Goal: Information Seeking & Learning: Find specific fact

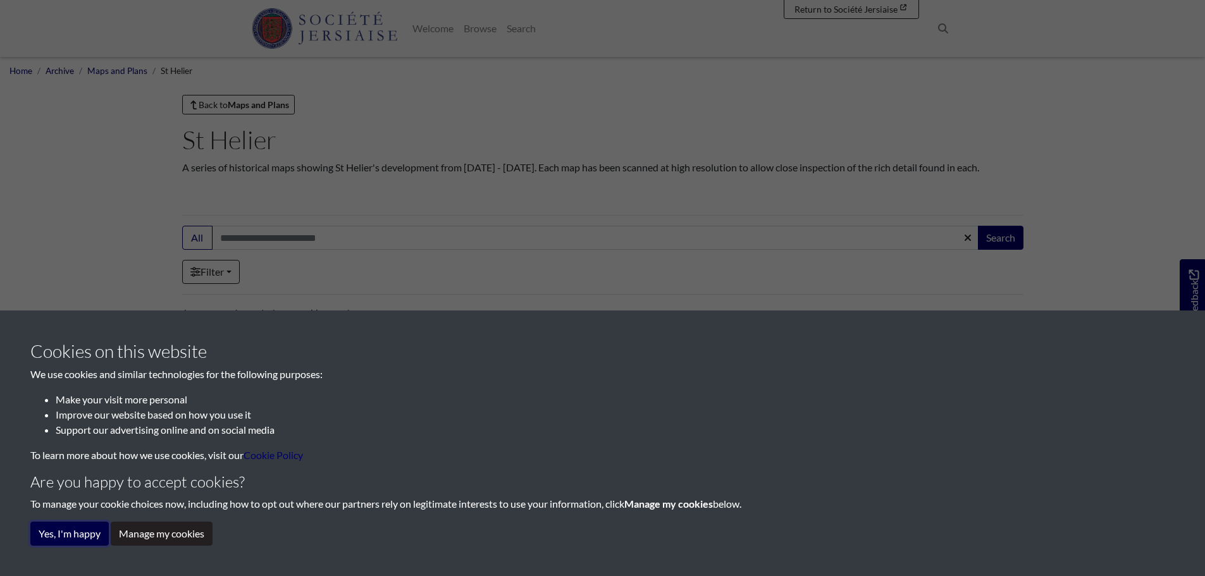
click at [68, 532] on button "Yes, I'm happy" at bounding box center [69, 534] width 78 height 24
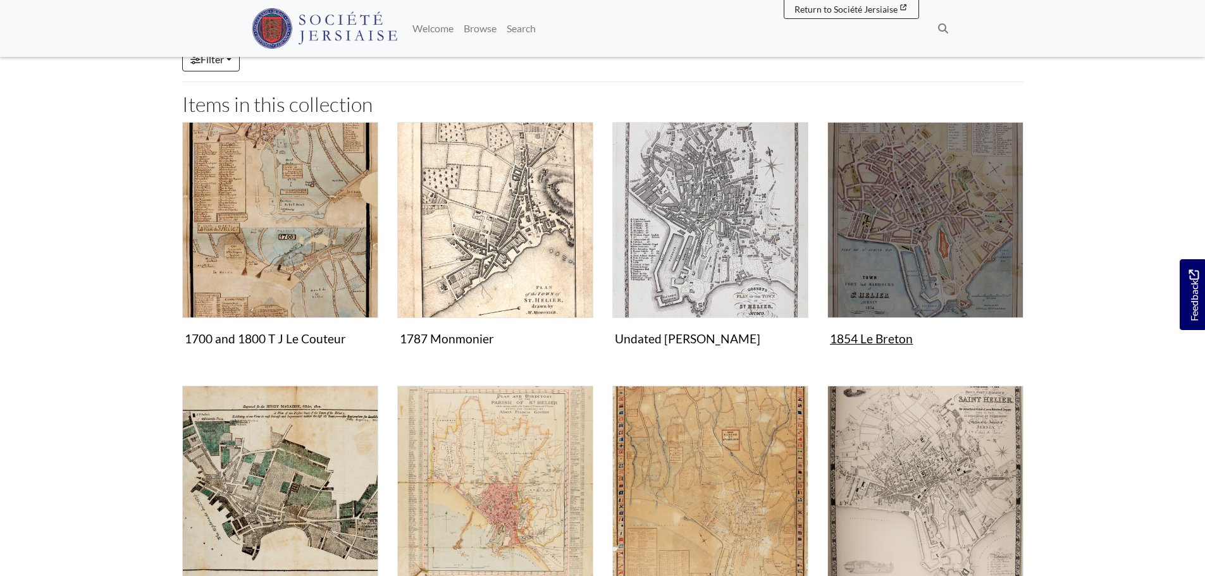
scroll to position [190, 0]
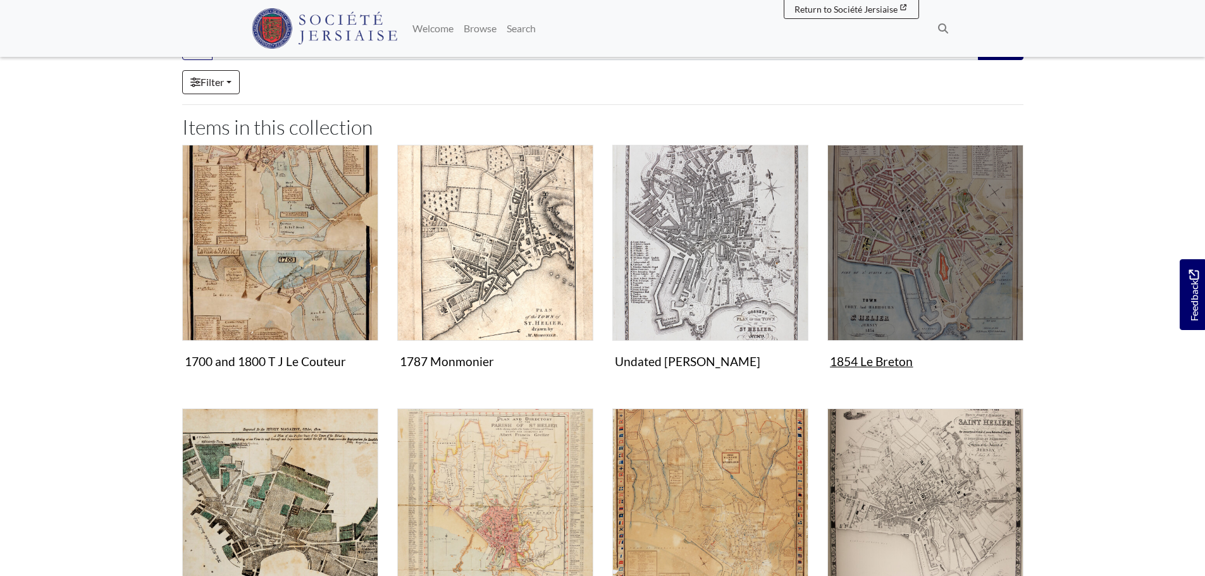
click at [924, 257] on img "Items in this Collection" at bounding box center [926, 243] width 196 height 196
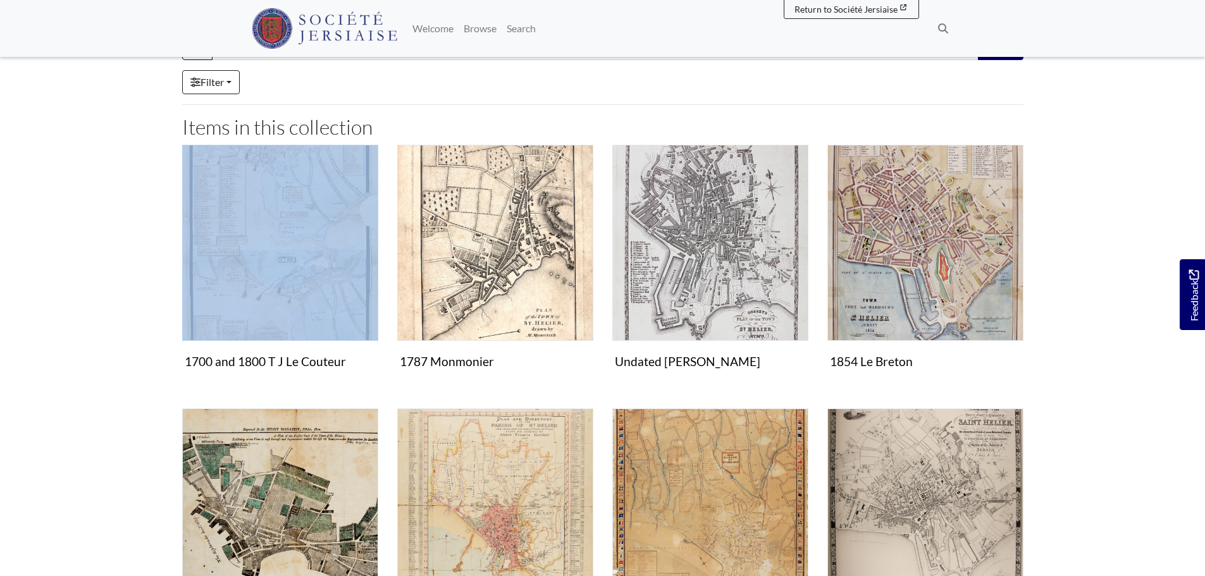
drag, startPoint x: 118, startPoint y: 396, endPoint x: 140, endPoint y: 338, distance: 62.3
click at [140, 338] on body "Menu" at bounding box center [602, 351] width 1205 height 1083
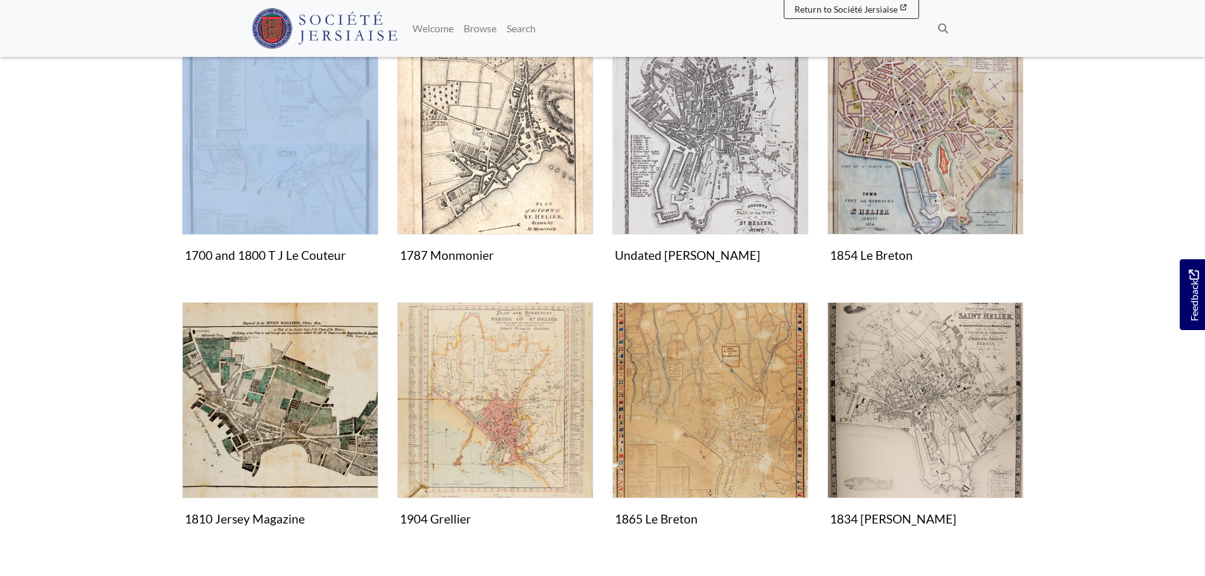
scroll to position [316, 0]
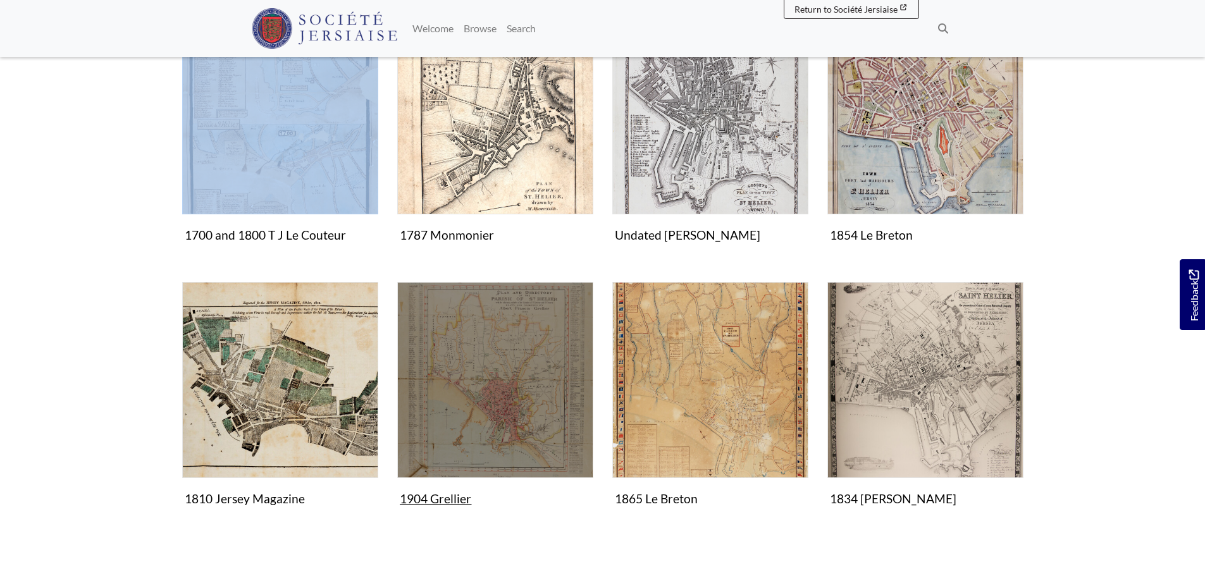
click at [523, 399] on img "Items in this Collection" at bounding box center [495, 380] width 196 height 196
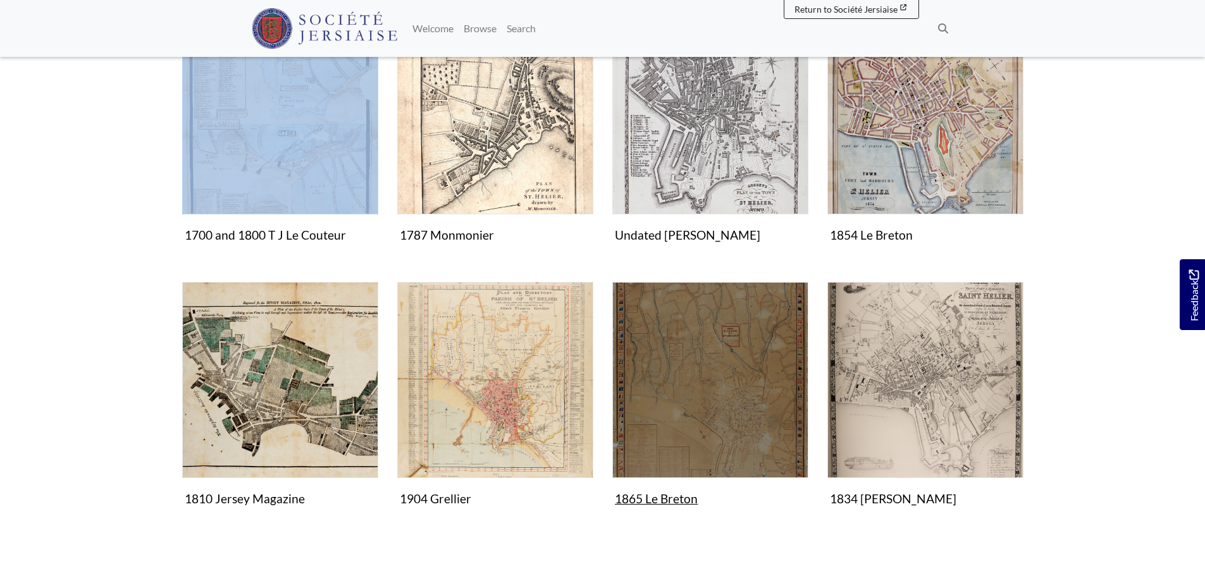
click at [744, 386] on img "Items in this Collection" at bounding box center [710, 380] width 196 height 196
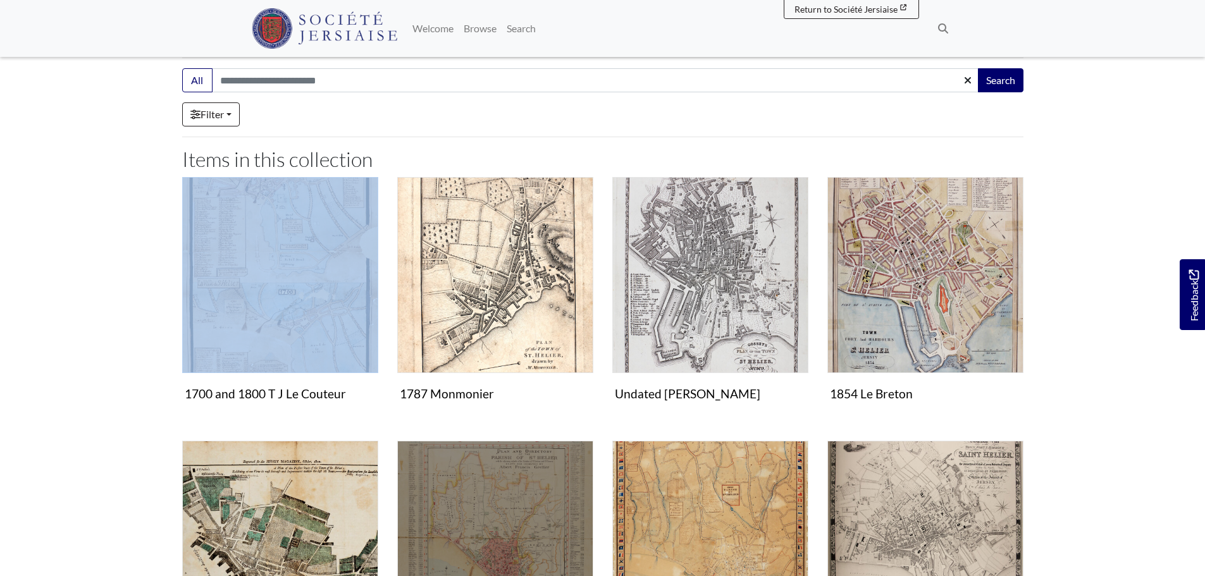
scroll to position [127, 0]
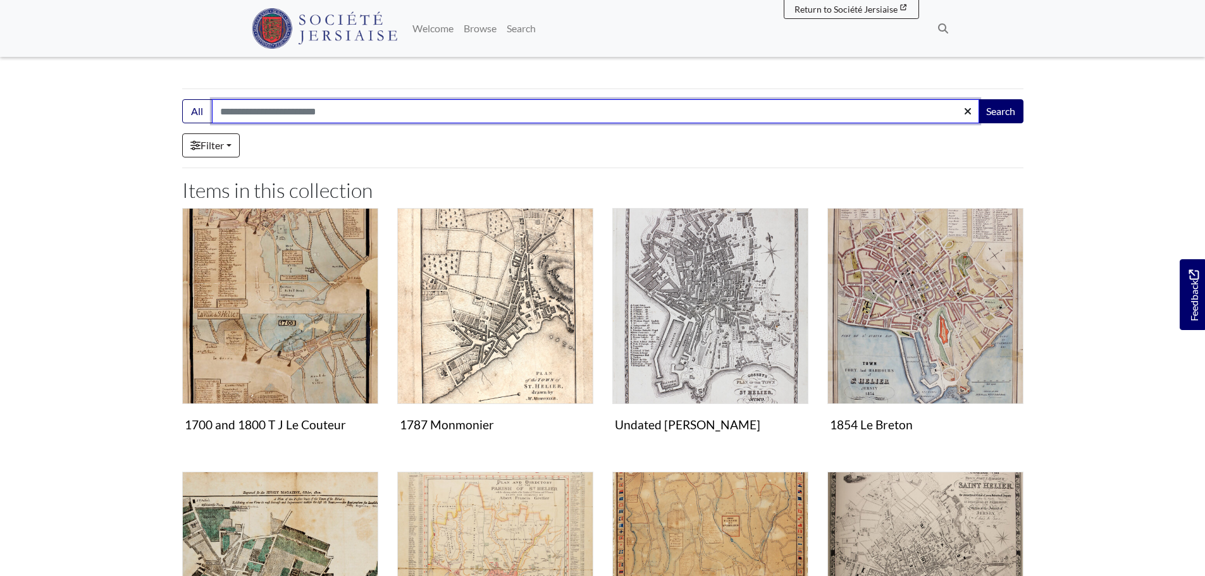
click at [263, 108] on input "Search:" at bounding box center [595, 111] width 767 height 24
type input "********"
click at [978, 99] on button "Search" at bounding box center [1001, 111] width 46 height 24
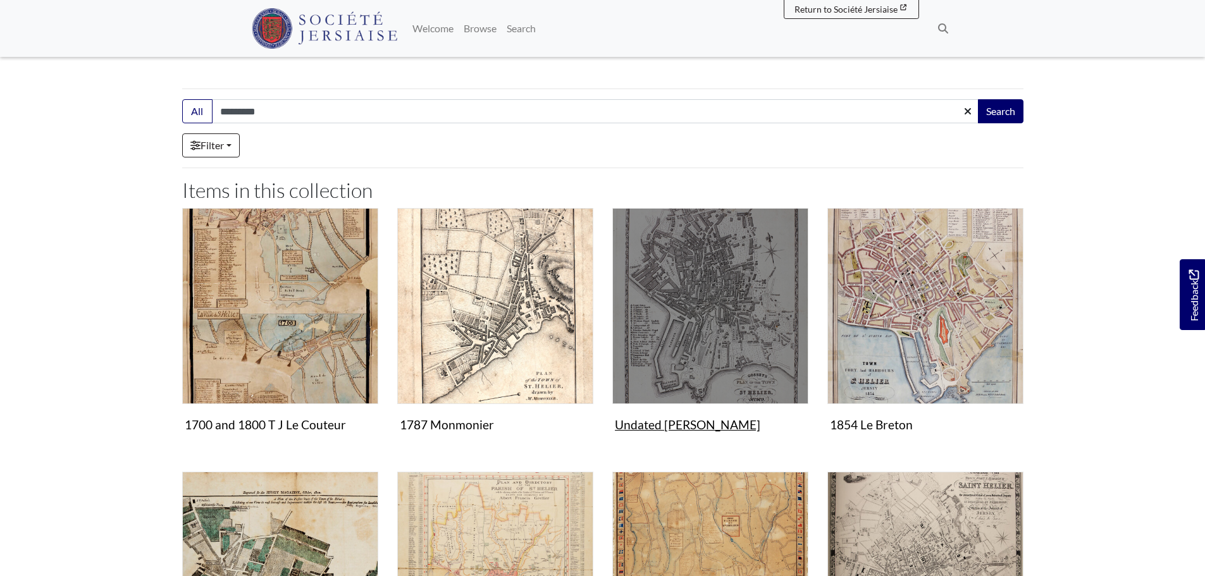
click at [745, 334] on img "Items in this Collection" at bounding box center [710, 306] width 196 height 196
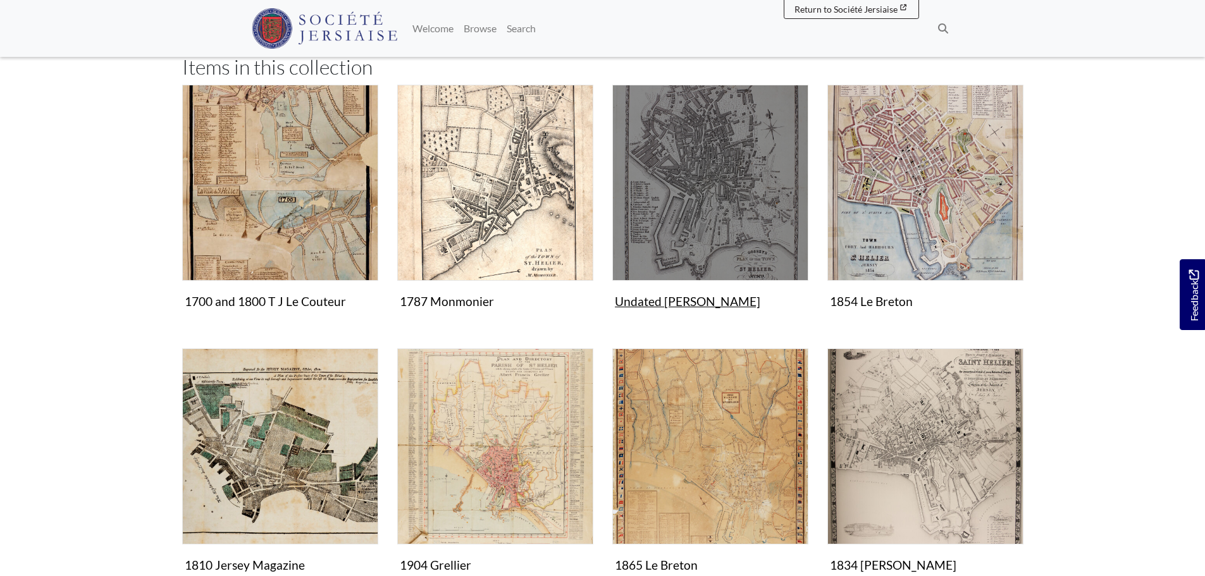
scroll to position [253, 0]
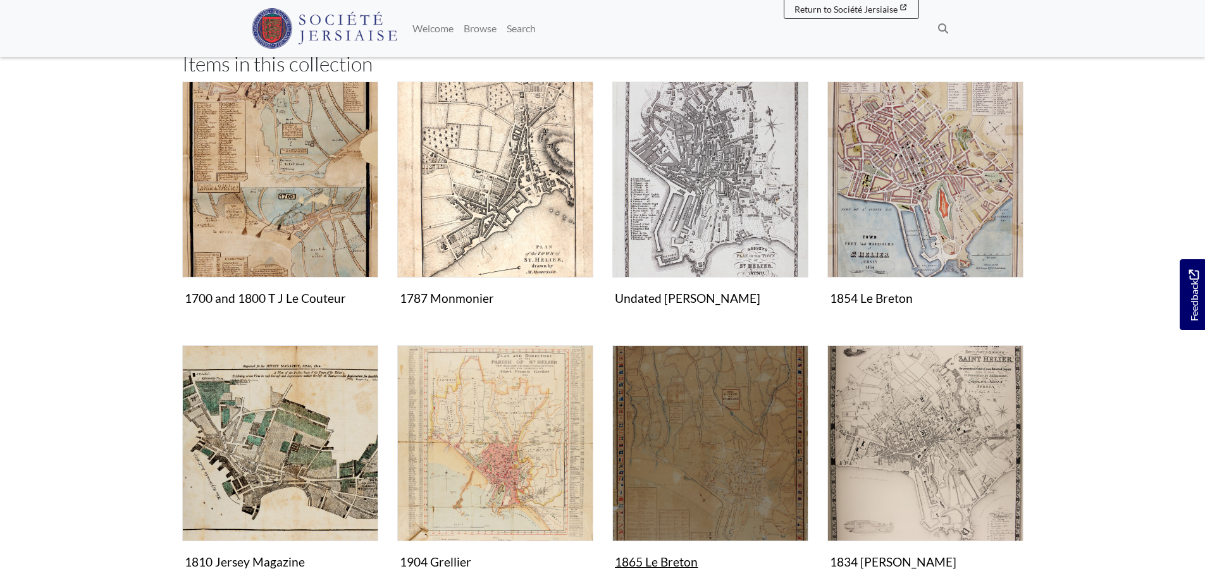
click at [717, 487] on img "Items in this Collection" at bounding box center [710, 443] width 196 height 196
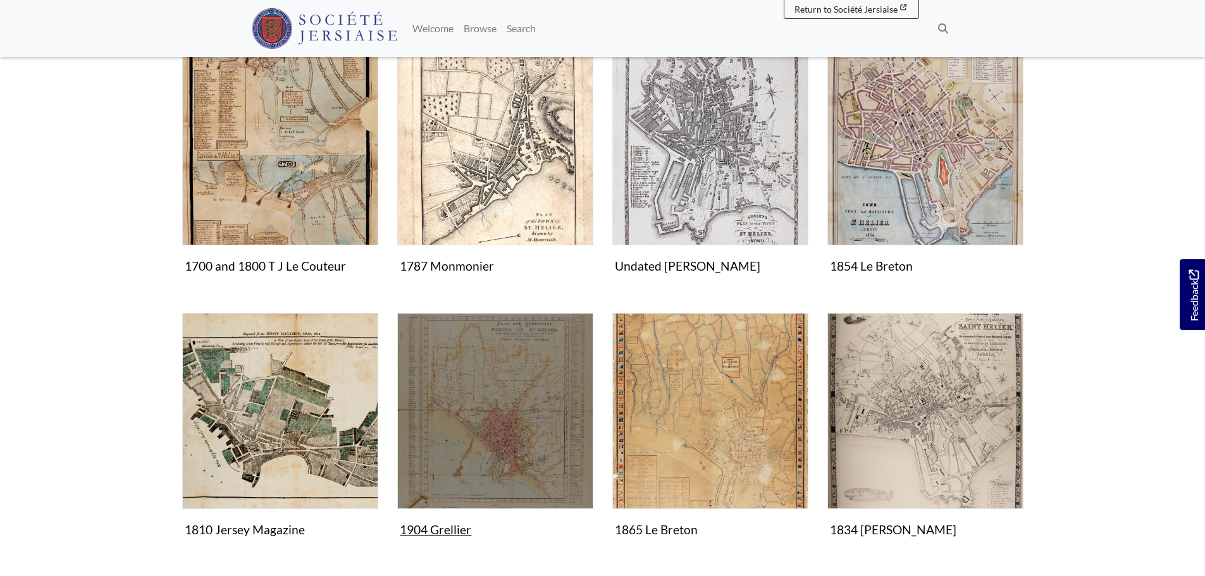
scroll to position [316, 0]
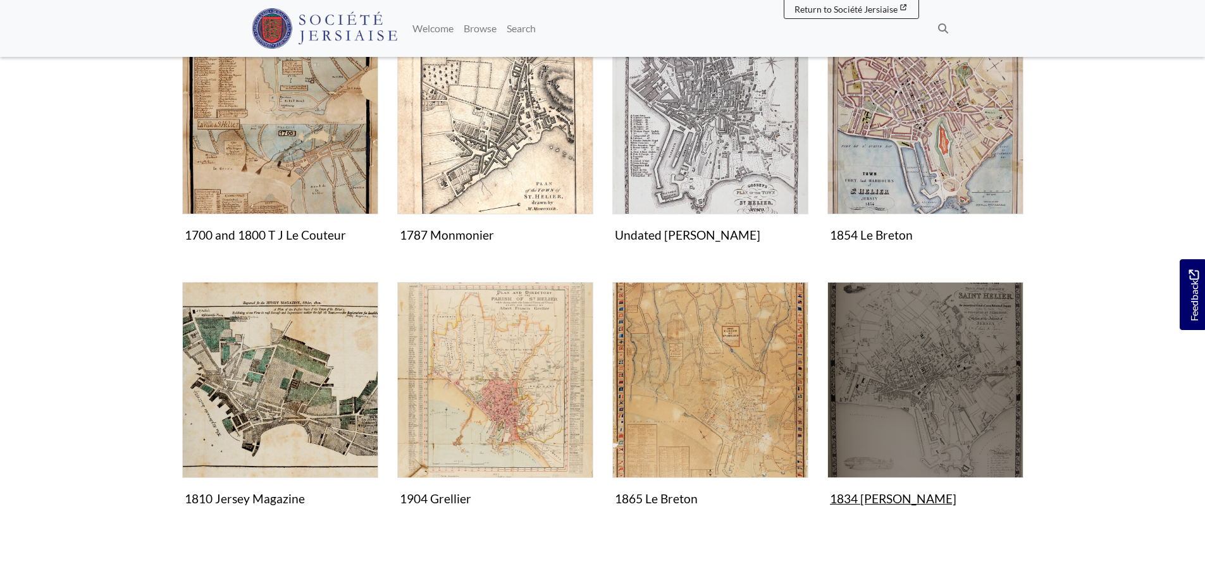
click at [936, 411] on img "Items in this Collection" at bounding box center [926, 380] width 196 height 196
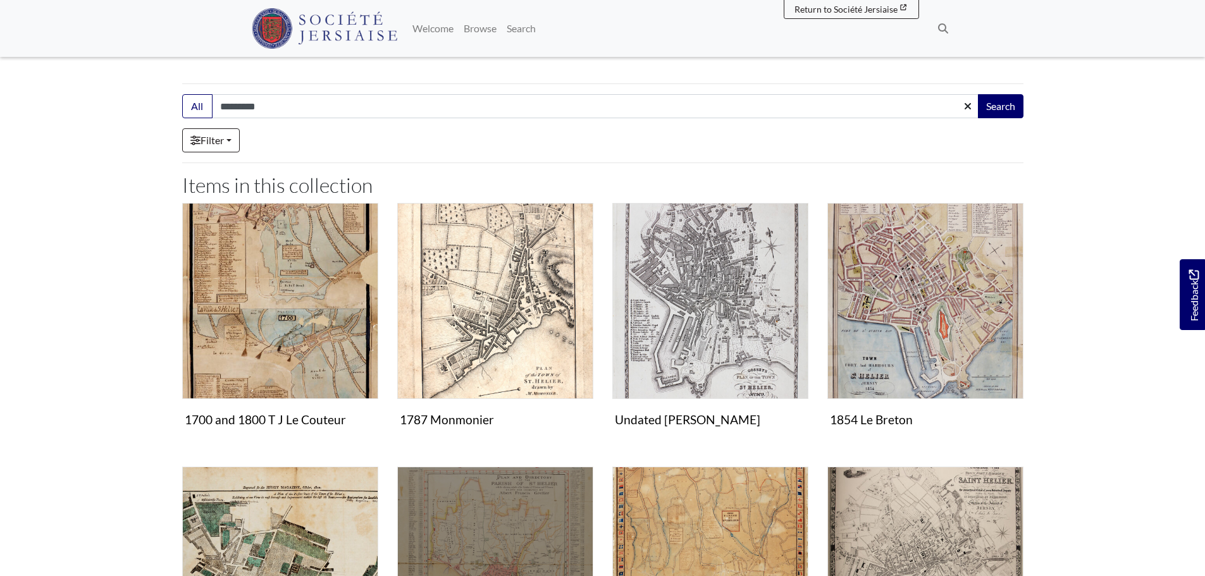
scroll to position [127, 0]
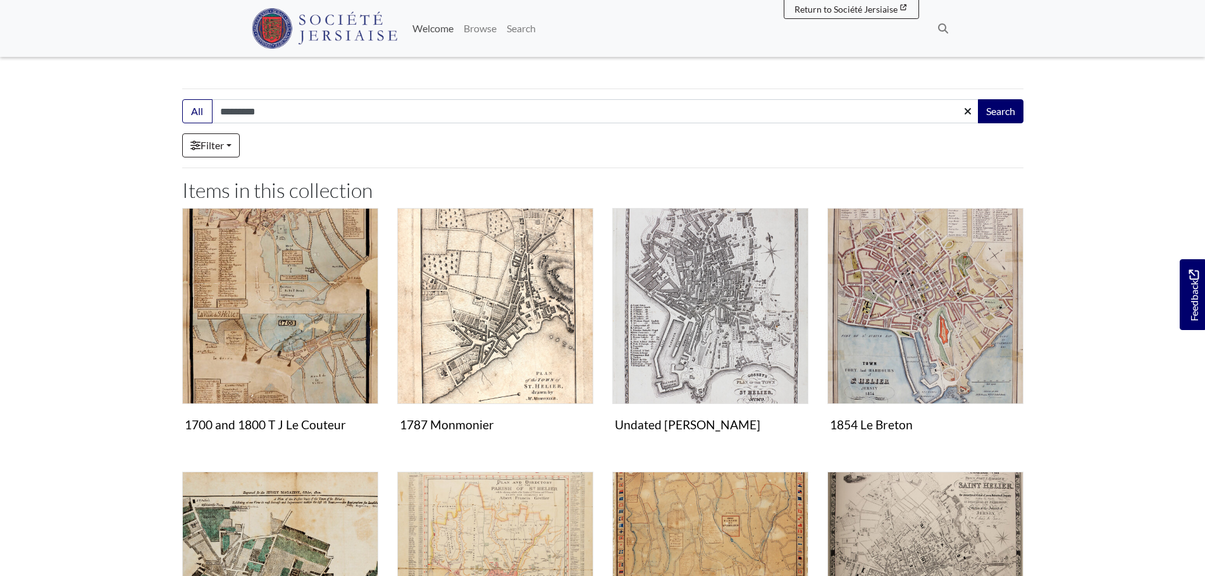
click at [441, 24] on link "Welcome" at bounding box center [432, 28] width 51 height 25
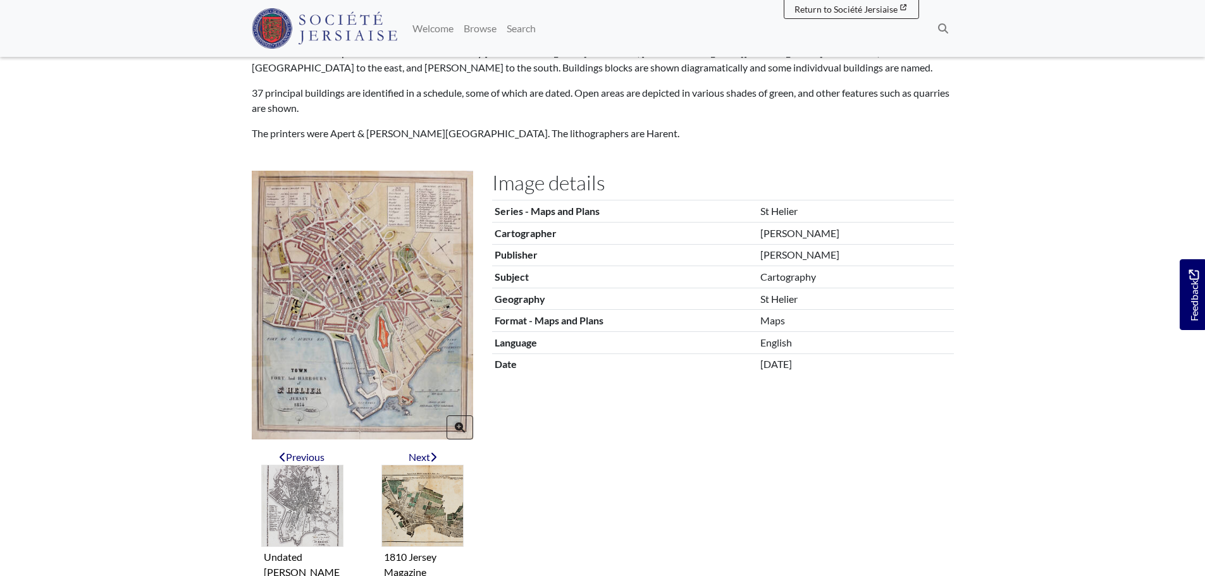
scroll to position [190, 0]
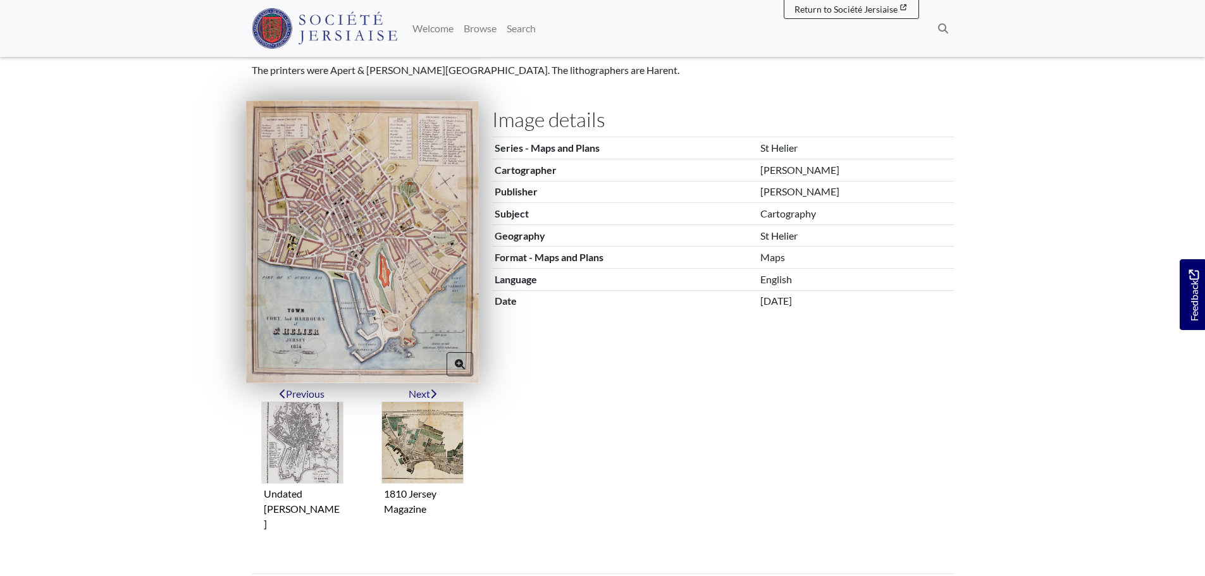
click at [349, 263] on img at bounding box center [362, 242] width 233 height 282
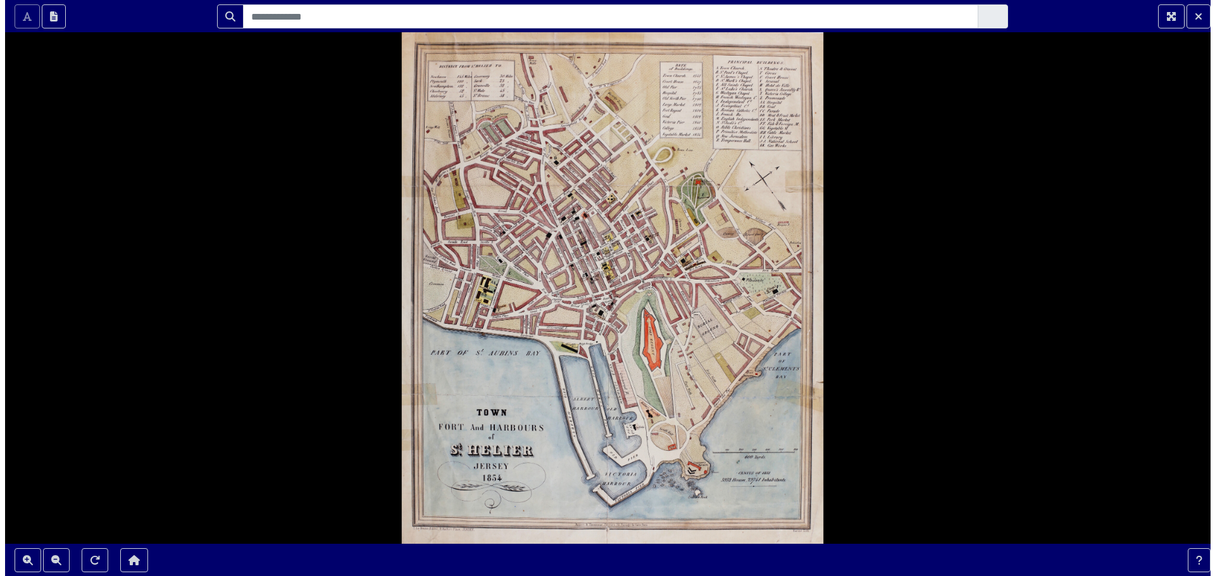
scroll to position [0, 0]
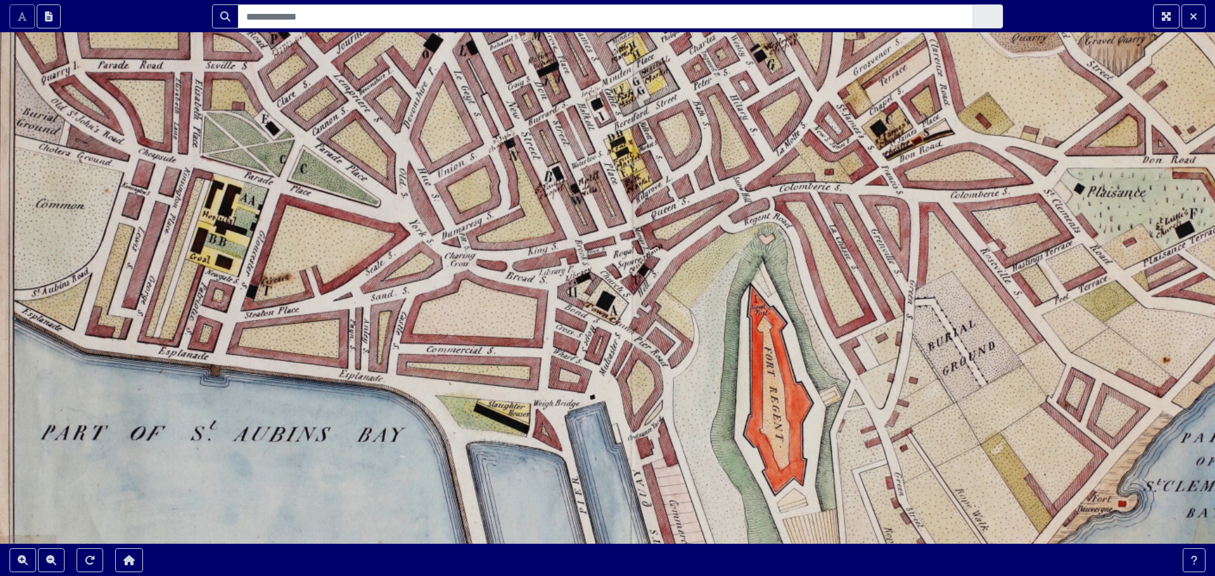
drag, startPoint x: 745, startPoint y: 235, endPoint x: 686, endPoint y: 385, distance: 161.7
click at [686, 385] on div at bounding box center [607, 288] width 1215 height 576
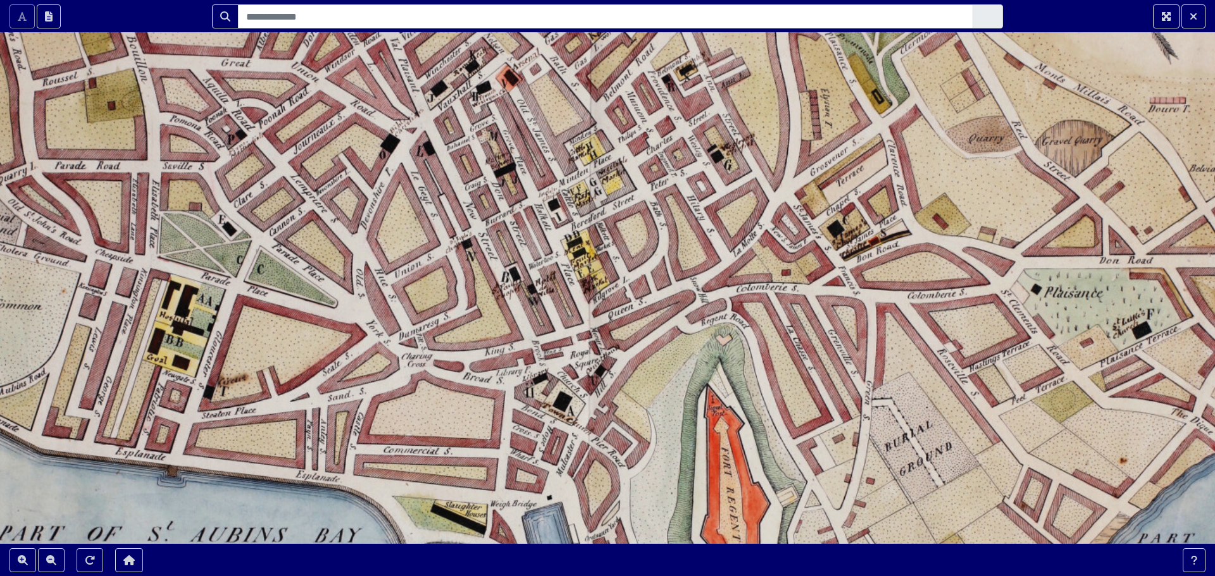
drag, startPoint x: 718, startPoint y: 282, endPoint x: 680, endPoint y: 378, distance: 103.4
click at [680, 378] on div at bounding box center [607, 288] width 1215 height 576
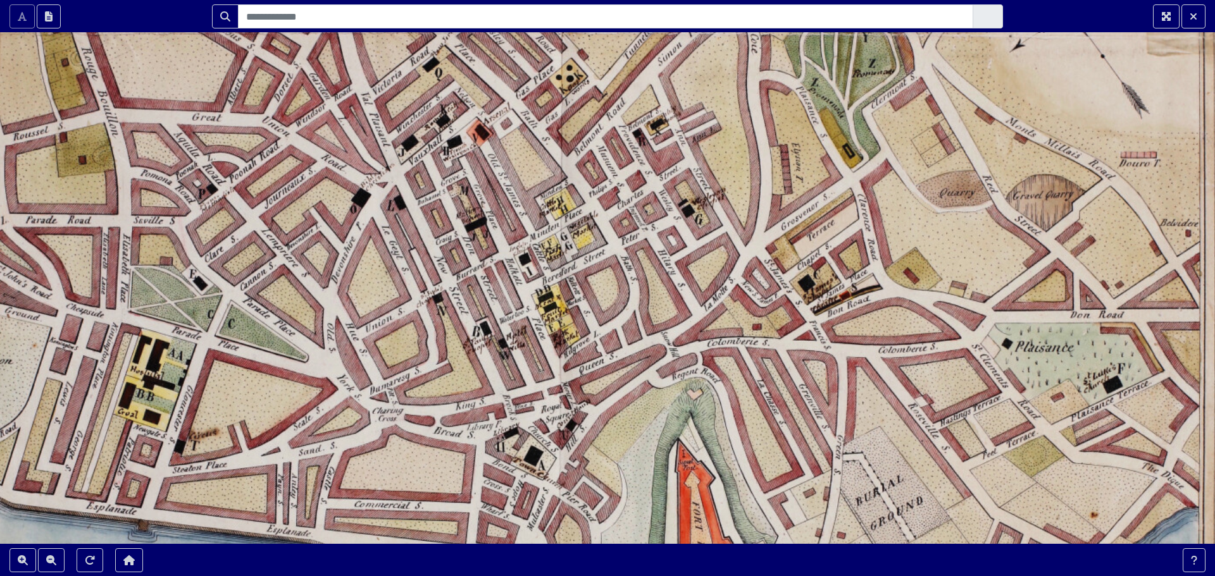
drag, startPoint x: 714, startPoint y: 334, endPoint x: 685, endPoint y: 388, distance: 61.7
click at [685, 388] on div at bounding box center [607, 288] width 1215 height 576
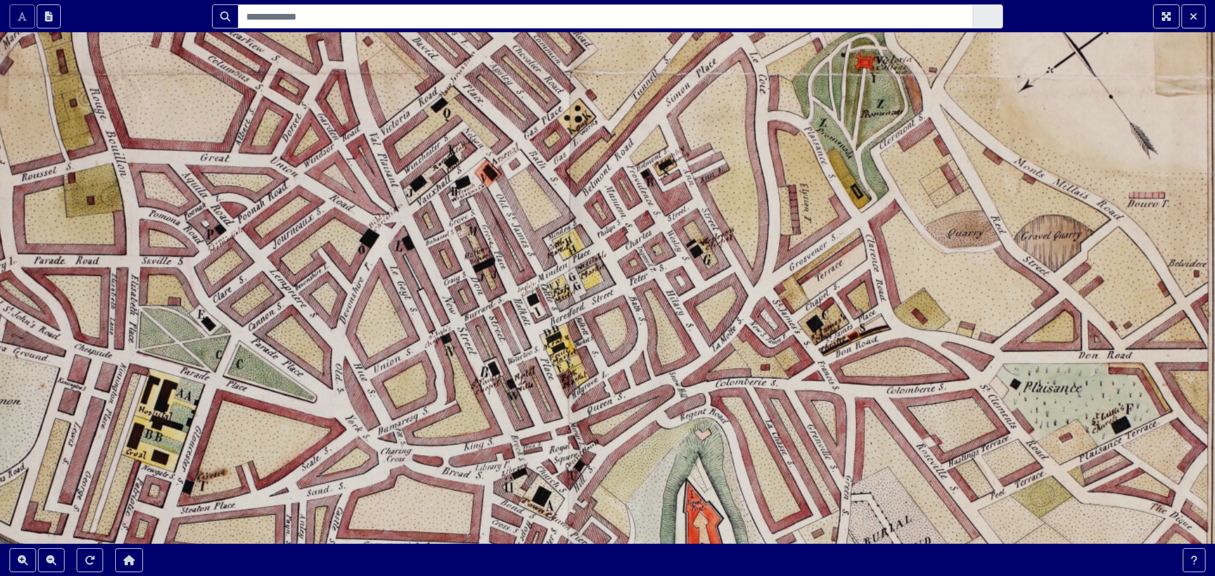
drag, startPoint x: 712, startPoint y: 275, endPoint x: 721, endPoint y: 316, distance: 41.3
click at [721, 316] on div at bounding box center [607, 288] width 1215 height 576
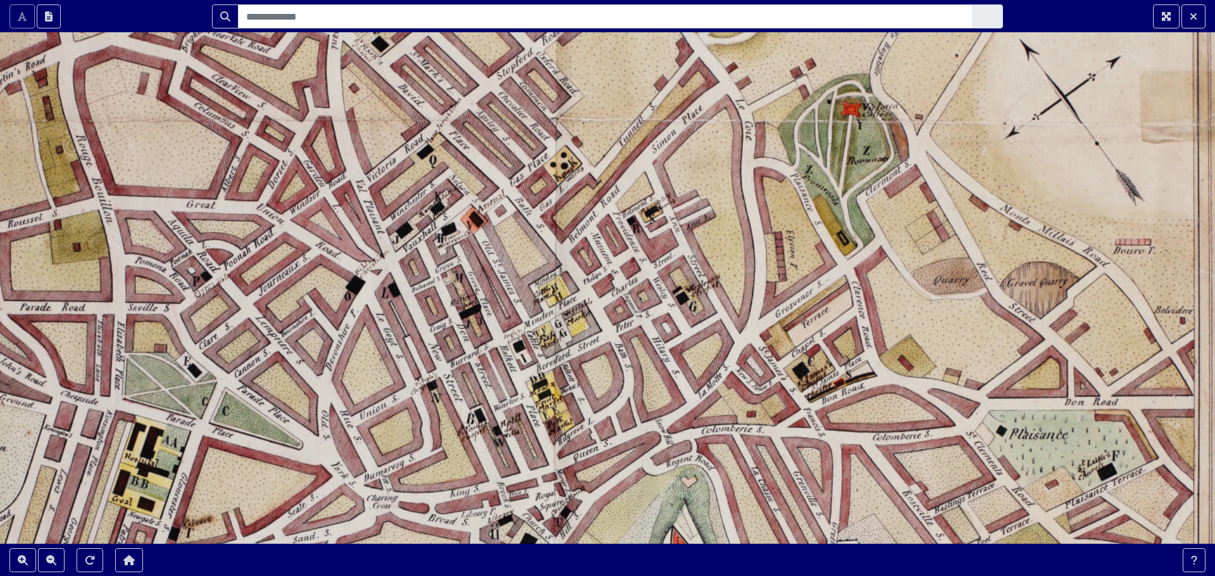
drag, startPoint x: 681, startPoint y: 264, endPoint x: 667, endPoint y: 311, distance: 48.8
click at [667, 311] on div at bounding box center [607, 288] width 1215 height 576
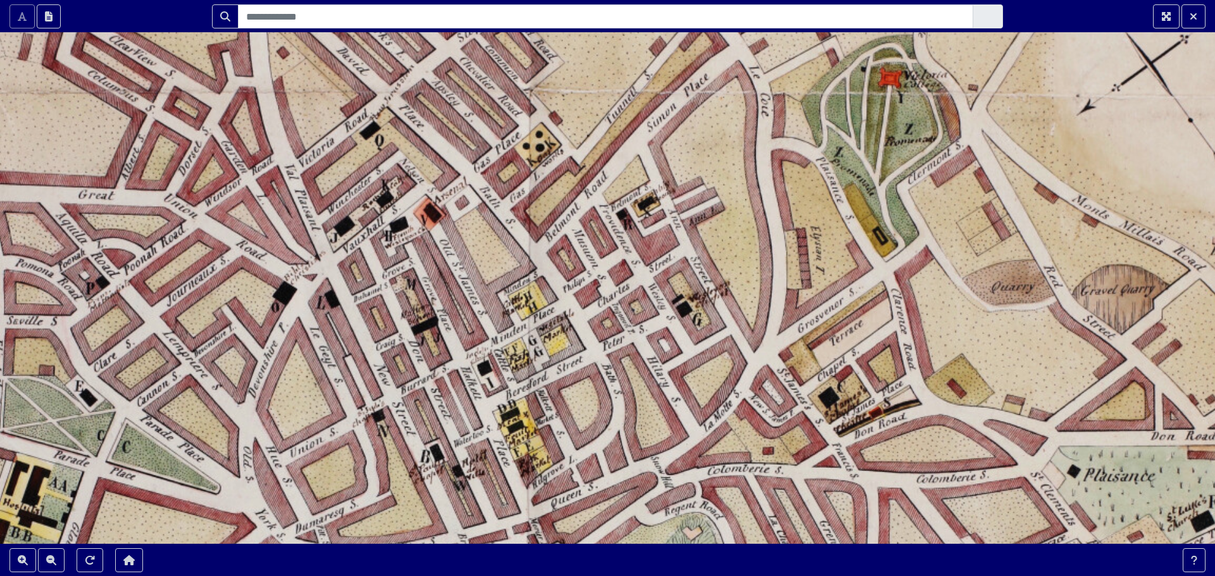
drag, startPoint x: 724, startPoint y: 204, endPoint x: 732, endPoint y: 227, distance: 23.6
click at [732, 227] on div at bounding box center [607, 288] width 1215 height 576
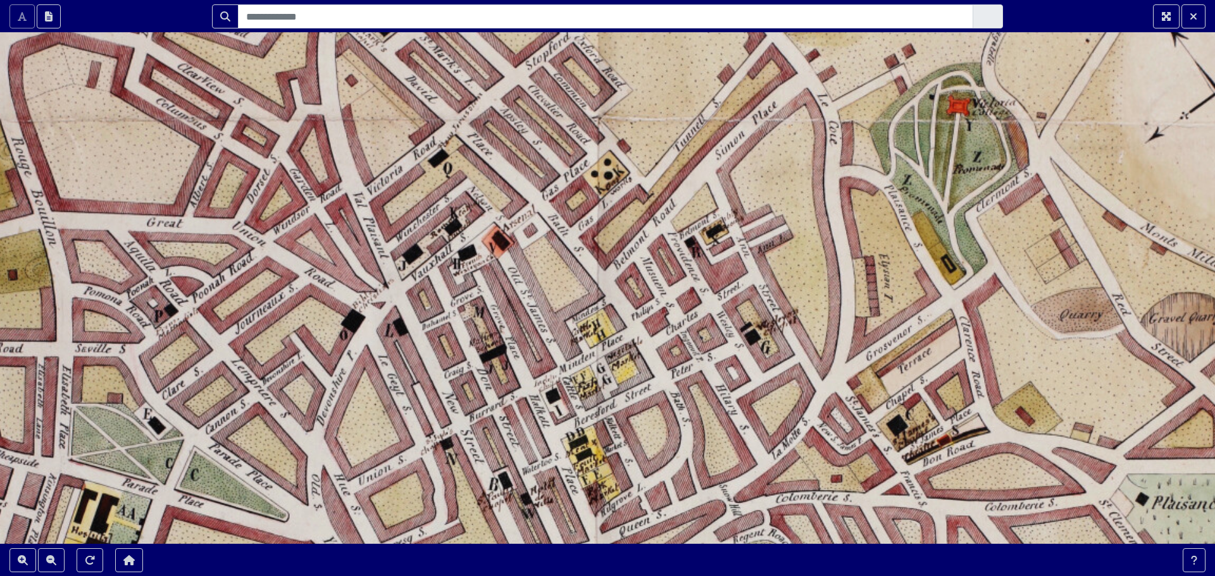
drag, startPoint x: 503, startPoint y: 189, endPoint x: 571, endPoint y: 217, distance: 73.8
click at [571, 217] on div at bounding box center [607, 288] width 1215 height 576
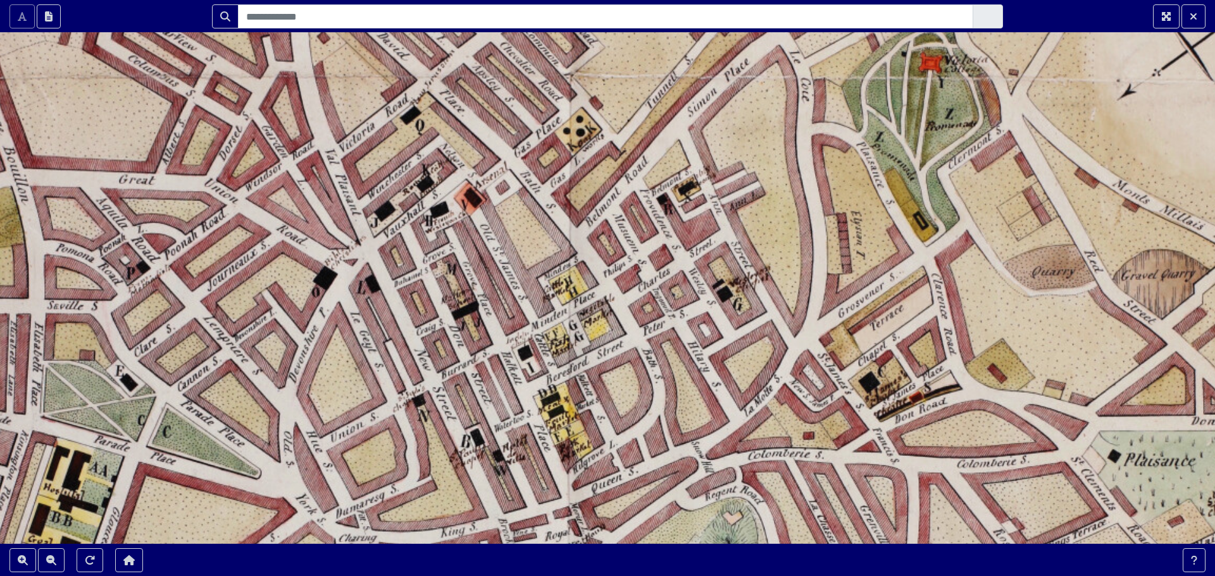
drag, startPoint x: 617, startPoint y: 322, endPoint x: 589, endPoint y: 279, distance: 51.2
click at [589, 279] on div at bounding box center [607, 288] width 1215 height 576
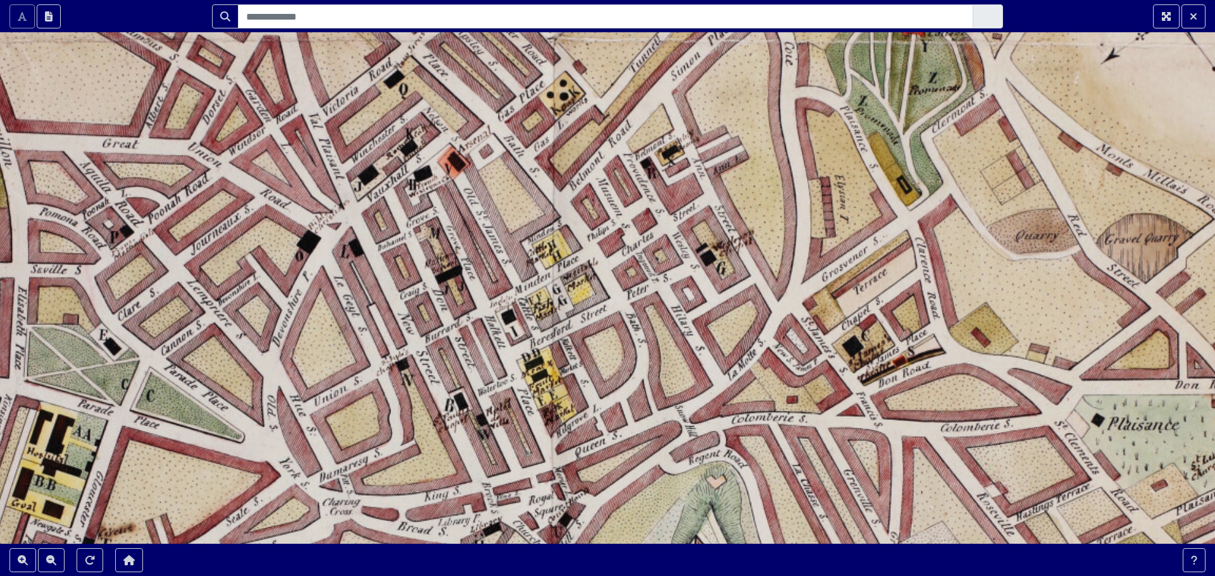
drag, startPoint x: 693, startPoint y: 418, endPoint x: 676, endPoint y: 382, distance: 39.6
click at [676, 382] on div at bounding box center [607, 288] width 1215 height 576
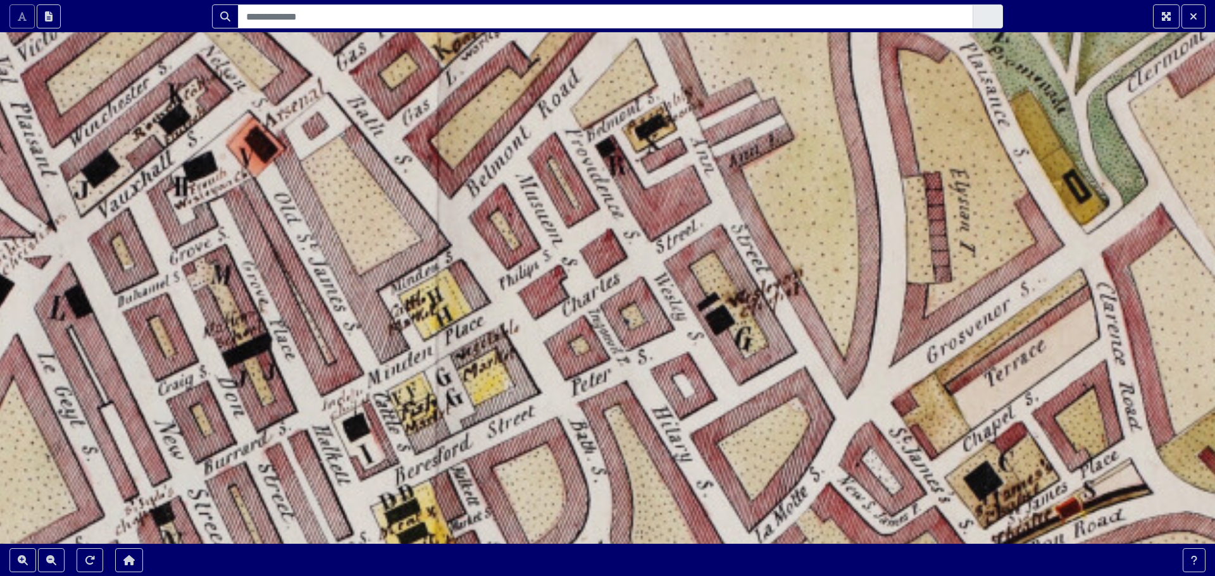
drag, startPoint x: 716, startPoint y: 254, endPoint x: 719, endPoint y: 365, distance: 111.4
click at [719, 365] on div at bounding box center [607, 288] width 1215 height 576
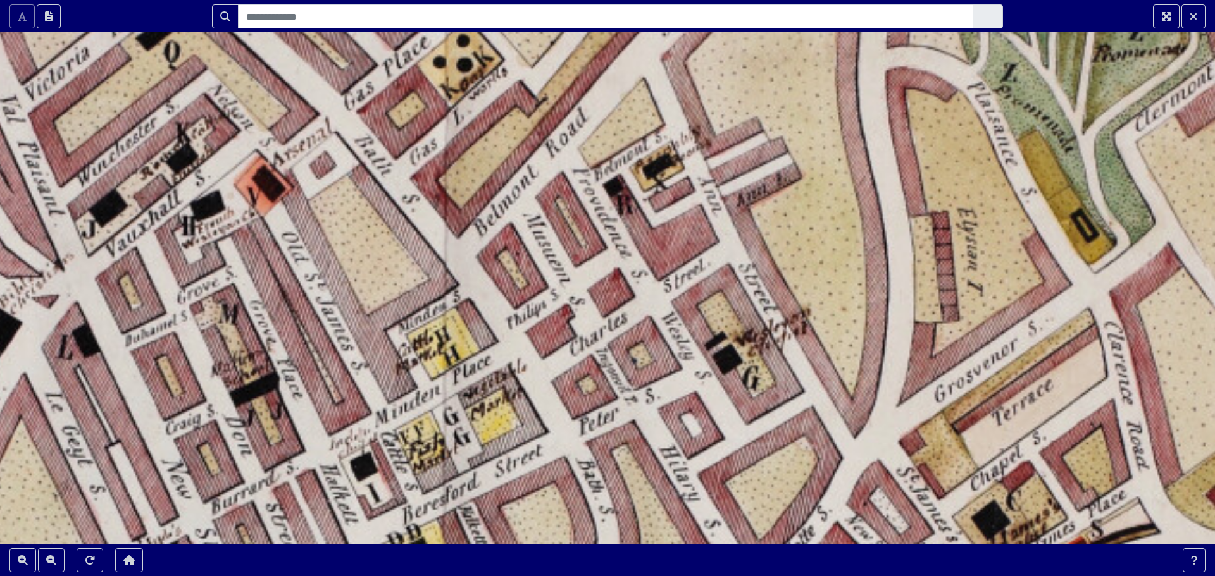
drag, startPoint x: 700, startPoint y: 207, endPoint x: 708, endPoint y: 246, distance: 40.0
click at [708, 246] on div at bounding box center [607, 288] width 1215 height 576
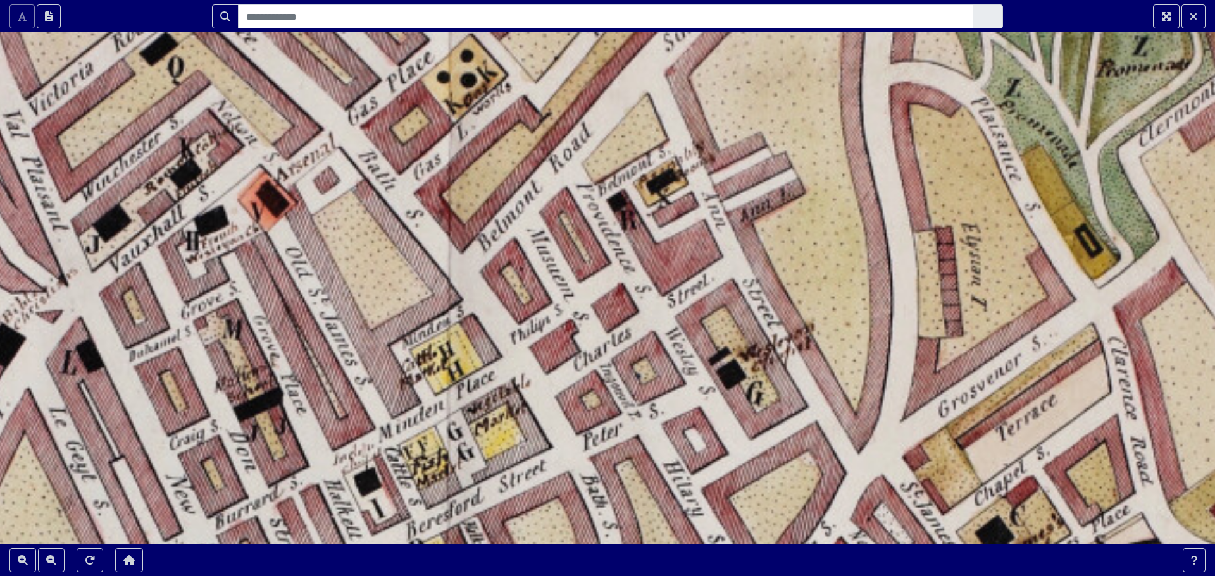
drag, startPoint x: 708, startPoint y: 246, endPoint x: 712, endPoint y: 261, distance: 15.7
click at [712, 261] on div at bounding box center [607, 288] width 1215 height 576
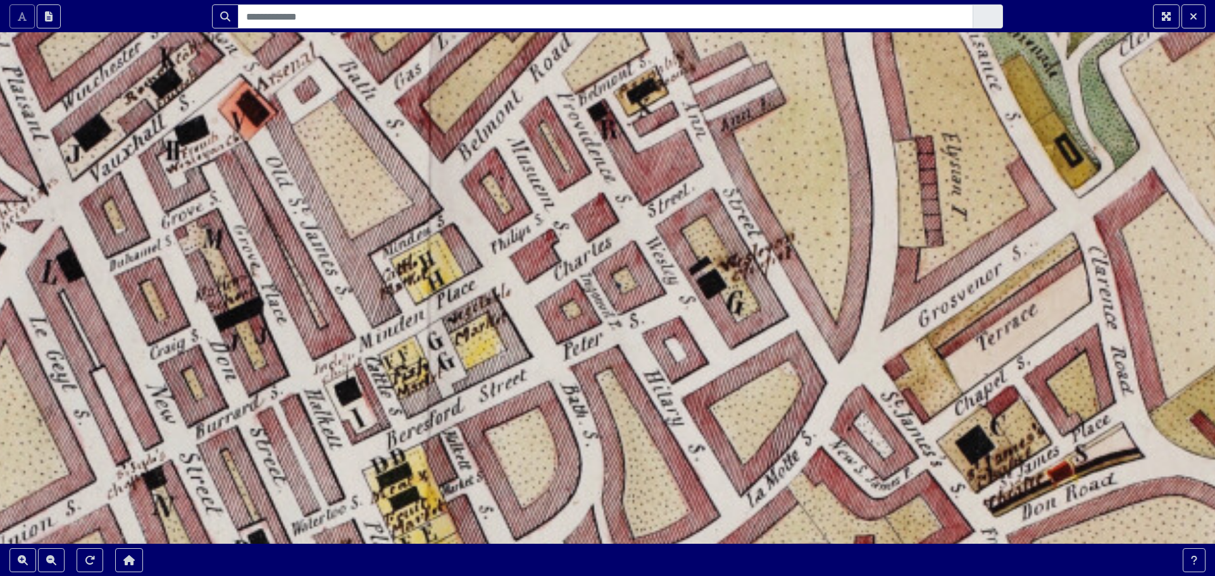
drag, startPoint x: 850, startPoint y: 437, endPoint x: 830, endPoint y: 346, distance: 92.6
click at [830, 346] on div at bounding box center [607, 288] width 1215 height 576
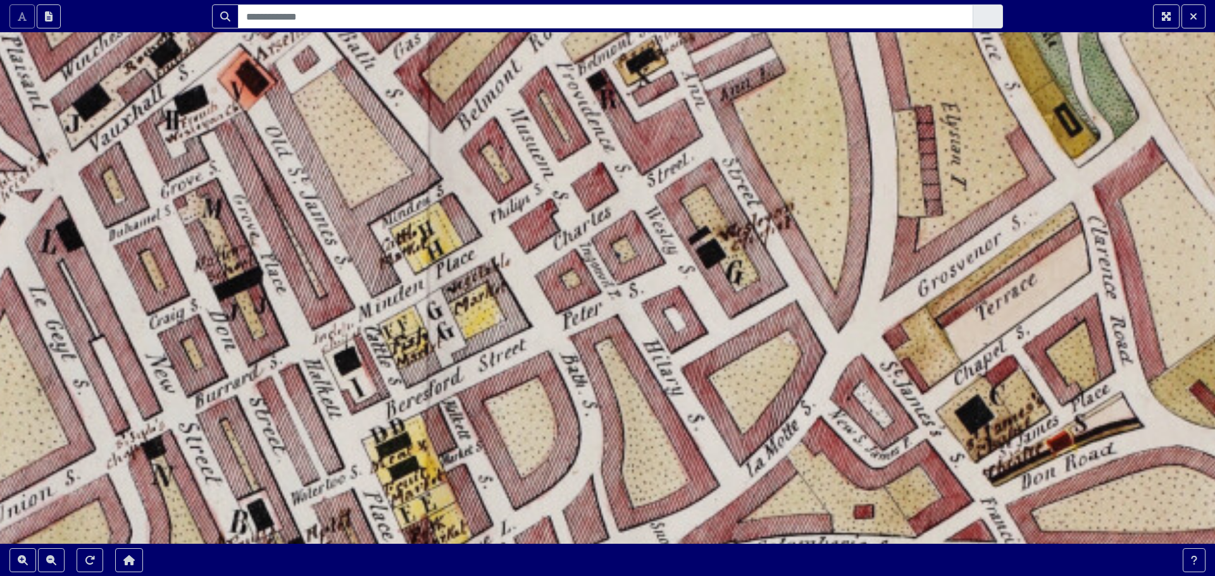
drag, startPoint x: 804, startPoint y: 359, endPoint x: 803, endPoint y: 330, distance: 29.1
click at [803, 330] on div at bounding box center [607, 288] width 1215 height 576
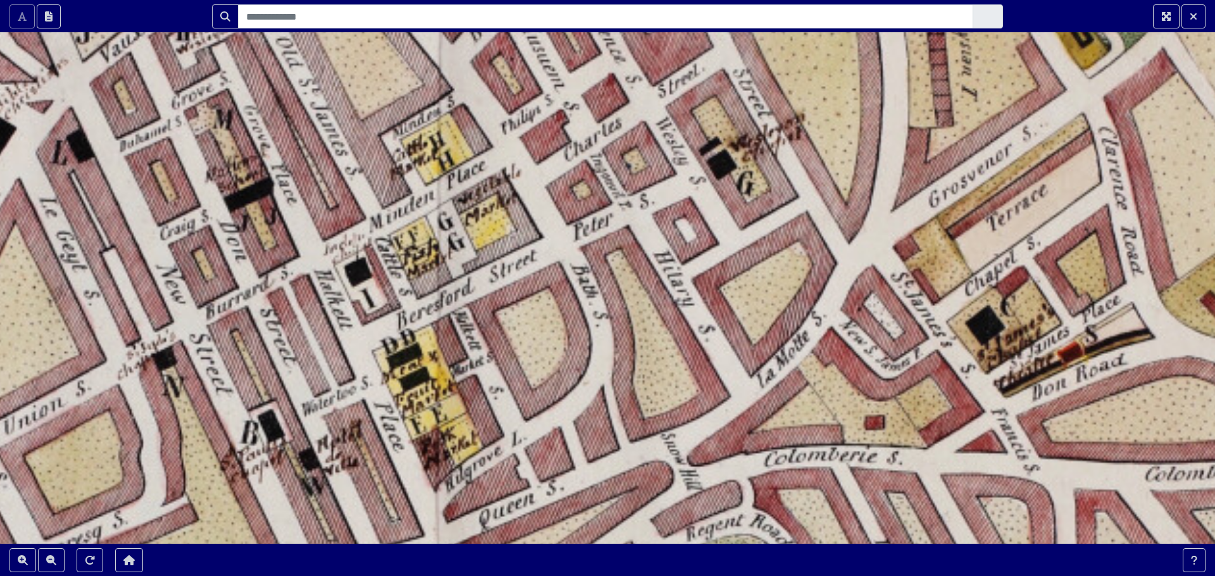
drag, startPoint x: 898, startPoint y: 401, endPoint x: 909, endPoint y: 312, distance: 89.9
click at [909, 312] on div at bounding box center [607, 288] width 1215 height 576
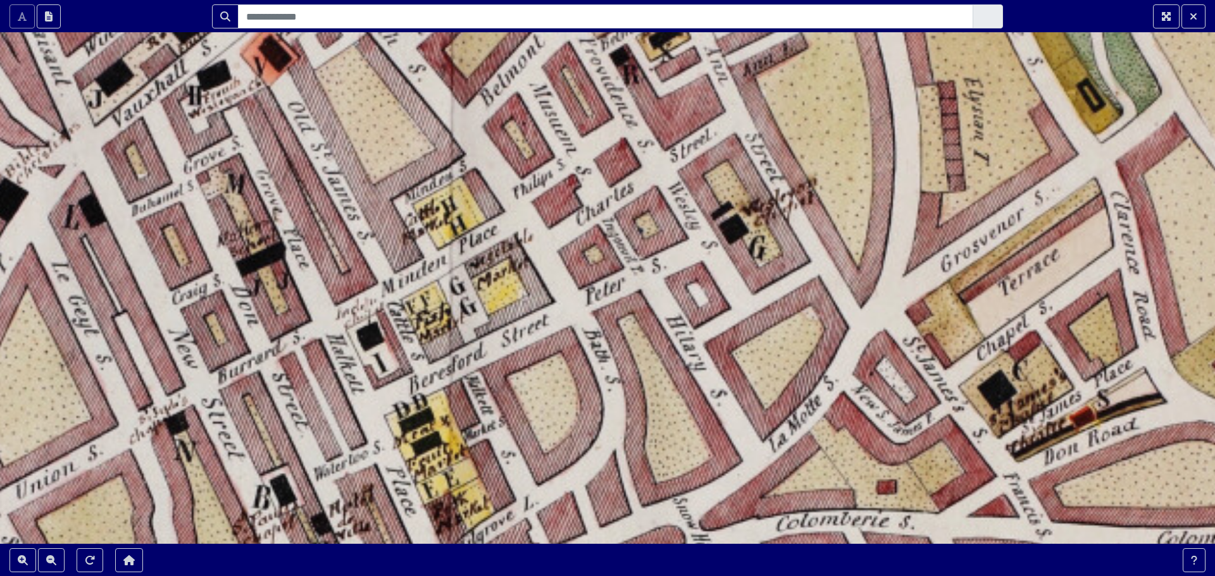
drag, startPoint x: 761, startPoint y: 298, endPoint x: 773, endPoint y: 363, distance: 65.6
click at [773, 363] on div at bounding box center [607, 288] width 1215 height 576
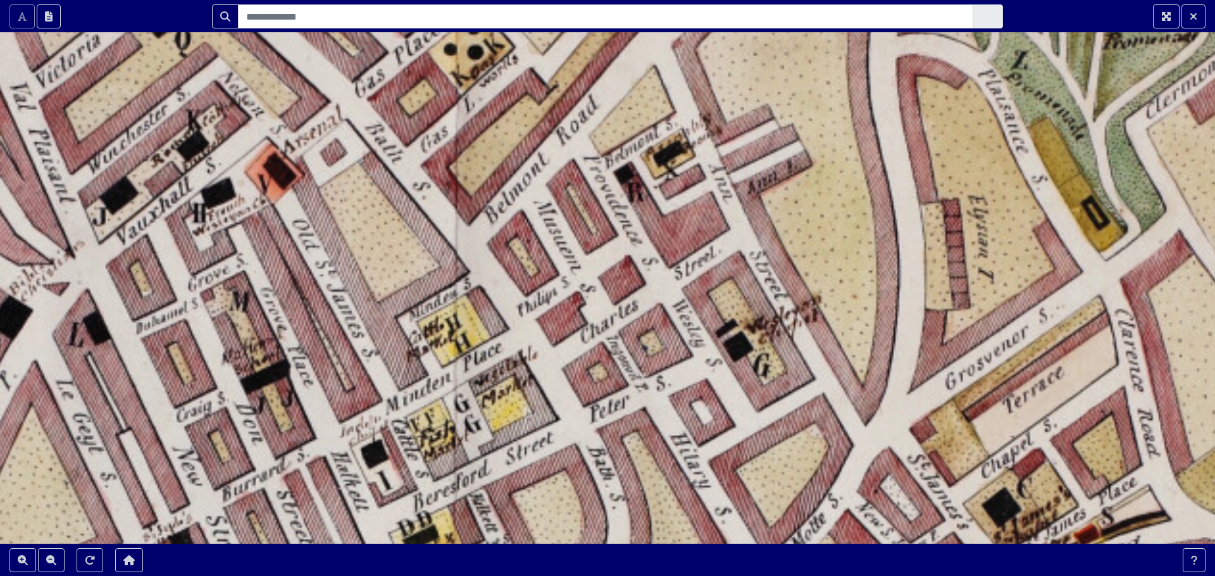
drag, startPoint x: 752, startPoint y: 313, endPoint x: 754, endPoint y: 435, distance: 121.5
click at [754, 435] on div at bounding box center [607, 288] width 1215 height 576
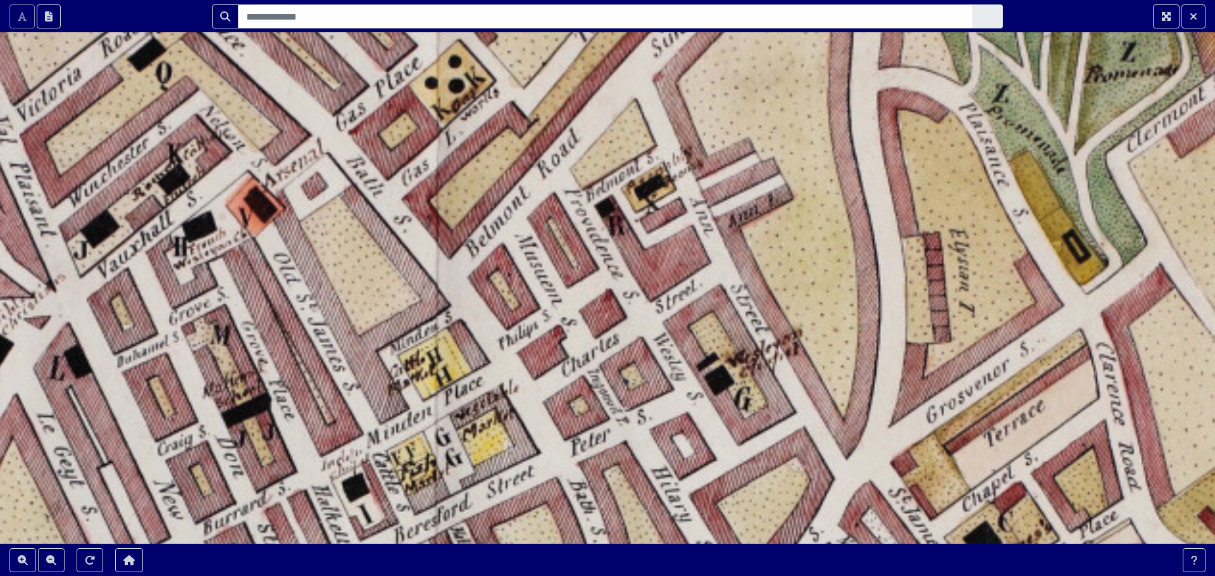
drag, startPoint x: 877, startPoint y: 328, endPoint x: 860, endPoint y: 358, distance: 34.0
click at [860, 358] on div at bounding box center [607, 288] width 1215 height 576
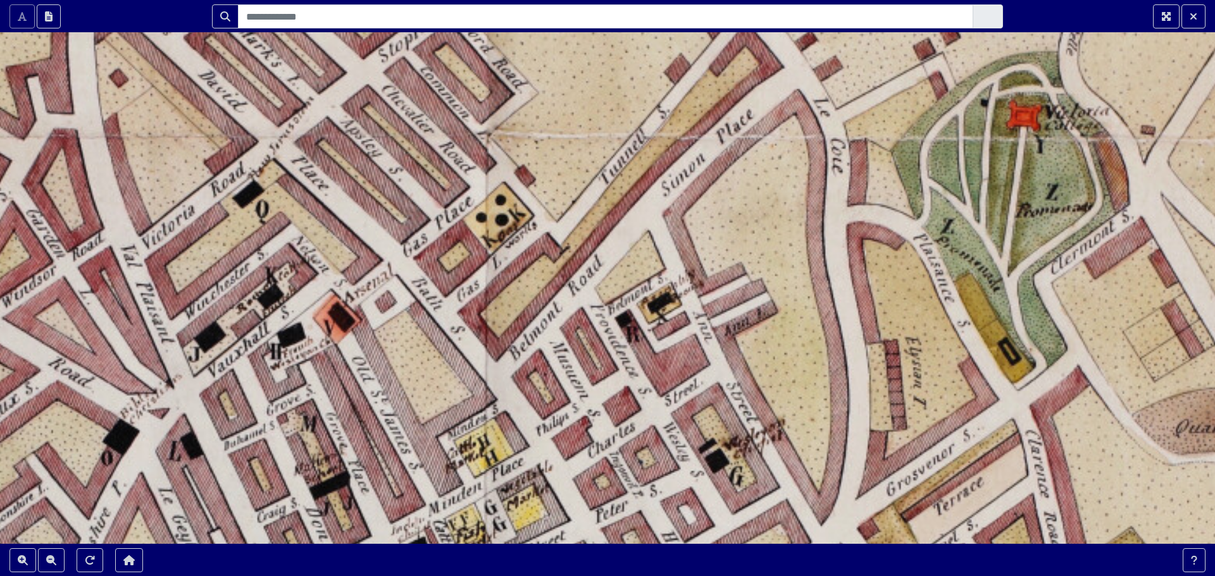
drag, startPoint x: 841, startPoint y: 270, endPoint x: 813, endPoint y: 355, distance: 89.2
click at [813, 355] on div at bounding box center [607, 288] width 1215 height 576
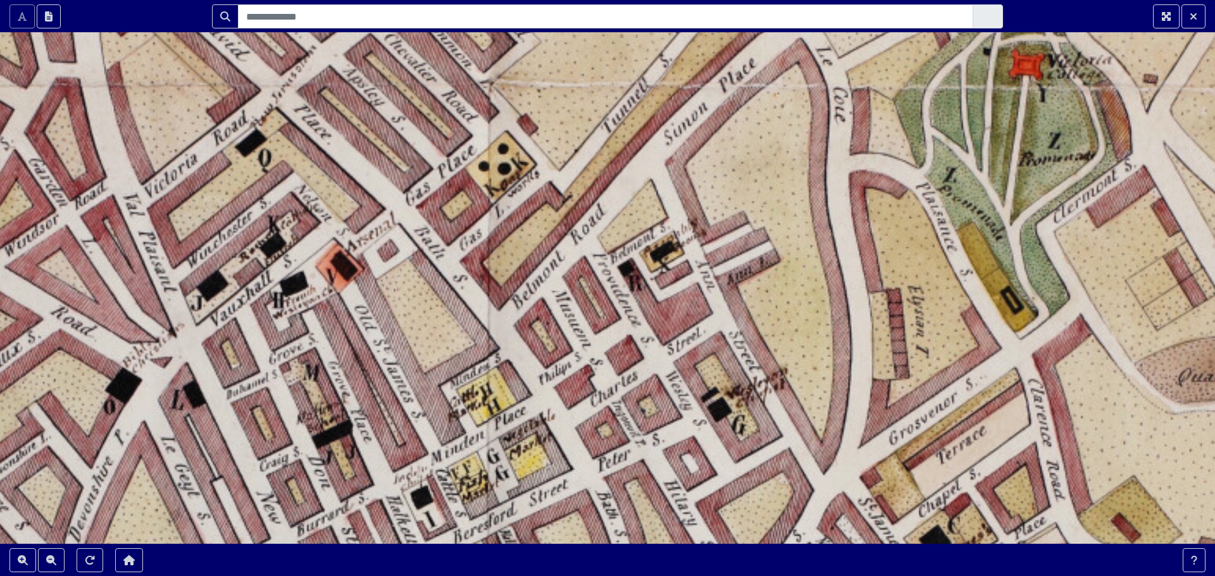
drag, startPoint x: 805, startPoint y: 320, endPoint x: 807, endPoint y: 267, distance: 53.2
click at [807, 267] on div at bounding box center [607, 288] width 1215 height 576
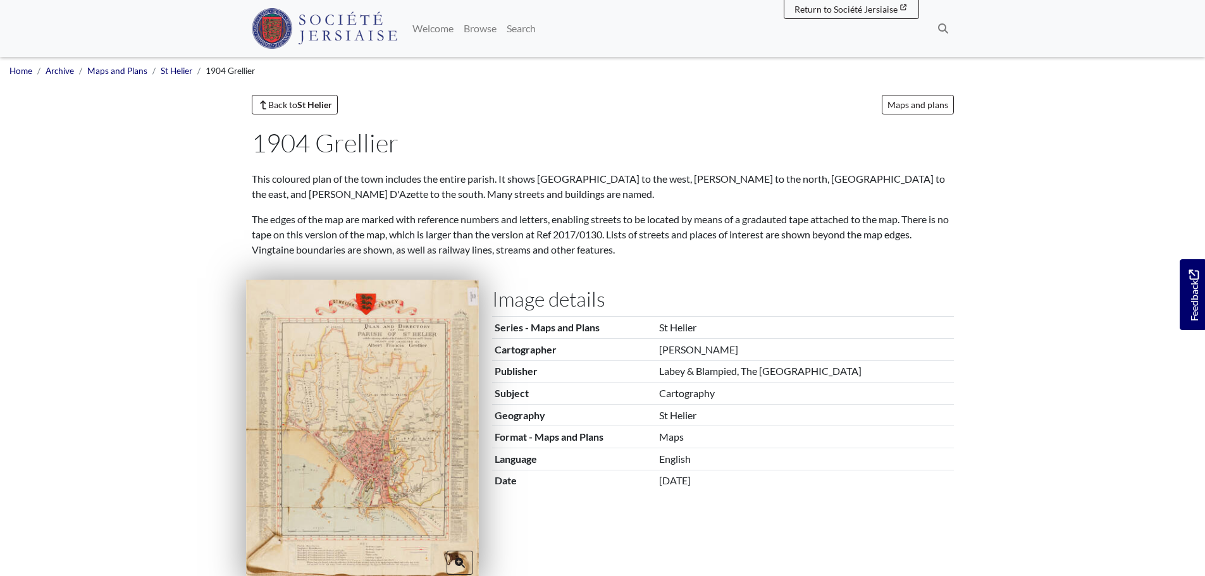
click at [395, 445] on img at bounding box center [362, 431] width 233 height 302
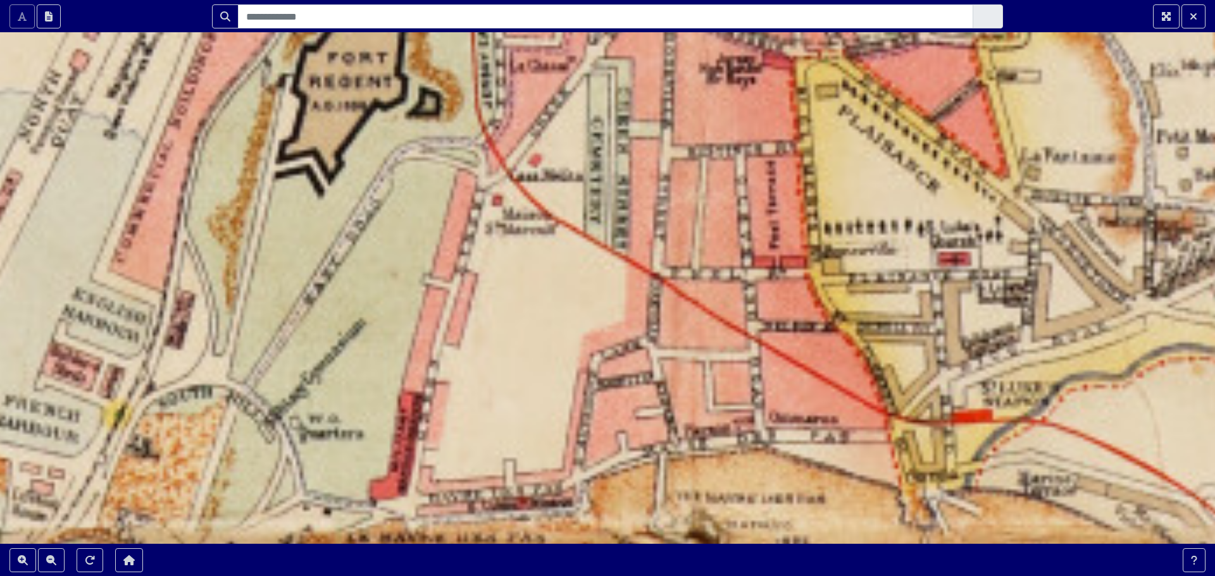
drag, startPoint x: 666, startPoint y: 196, endPoint x: 659, endPoint y: 384, distance: 188.0
click at [659, 384] on div at bounding box center [607, 288] width 1215 height 576
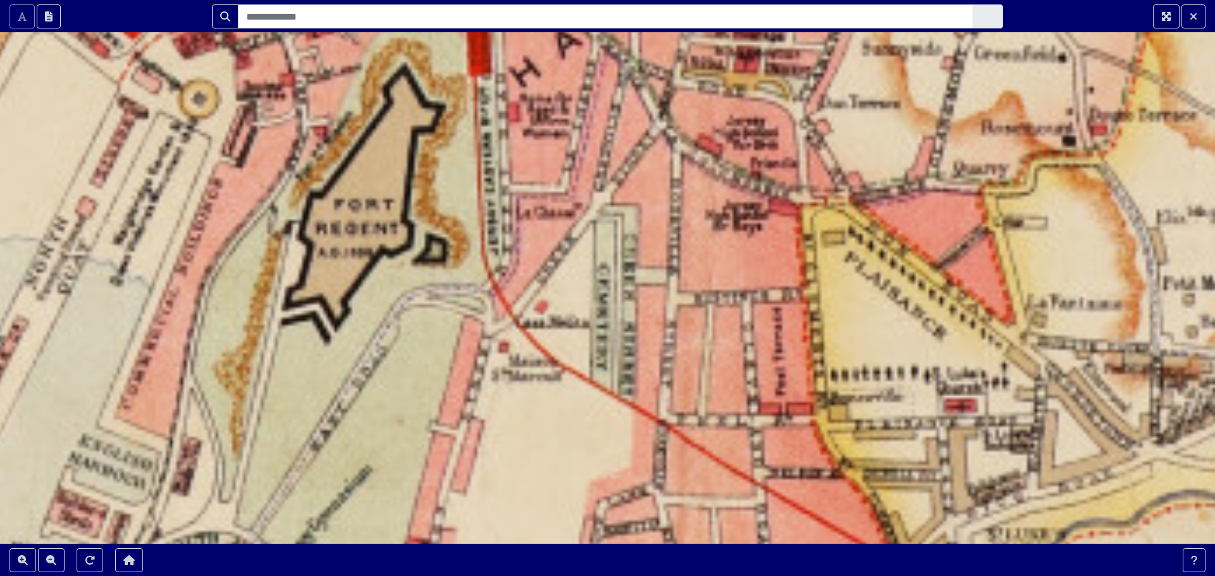
drag, startPoint x: 724, startPoint y: 246, endPoint x: 731, endPoint y: 402, distance: 155.8
click at [731, 402] on div at bounding box center [607, 288] width 1215 height 576
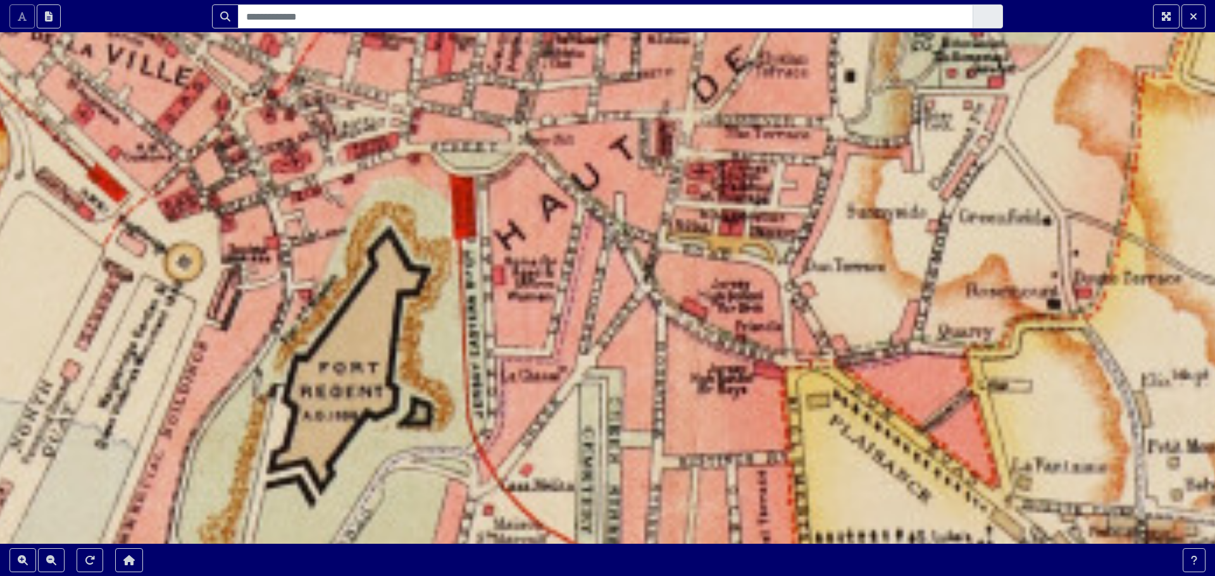
drag, startPoint x: 686, startPoint y: 224, endPoint x: 670, endPoint y: 378, distance: 155.2
click at [670, 378] on div at bounding box center [607, 288] width 1215 height 576
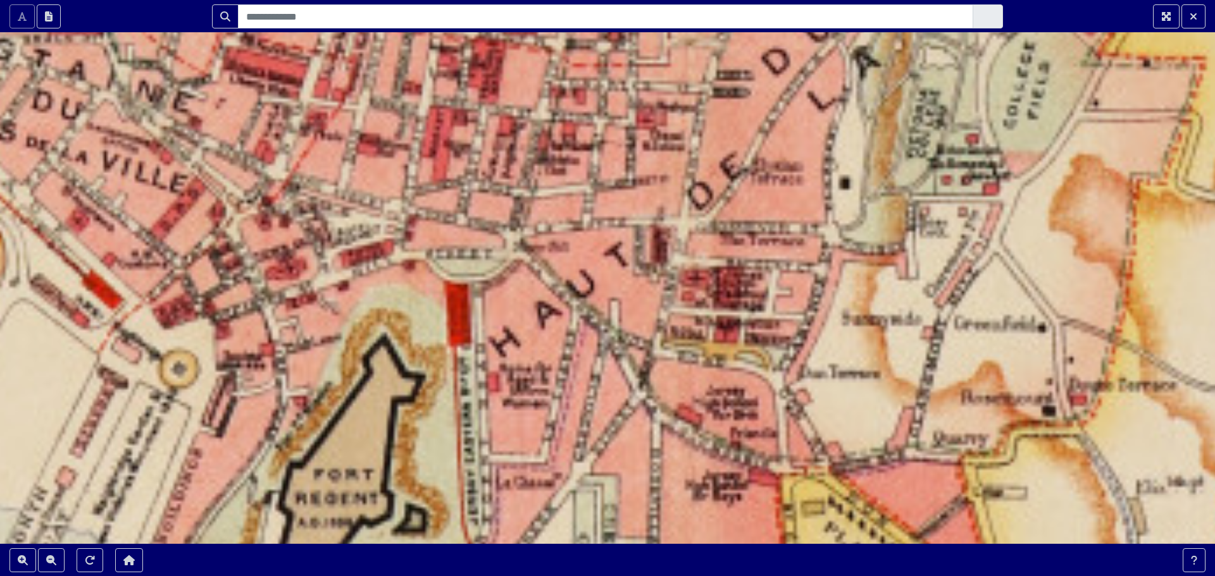
drag, startPoint x: 706, startPoint y: 218, endPoint x: 701, endPoint y: 325, distance: 107.0
click at [701, 325] on div at bounding box center [607, 288] width 1215 height 576
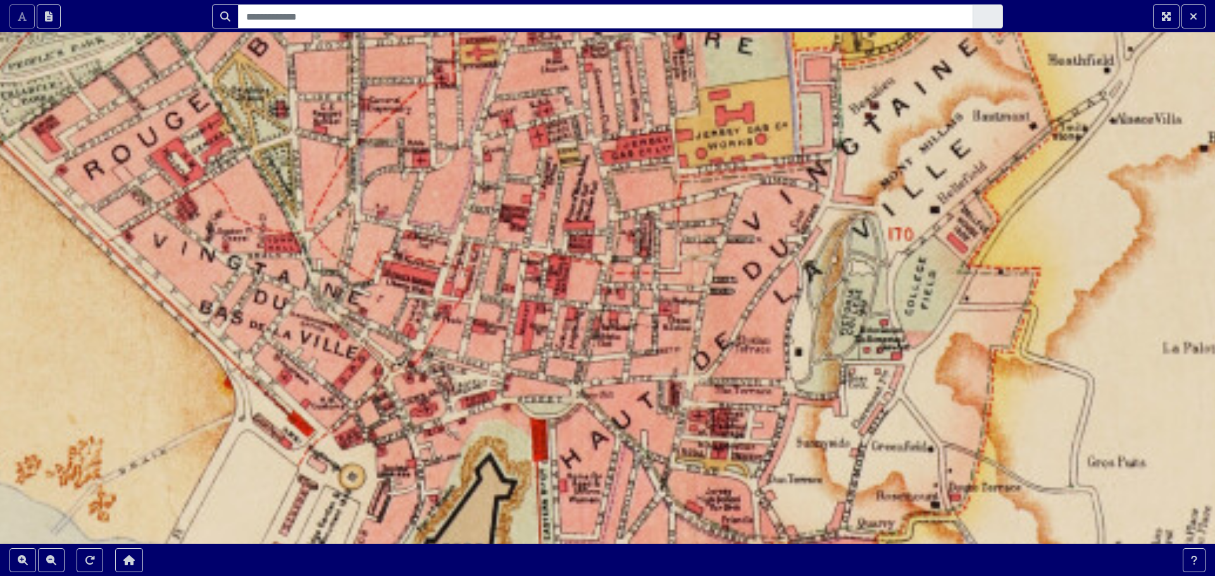
drag, startPoint x: 717, startPoint y: 249, endPoint x: 717, endPoint y: 373, distance: 123.4
click at [717, 373] on div at bounding box center [607, 288] width 1215 height 576
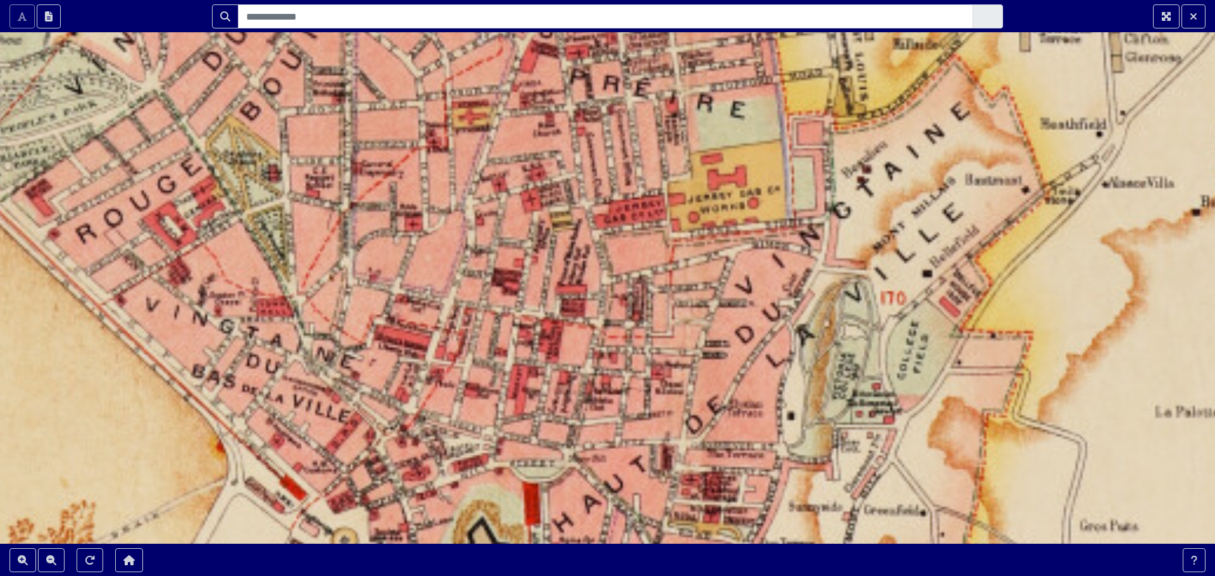
drag, startPoint x: 687, startPoint y: 277, endPoint x: 680, endPoint y: 341, distance: 64.4
click at [680, 341] on div at bounding box center [607, 288] width 1215 height 576
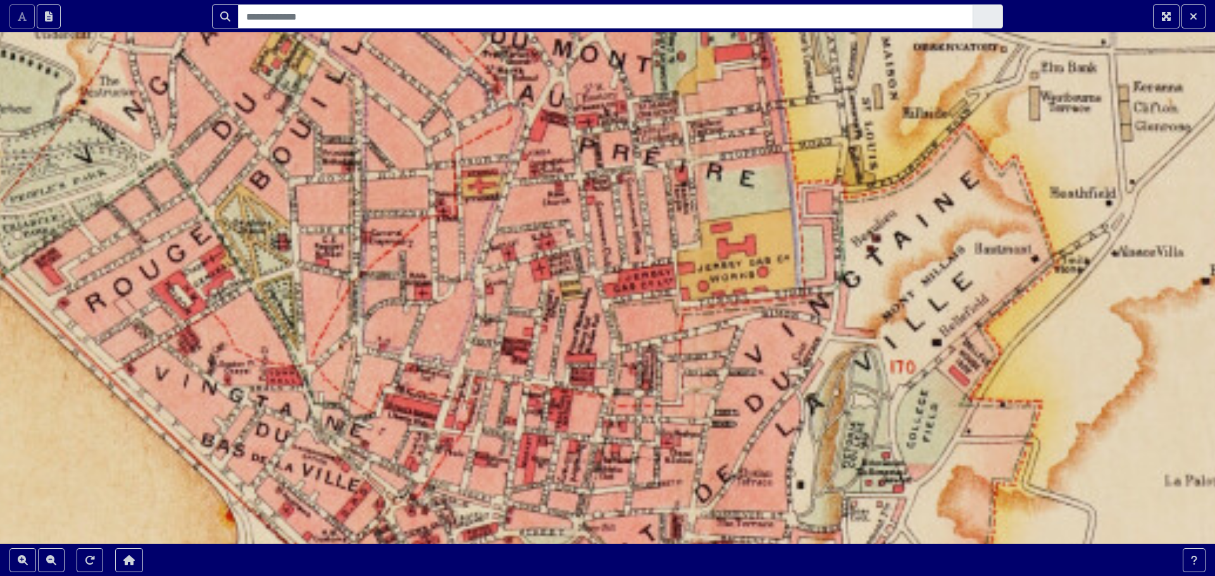
drag, startPoint x: 685, startPoint y: 272, endPoint x: 698, endPoint y: 350, distance: 78.9
click at [698, 350] on div at bounding box center [607, 288] width 1215 height 576
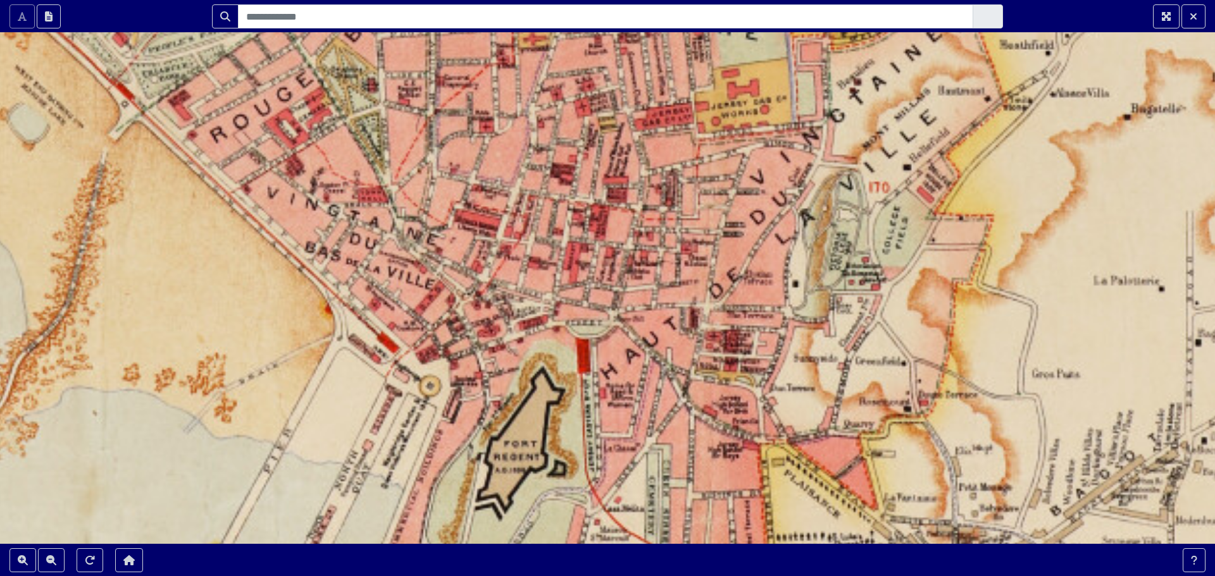
drag, startPoint x: 656, startPoint y: 402, endPoint x: 668, endPoint y: 218, distance: 185.1
click at [668, 218] on div at bounding box center [607, 288] width 1215 height 576
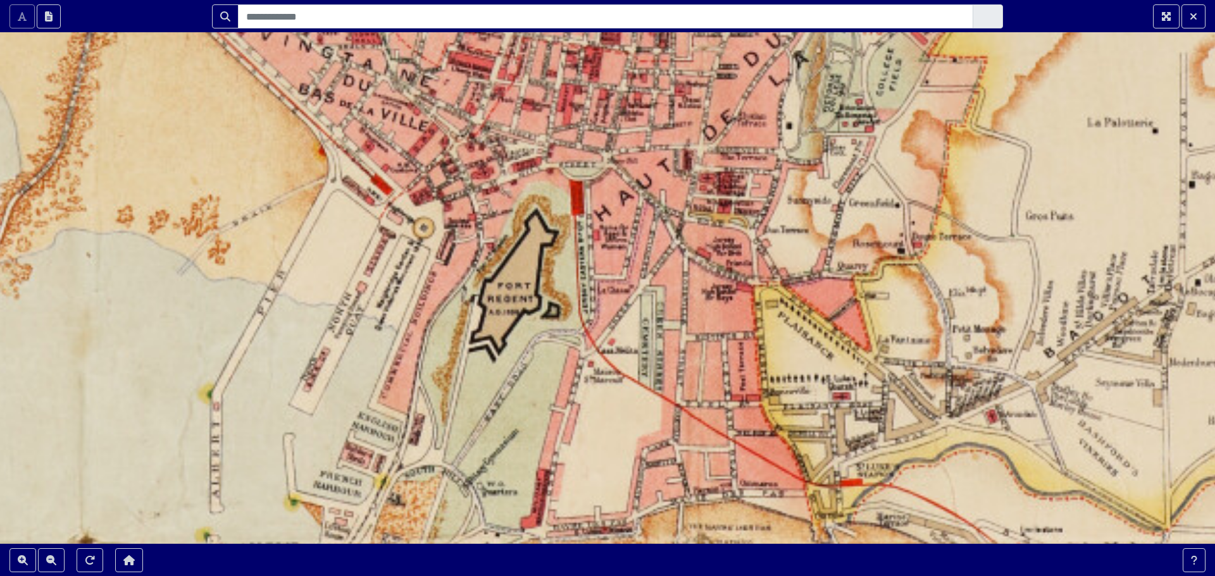
drag, startPoint x: 688, startPoint y: 338, endPoint x: 682, endPoint y: 180, distance: 158.3
click at [682, 180] on div at bounding box center [607, 288] width 1215 height 576
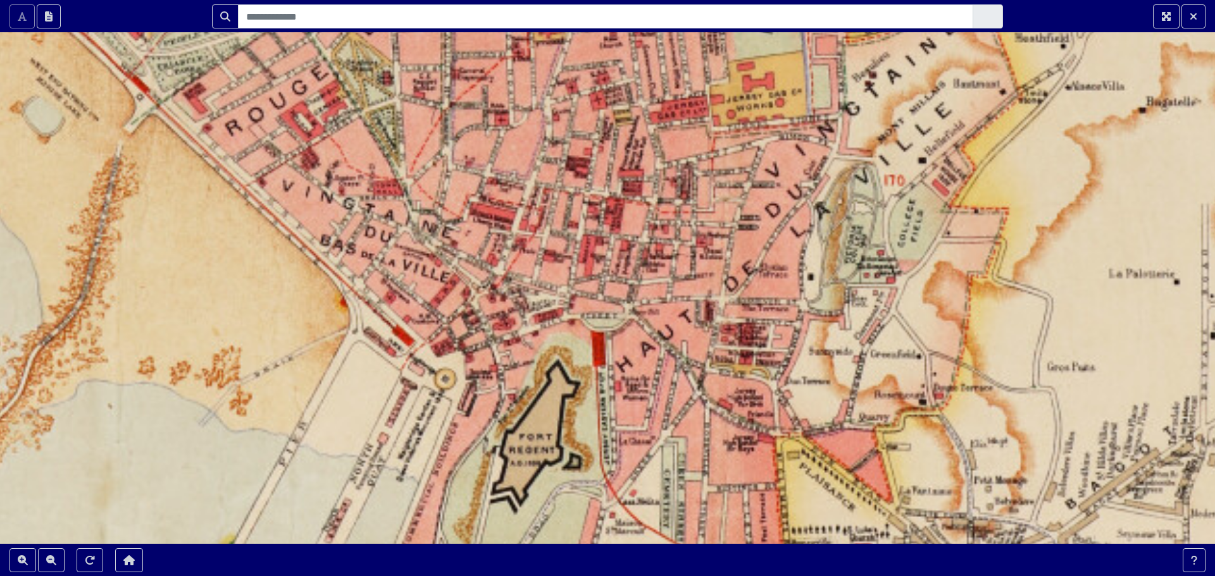
drag, startPoint x: 522, startPoint y: 156, endPoint x: 543, endPoint y: 307, distance: 152.7
click at [543, 307] on div at bounding box center [607, 288] width 1215 height 576
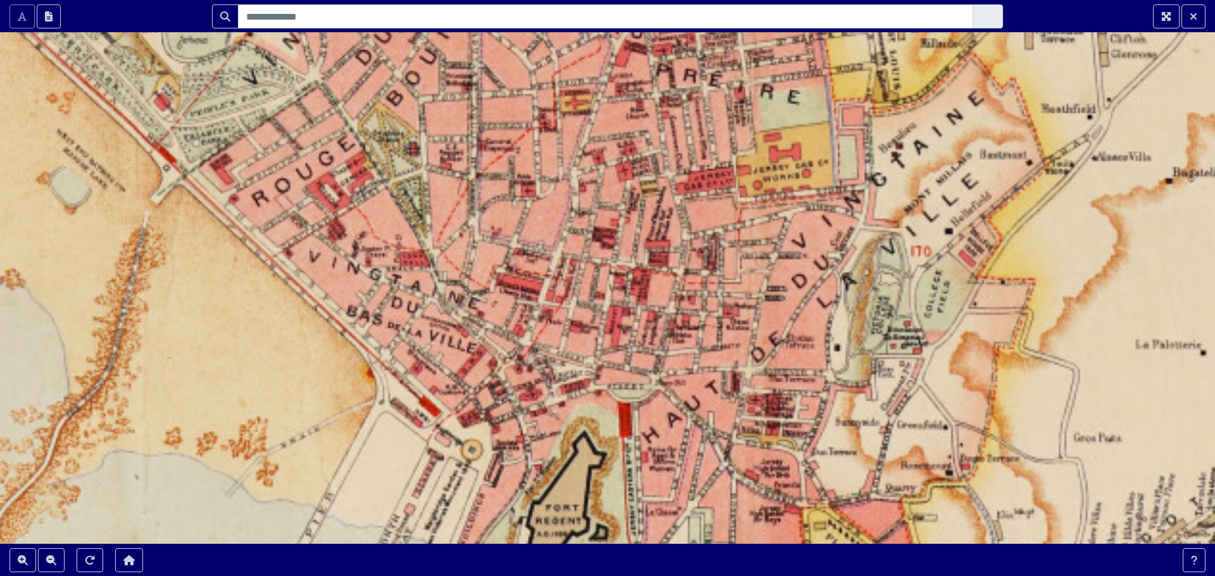
drag, startPoint x: 558, startPoint y: 198, endPoint x: 585, endPoint y: 267, distance: 73.9
click at [585, 267] on div at bounding box center [607, 288] width 1215 height 576
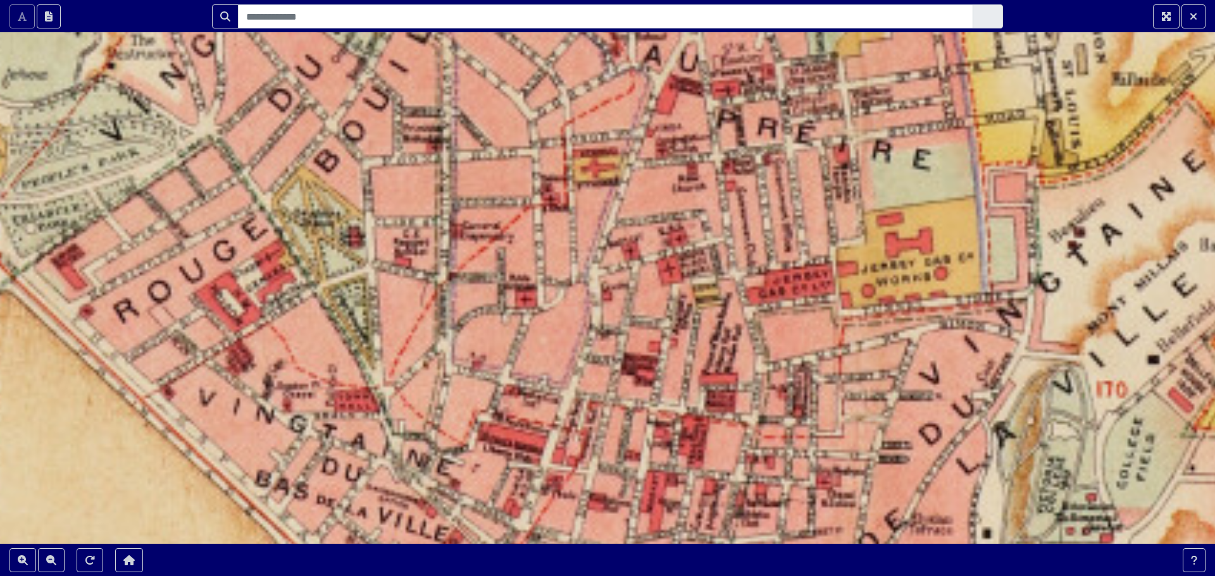
drag, startPoint x: 561, startPoint y: 155, endPoint x: 596, endPoint y: 285, distance: 134.9
click at [596, 285] on div at bounding box center [607, 288] width 1215 height 576
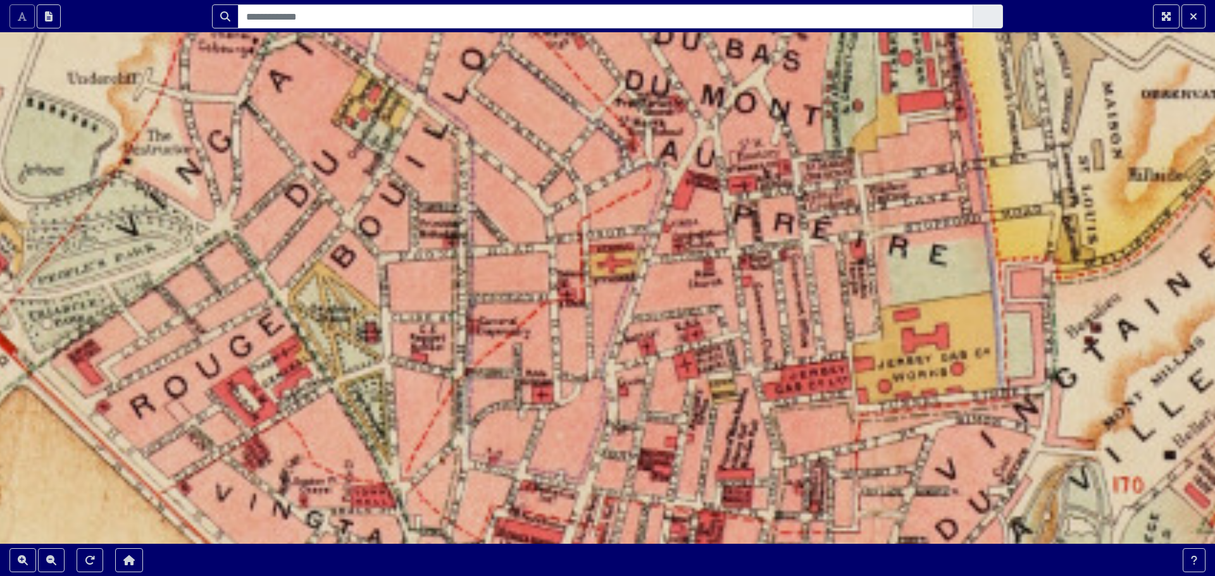
drag, startPoint x: 676, startPoint y: 156, endPoint x: 696, endPoint y: 278, distance: 123.7
click at [696, 278] on div at bounding box center [607, 288] width 1215 height 576
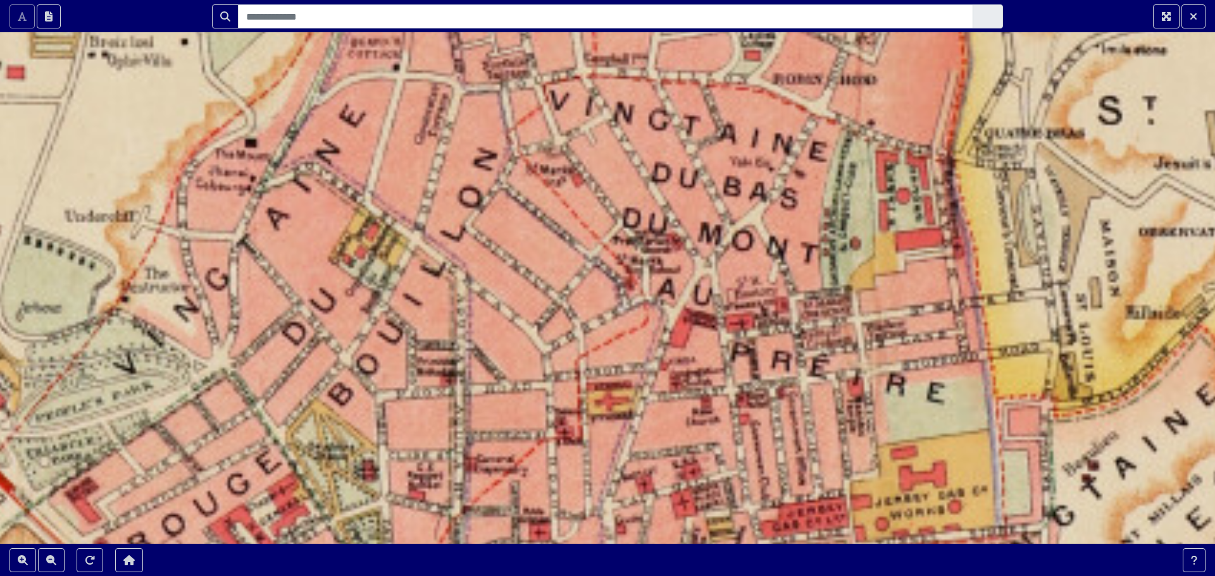
drag, startPoint x: 686, startPoint y: 226, endPoint x: 681, endPoint y: 337, distance: 111.5
click at [681, 337] on div at bounding box center [607, 288] width 1215 height 576
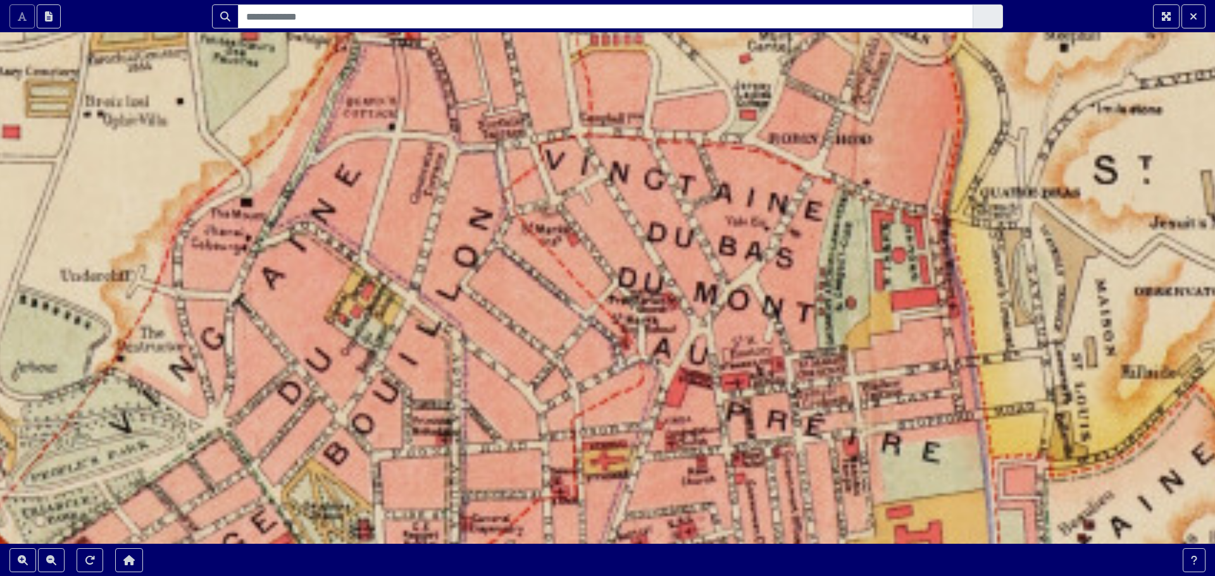
drag, startPoint x: 683, startPoint y: 220, endPoint x: 679, endPoint y: 280, distance: 59.6
click at [679, 280] on div at bounding box center [607, 288] width 1215 height 576
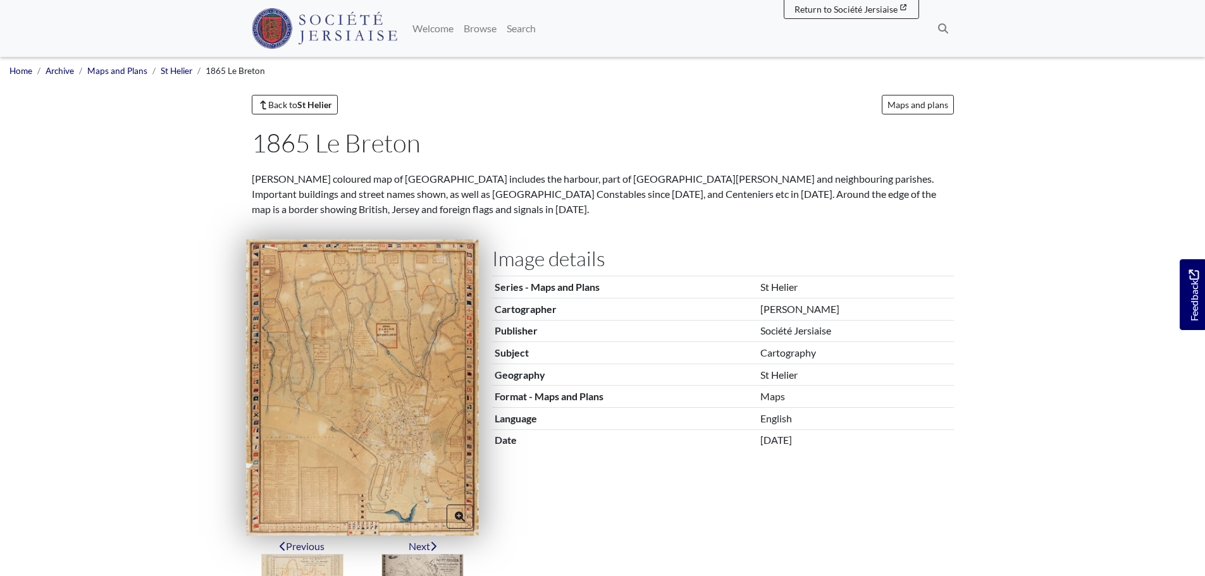
click at [388, 430] on img at bounding box center [362, 388] width 233 height 297
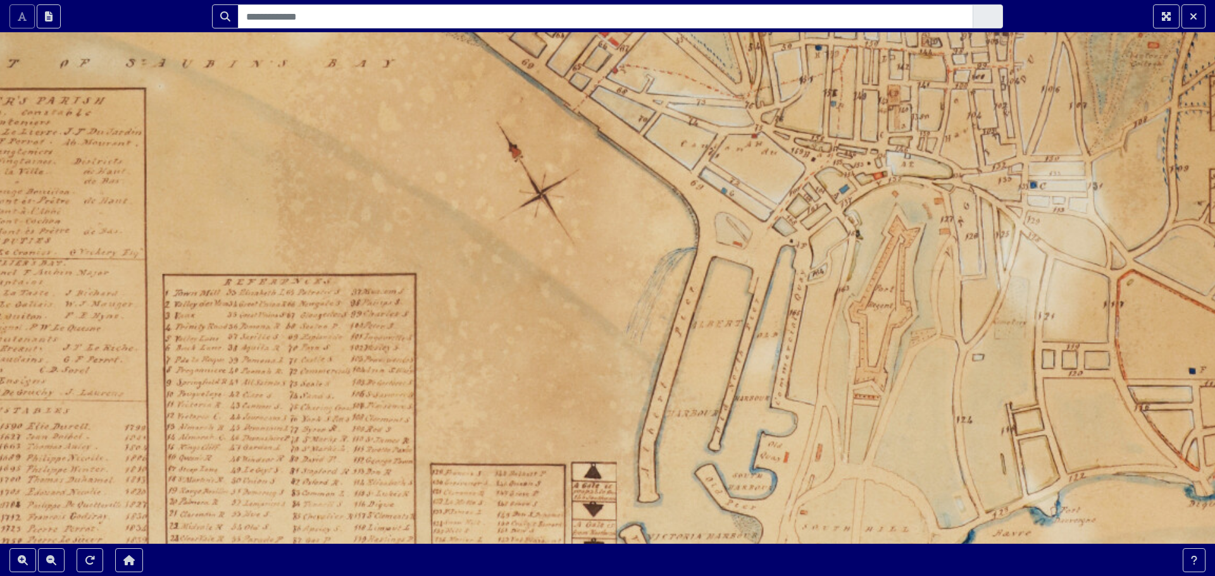
drag, startPoint x: 462, startPoint y: 393, endPoint x: 529, endPoint y: 241, distance: 166.0
click at [529, 241] on div at bounding box center [607, 288] width 1215 height 576
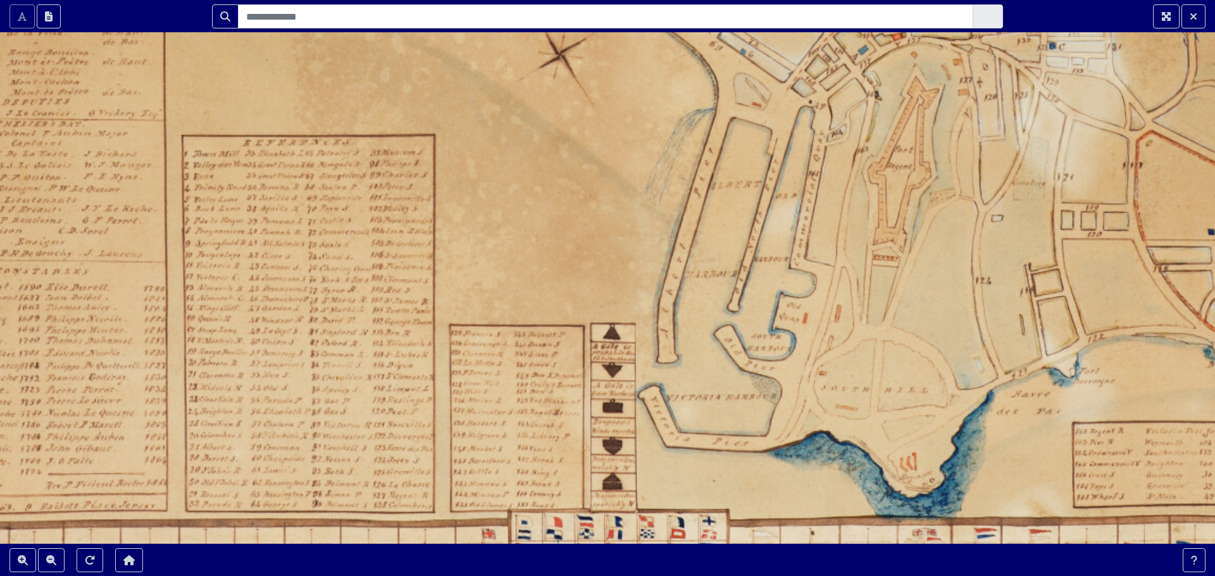
drag, startPoint x: 523, startPoint y: 364, endPoint x: 542, endPoint y: 225, distance: 140.5
click at [542, 225] on div at bounding box center [607, 288] width 1215 height 576
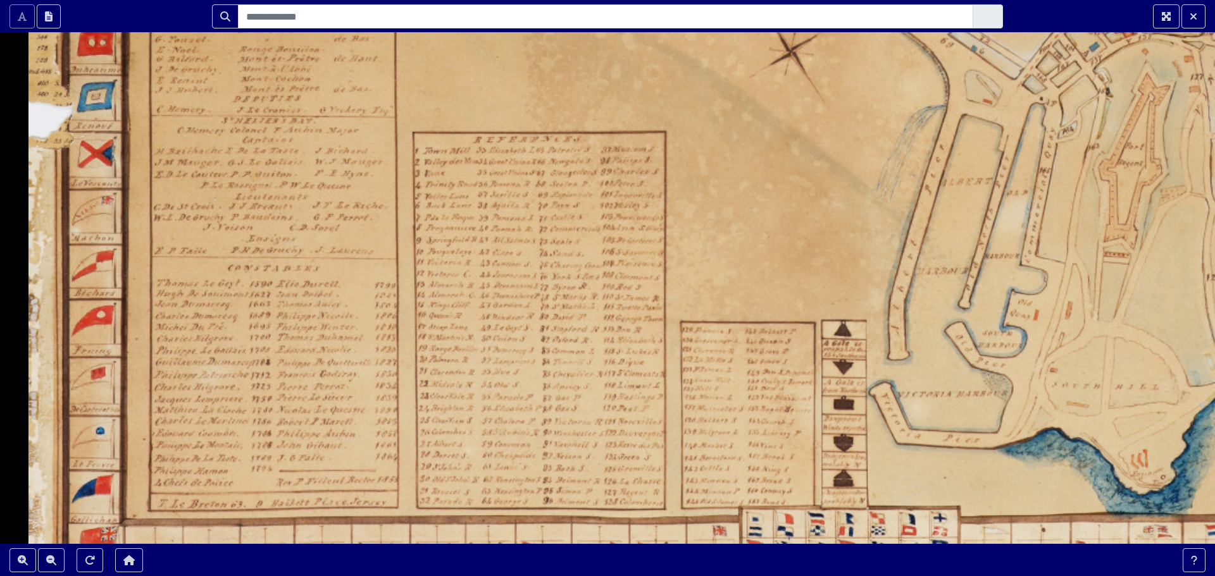
drag, startPoint x: 511, startPoint y: 227, endPoint x: 742, endPoint y: 224, distance: 231.0
click at [742, 224] on div at bounding box center [607, 288] width 1215 height 576
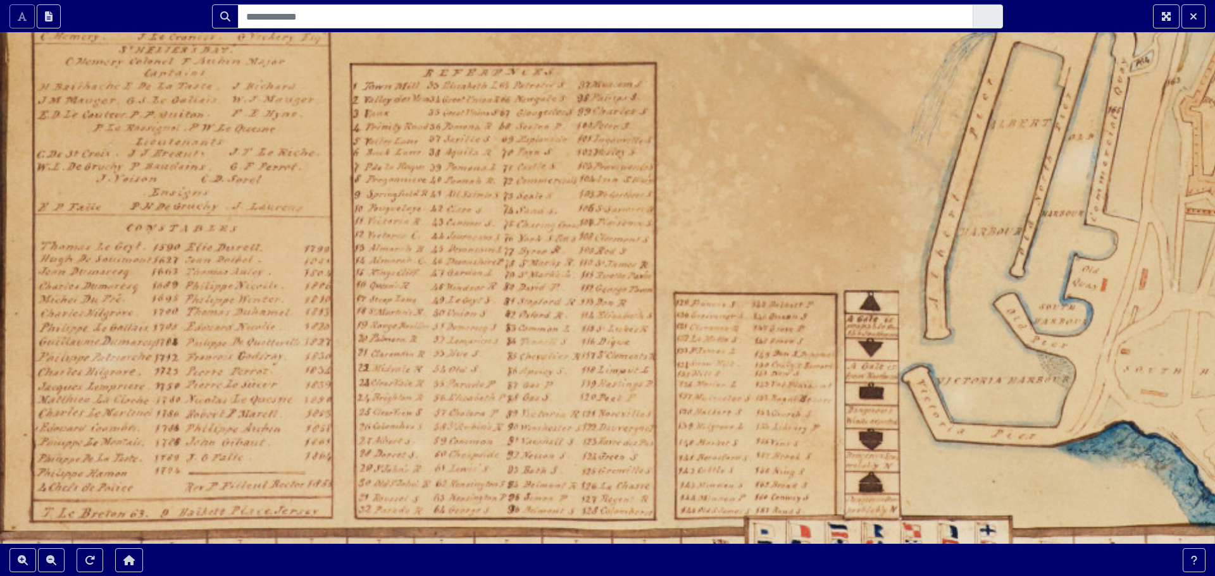
drag, startPoint x: 248, startPoint y: 412, endPoint x: 254, endPoint y: 363, distance: 49.8
click at [254, 363] on div at bounding box center [607, 288] width 1215 height 576
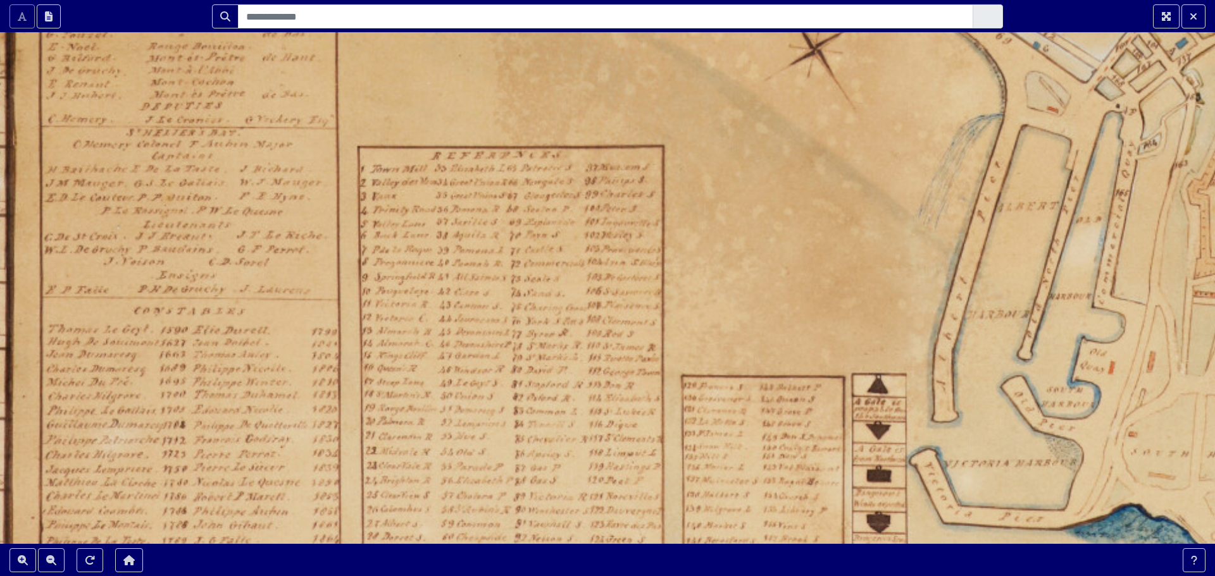
drag, startPoint x: 261, startPoint y: 309, endPoint x: 268, endPoint y: 392, distance: 83.2
click at [268, 392] on div at bounding box center [607, 288] width 1215 height 576
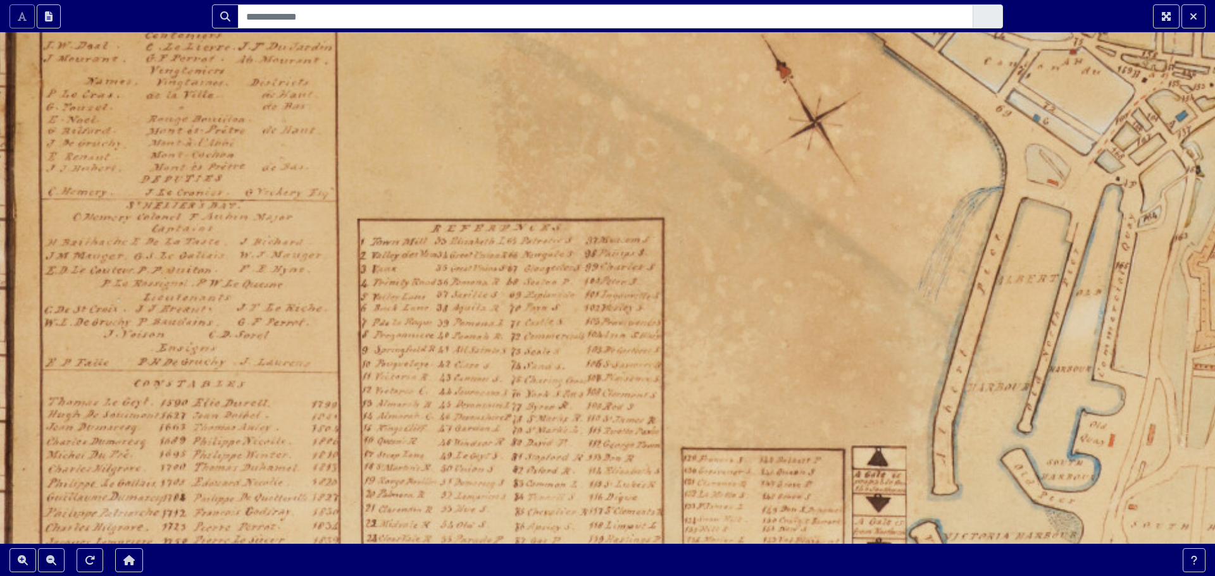
drag, startPoint x: 257, startPoint y: 256, endPoint x: 257, endPoint y: 328, distance: 72.8
click at [257, 328] on div at bounding box center [607, 288] width 1215 height 576
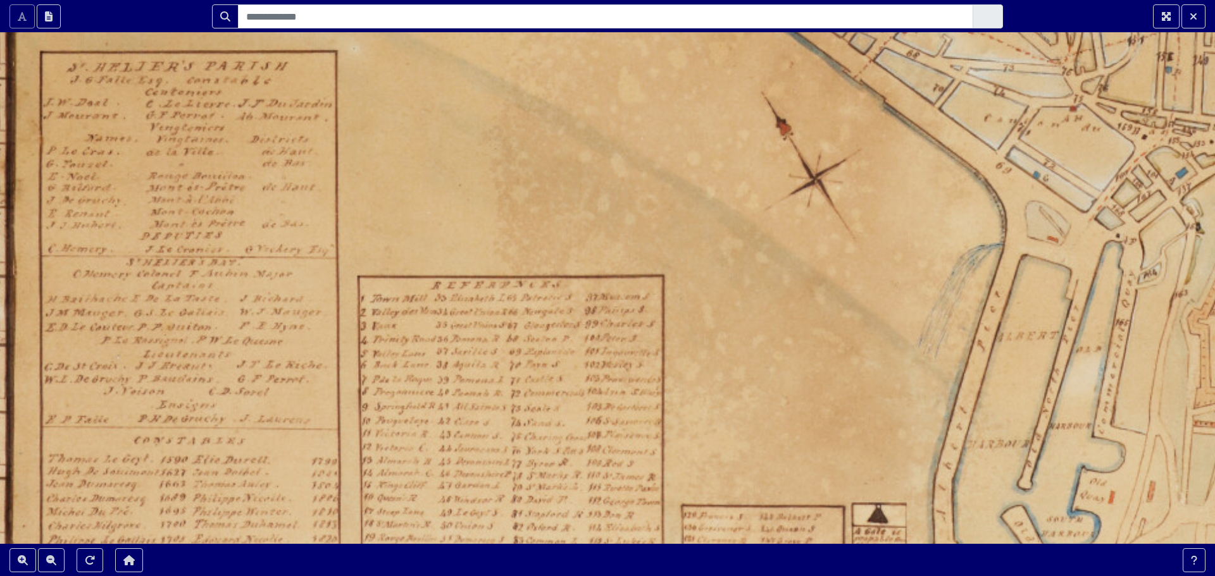
drag, startPoint x: 252, startPoint y: 227, endPoint x: 252, endPoint y: 284, distance: 56.9
click at [252, 284] on div at bounding box center [607, 288] width 1215 height 576
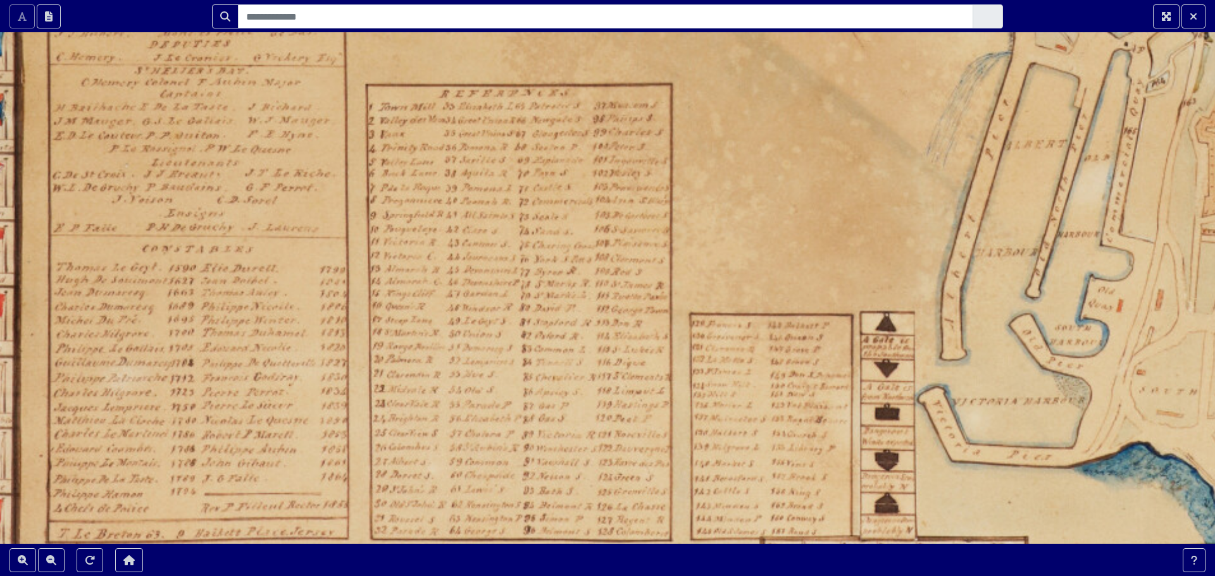
drag, startPoint x: 538, startPoint y: 449, endPoint x: 547, endPoint y: 257, distance: 191.9
click at [547, 257] on div at bounding box center [607, 288] width 1215 height 576
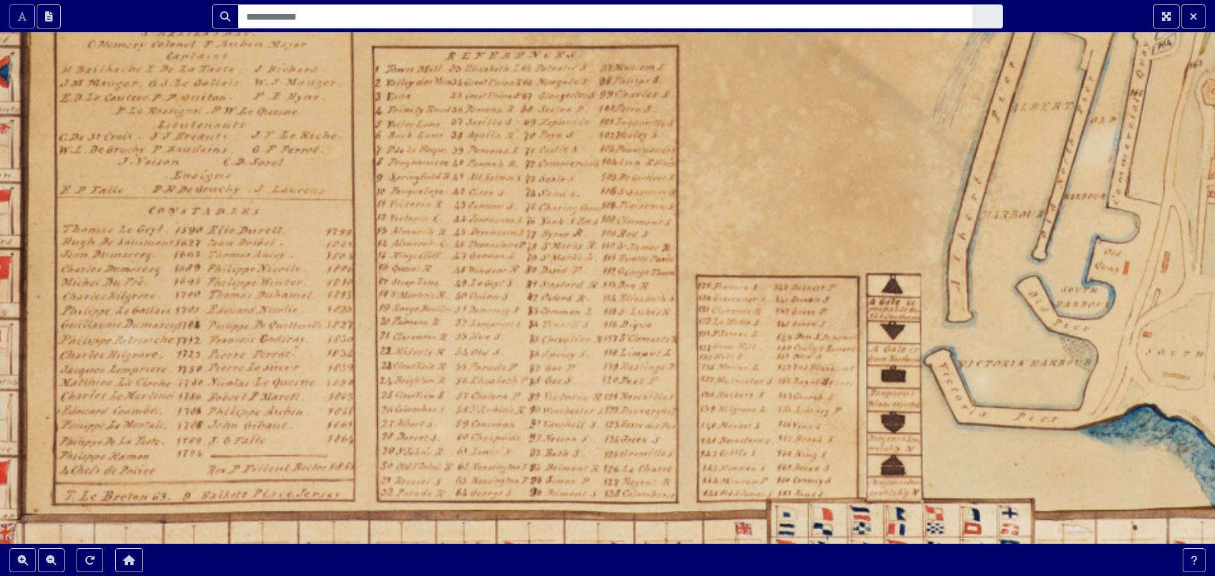
drag, startPoint x: 543, startPoint y: 352, endPoint x: 549, endPoint y: 314, distance: 38.5
click at [549, 314] on div at bounding box center [607, 288] width 1215 height 576
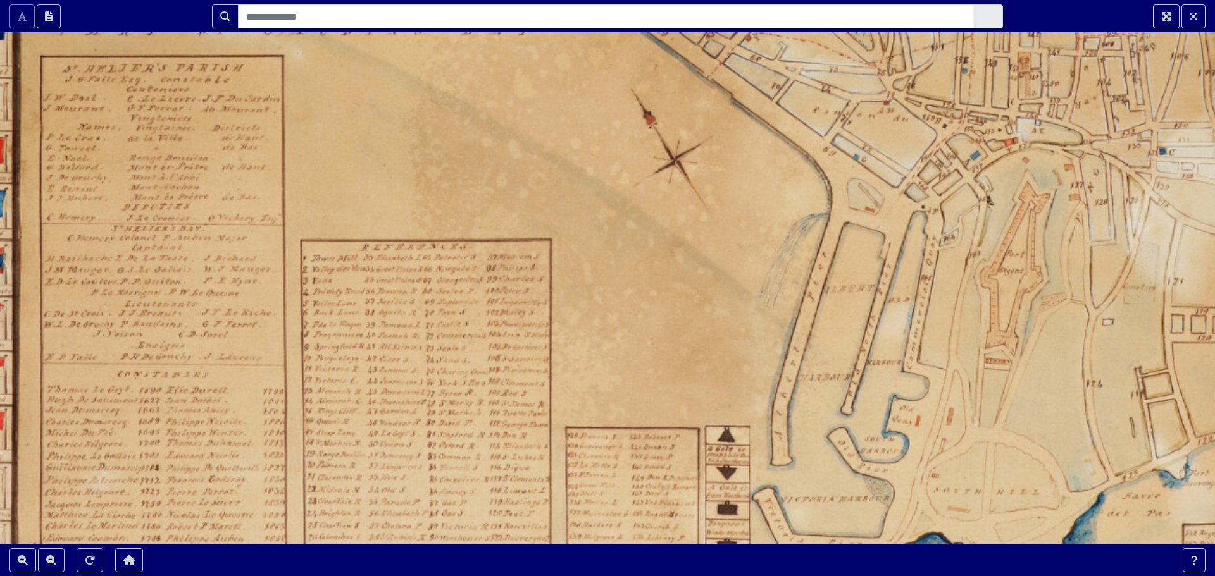
drag, startPoint x: 1023, startPoint y: 310, endPoint x: 868, endPoint y: 462, distance: 217.0
click at [868, 462] on div at bounding box center [607, 288] width 1215 height 576
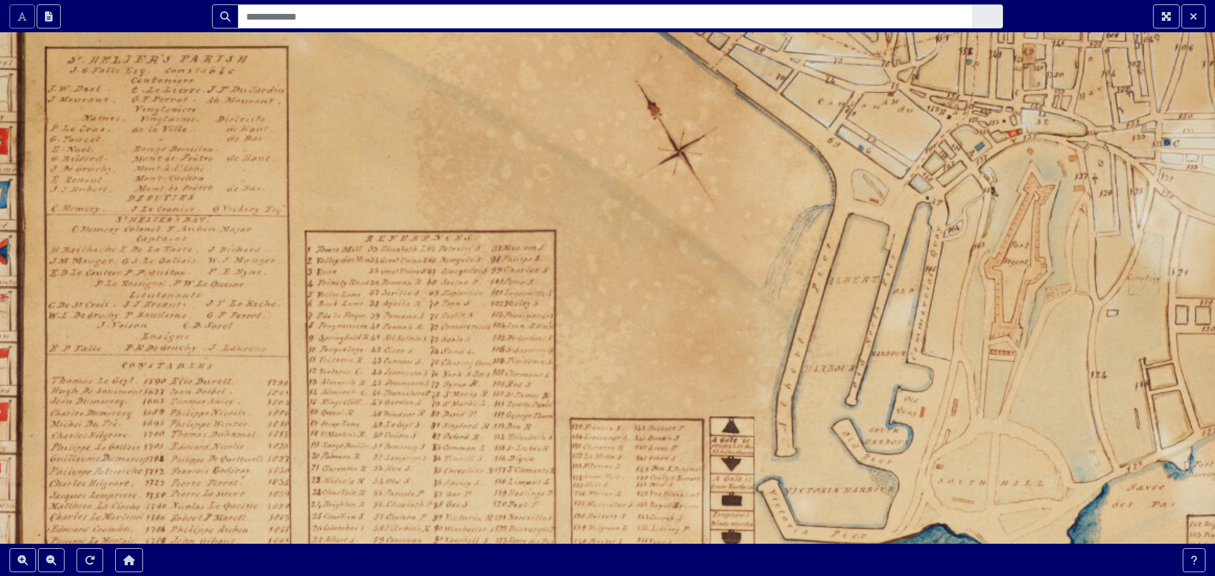
drag, startPoint x: 959, startPoint y: 328, endPoint x: 997, endPoint y: 254, distance: 82.9
click at [999, 257] on div at bounding box center [607, 288] width 1215 height 576
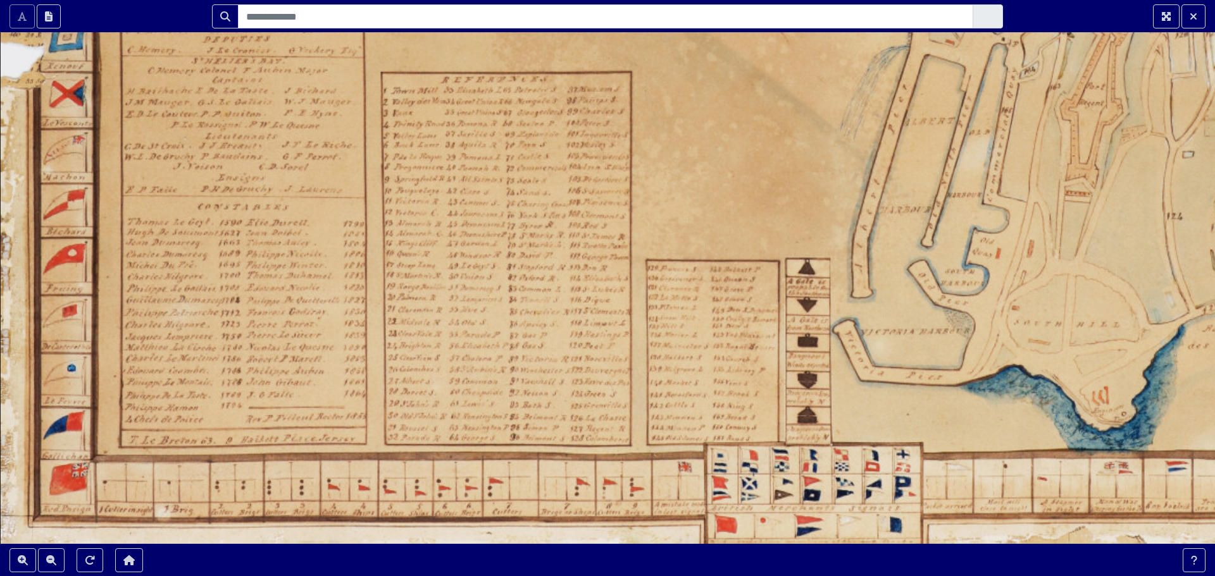
drag, startPoint x: 704, startPoint y: 399, endPoint x: 769, endPoint y: 271, distance: 143.2
click at [769, 271] on div at bounding box center [607, 288] width 1215 height 576
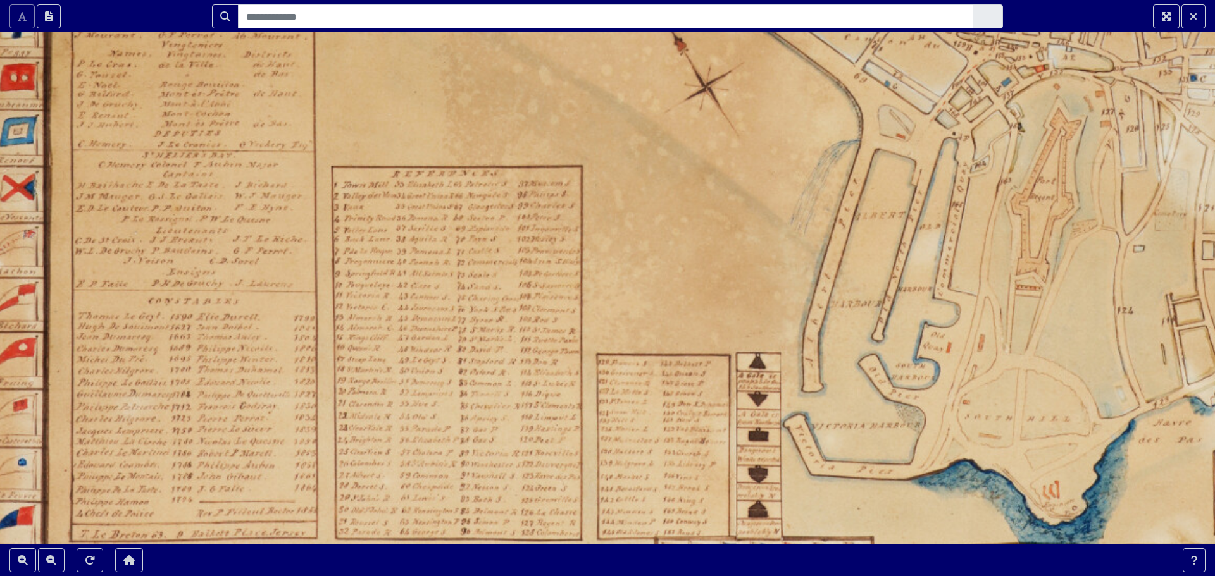
drag, startPoint x: 1106, startPoint y: 292, endPoint x: 1053, endPoint y: 395, distance: 116.0
click at [1053, 395] on div at bounding box center [607, 288] width 1215 height 576
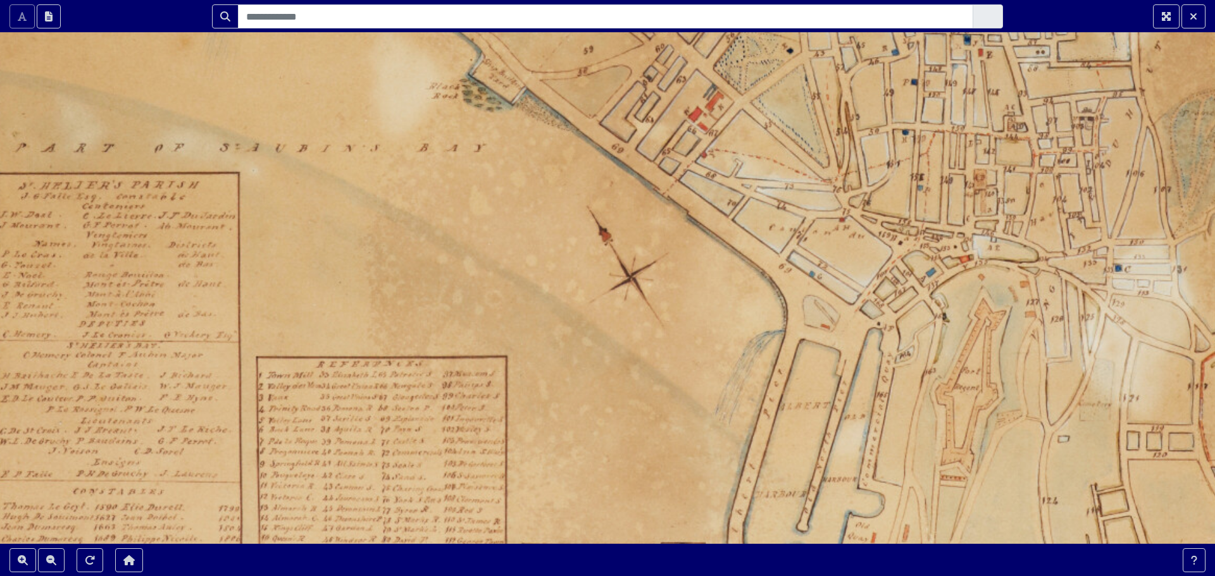
drag, startPoint x: 1045, startPoint y: 219, endPoint x: 969, endPoint y: 409, distance: 204.8
click at [969, 409] on div at bounding box center [607, 288] width 1215 height 576
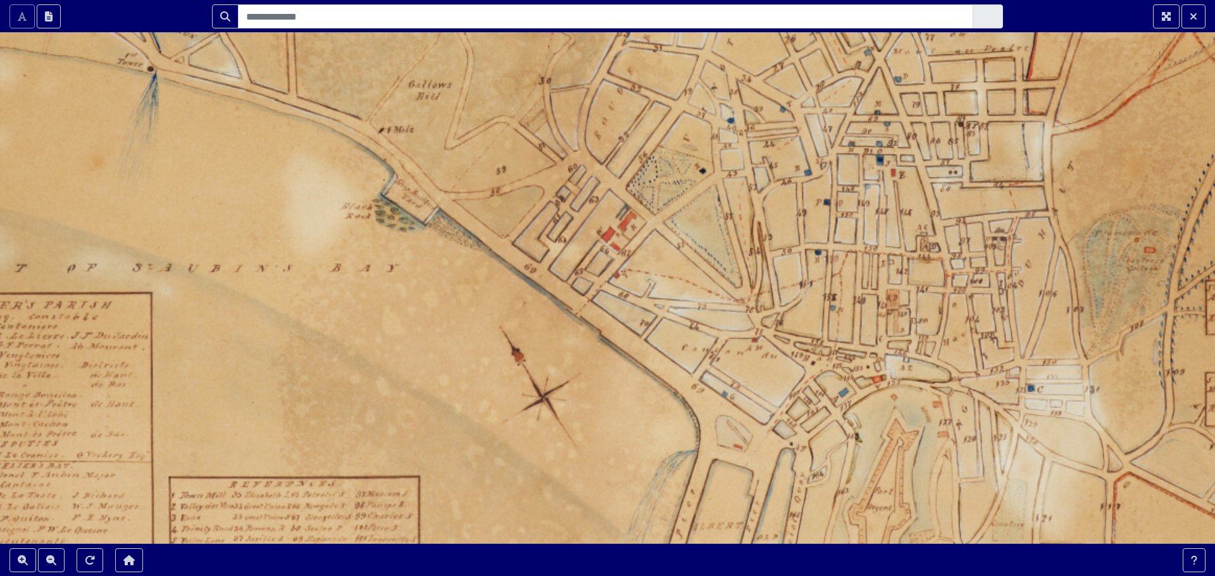
drag, startPoint x: 1026, startPoint y: 289, endPoint x: 939, endPoint y: 409, distance: 148.6
click at [939, 409] on div at bounding box center [607, 288] width 1215 height 576
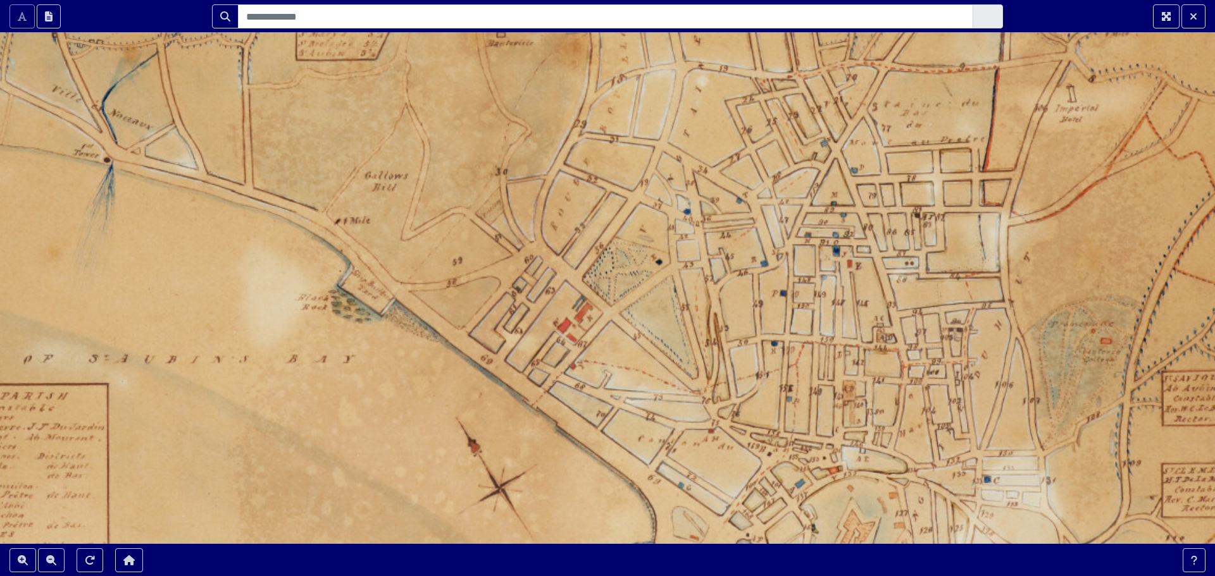
drag, startPoint x: 967, startPoint y: 312, endPoint x: 924, endPoint y: 403, distance: 101.0
click at [924, 403] on div at bounding box center [607, 288] width 1215 height 576
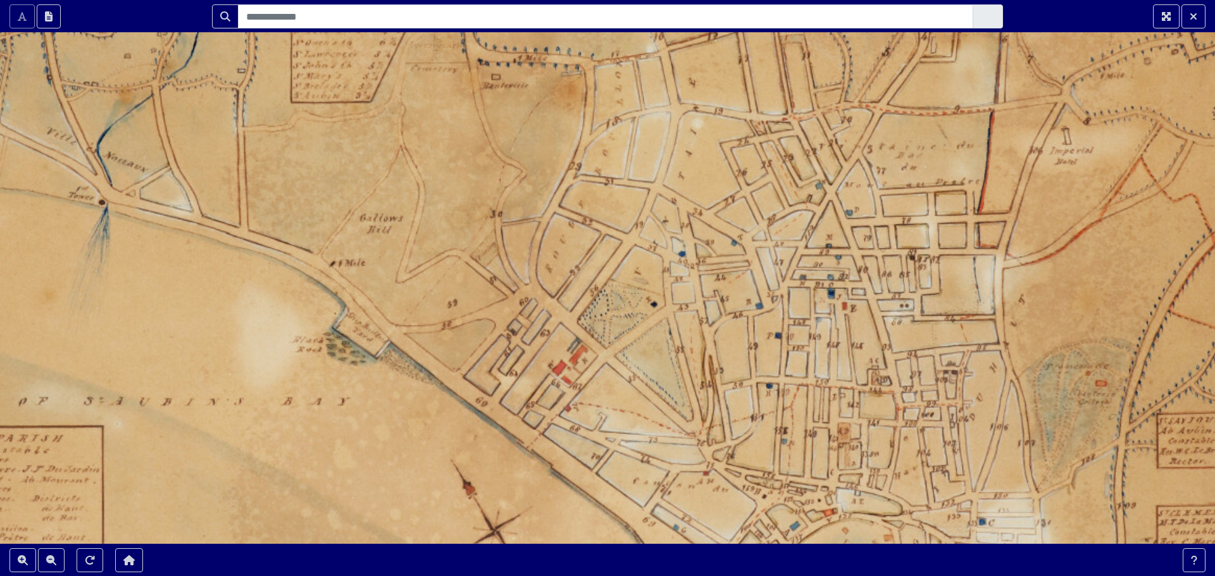
drag, startPoint x: 955, startPoint y: 302, endPoint x: 950, endPoint y: 344, distance: 42.7
click at [950, 344] on div at bounding box center [607, 288] width 1215 height 576
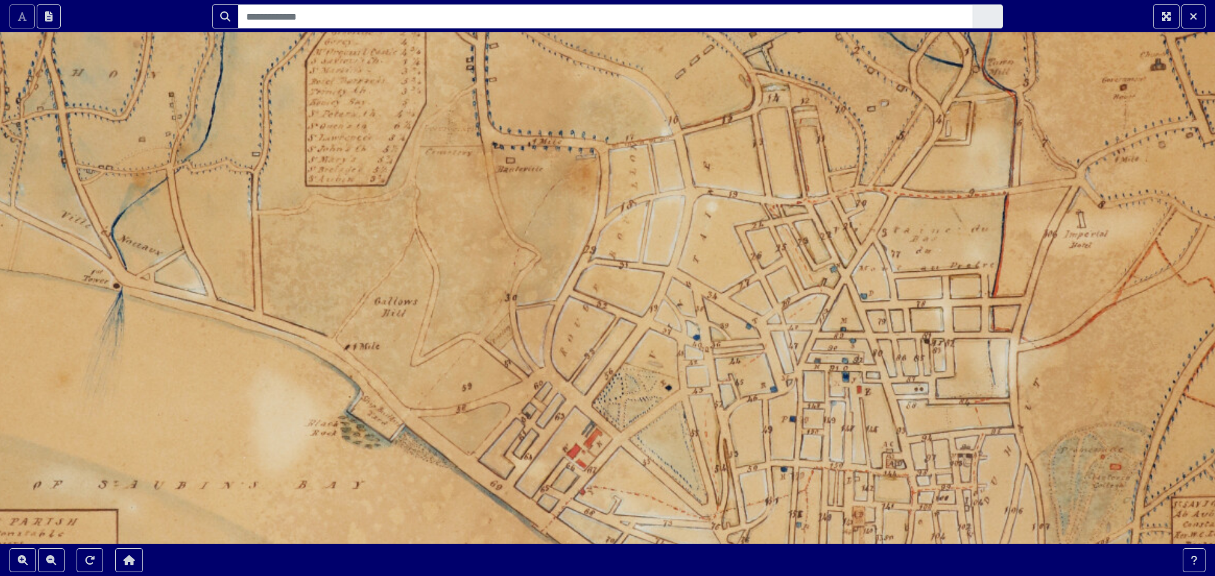
drag, startPoint x: 967, startPoint y: 343, endPoint x: 983, endPoint y: 425, distance: 83.1
click at [983, 425] on div at bounding box center [607, 288] width 1215 height 576
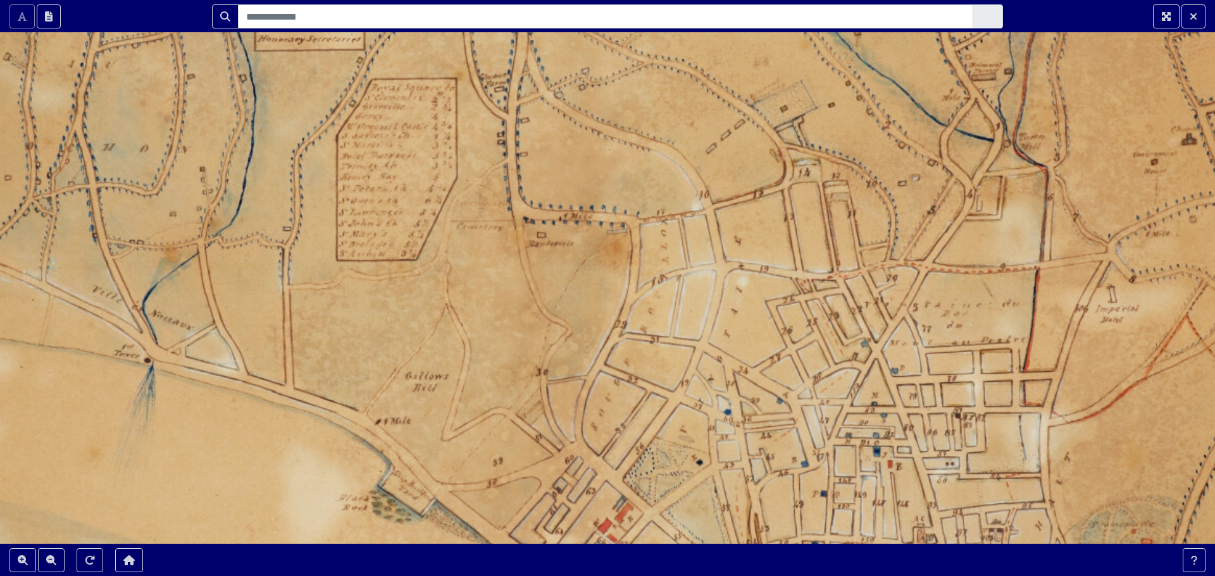
drag, startPoint x: 948, startPoint y: 325, endPoint x: 979, endPoint y: 400, distance: 80.8
click at [979, 400] on div at bounding box center [607, 288] width 1215 height 576
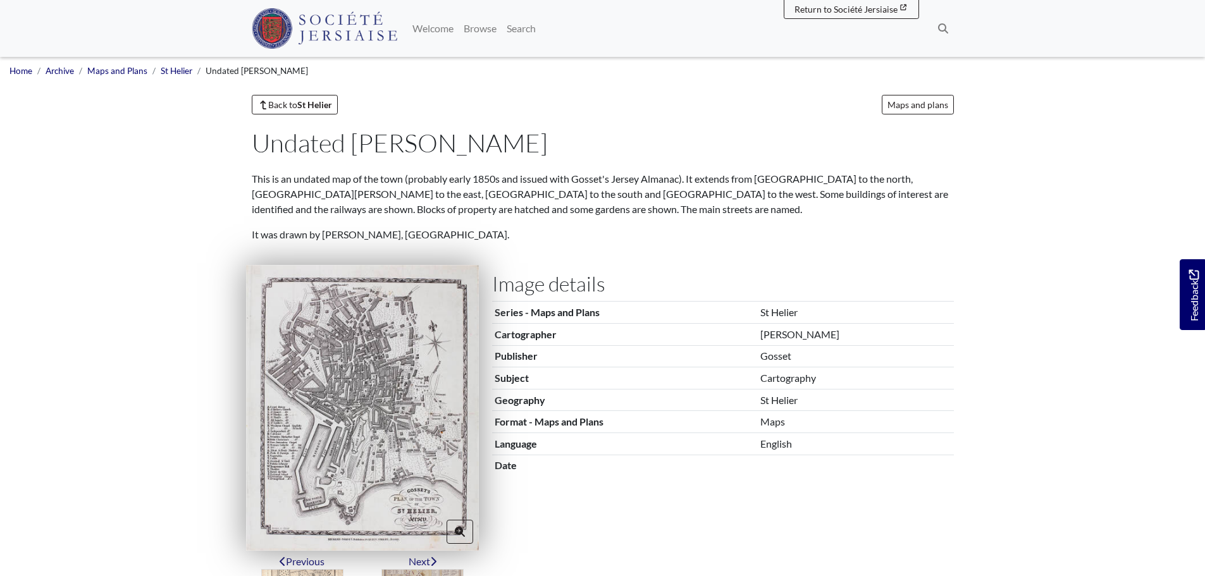
click at [331, 416] on img at bounding box center [362, 407] width 233 height 285
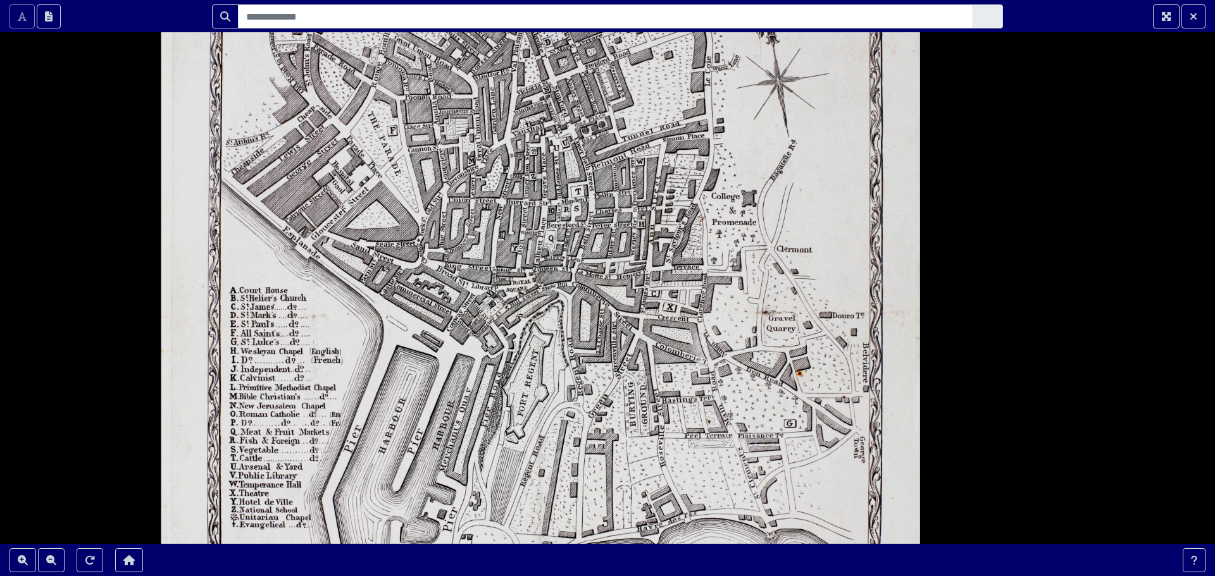
drag, startPoint x: 673, startPoint y: 297, endPoint x: 662, endPoint y: 423, distance: 126.4
click at [662, 423] on div at bounding box center [607, 288] width 1215 height 576
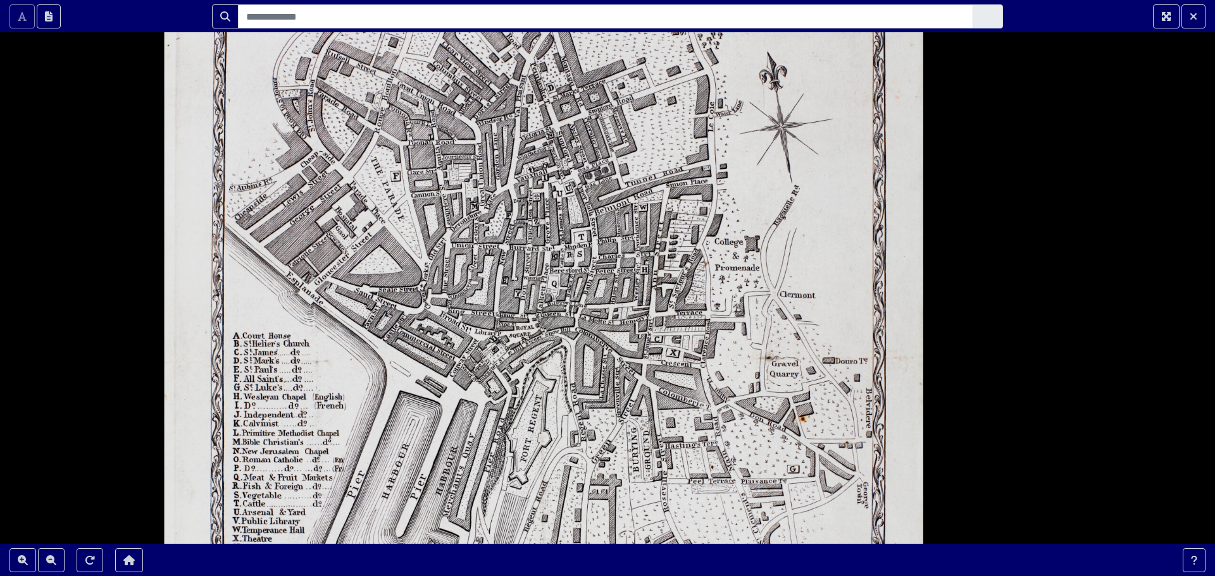
drag, startPoint x: 622, startPoint y: 313, endPoint x: 625, endPoint y: 359, distance: 45.7
click at [625, 359] on div at bounding box center [607, 288] width 1215 height 576
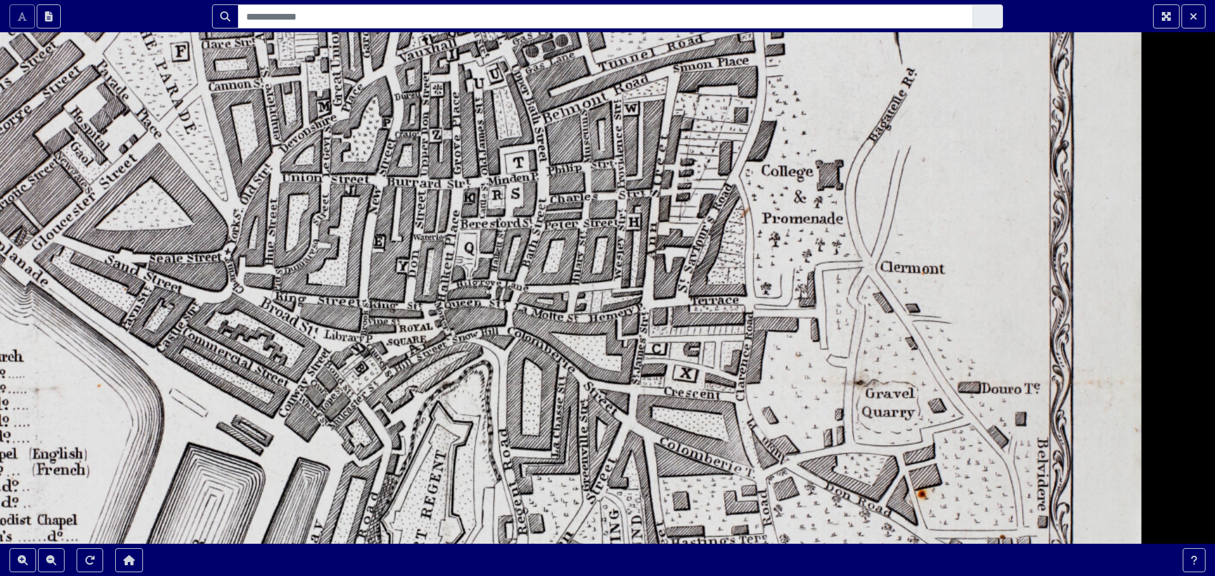
drag, startPoint x: 659, startPoint y: 265, endPoint x: 655, endPoint y: 347, distance: 81.7
click at [655, 347] on div at bounding box center [607, 288] width 1215 height 576
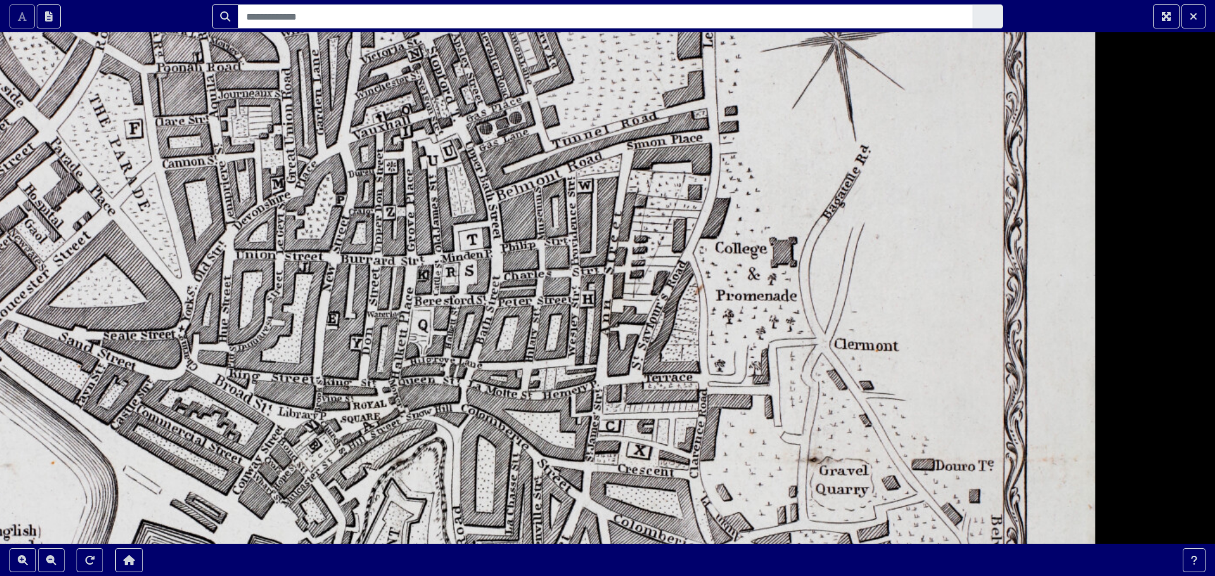
drag, startPoint x: 694, startPoint y: 265, endPoint x: 648, endPoint y: 342, distance: 90.0
click at [648, 342] on div at bounding box center [607, 288] width 1215 height 576
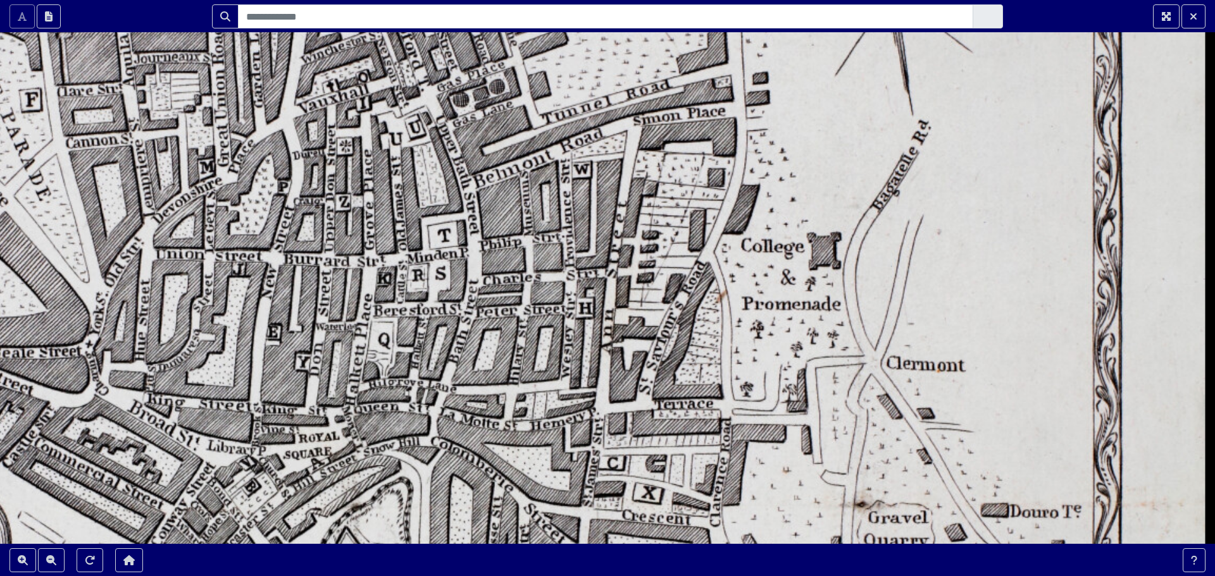
drag, startPoint x: 569, startPoint y: 311, endPoint x: 571, endPoint y: 335, distance: 24.2
click at [571, 335] on div at bounding box center [607, 288] width 1215 height 576
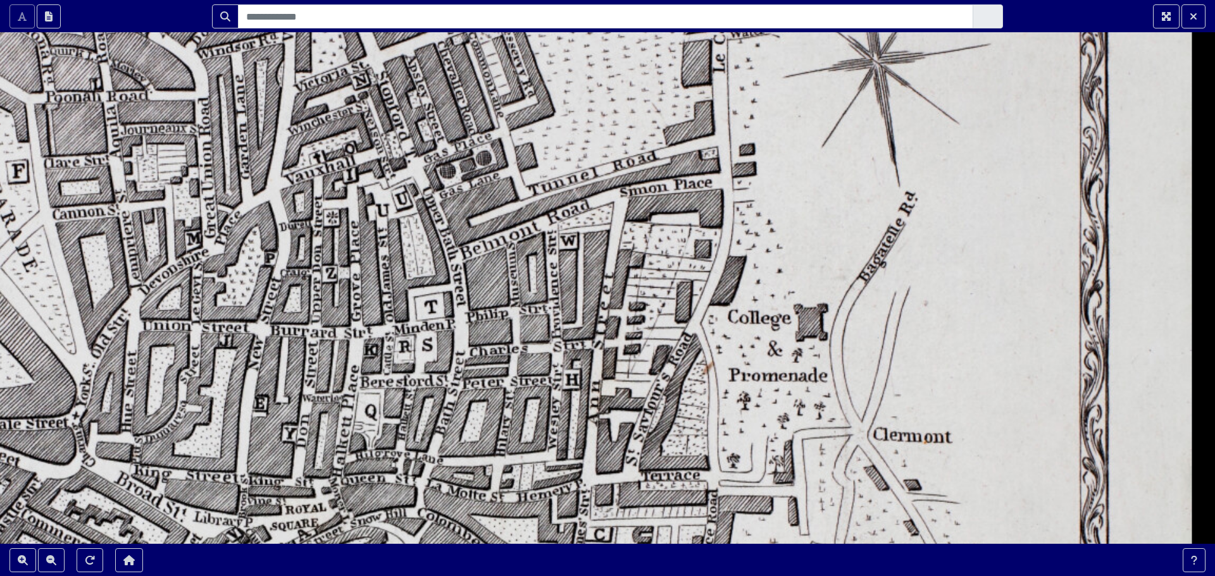
drag, startPoint x: 634, startPoint y: 294, endPoint x: 621, endPoint y: 365, distance: 72.7
click at [621, 365] on div at bounding box center [607, 288] width 1215 height 576
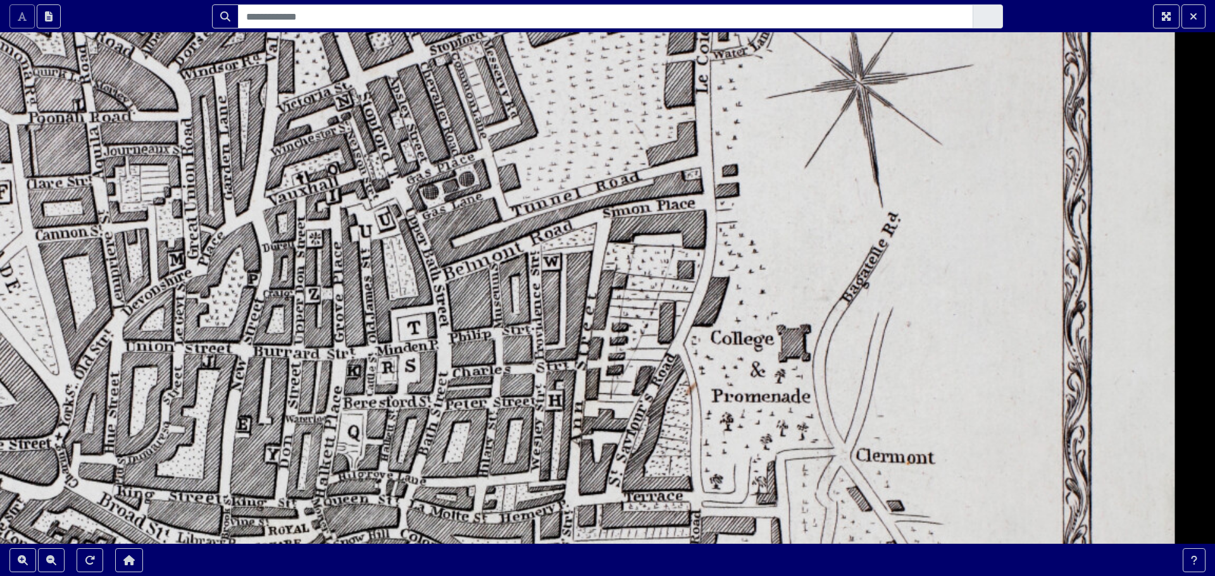
drag, startPoint x: 638, startPoint y: 324, endPoint x: 621, endPoint y: 345, distance: 27.0
click at [621, 345] on div at bounding box center [607, 288] width 1215 height 576
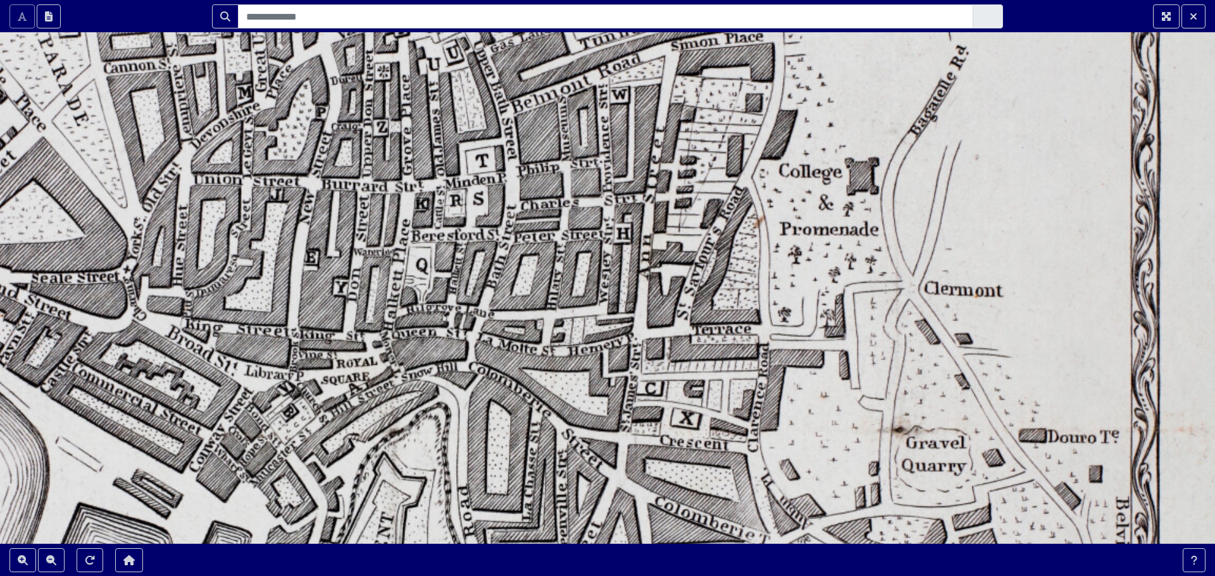
drag, startPoint x: 705, startPoint y: 362, endPoint x: 761, endPoint y: 216, distance: 156.2
click at [761, 216] on div at bounding box center [607, 288] width 1215 height 576
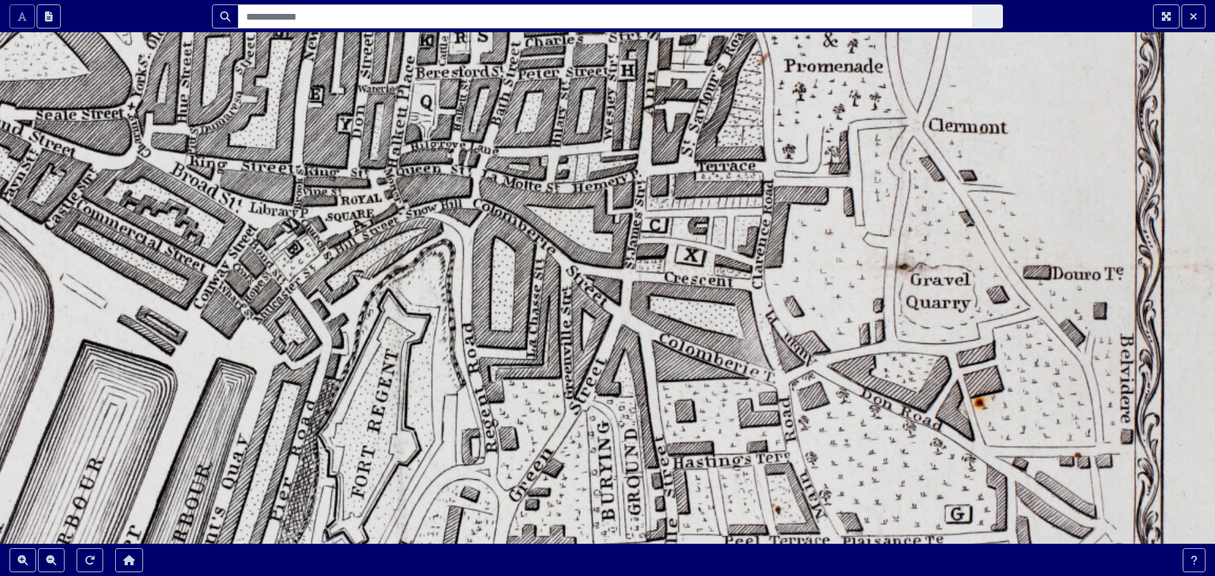
drag, startPoint x: 771, startPoint y: 331, endPoint x: 775, endPoint y: 168, distance: 163.3
click at [775, 168] on div at bounding box center [607, 288] width 1215 height 576
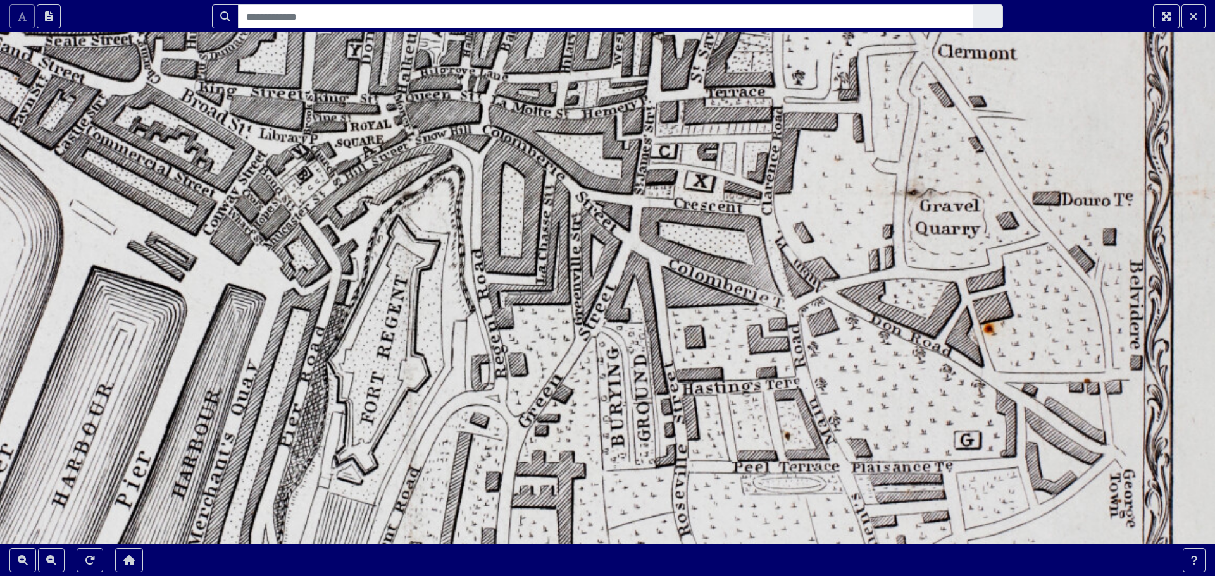
drag, startPoint x: 848, startPoint y: 442, endPoint x: 857, endPoint y: 368, distance: 74.6
click at [857, 368] on div at bounding box center [607, 288] width 1215 height 576
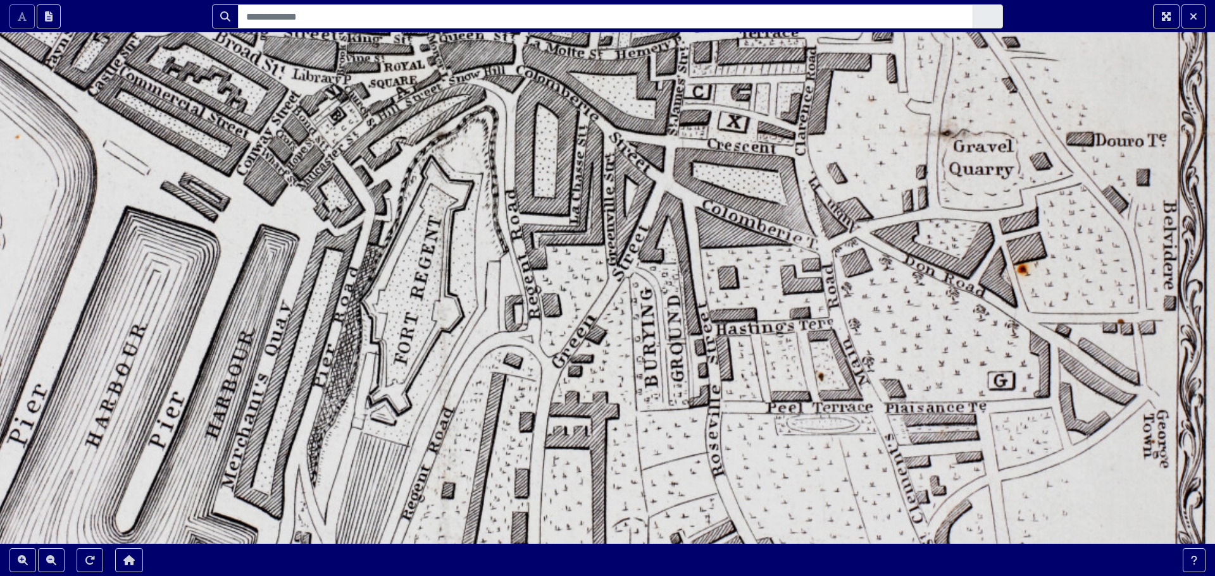
drag, startPoint x: 813, startPoint y: 401, endPoint x: 847, endPoint y: 342, distance: 68.3
click at [847, 342] on div at bounding box center [607, 288] width 1215 height 576
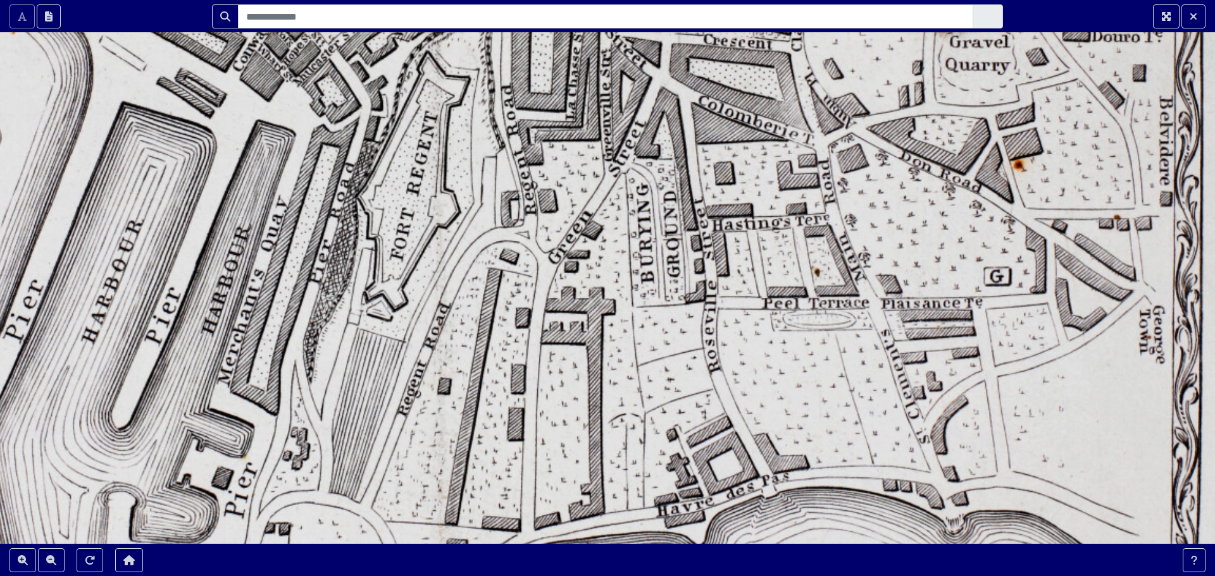
drag, startPoint x: 823, startPoint y: 445, endPoint x: 819, endPoint y: 340, distance: 104.5
click at [819, 340] on div at bounding box center [607, 288] width 1215 height 576
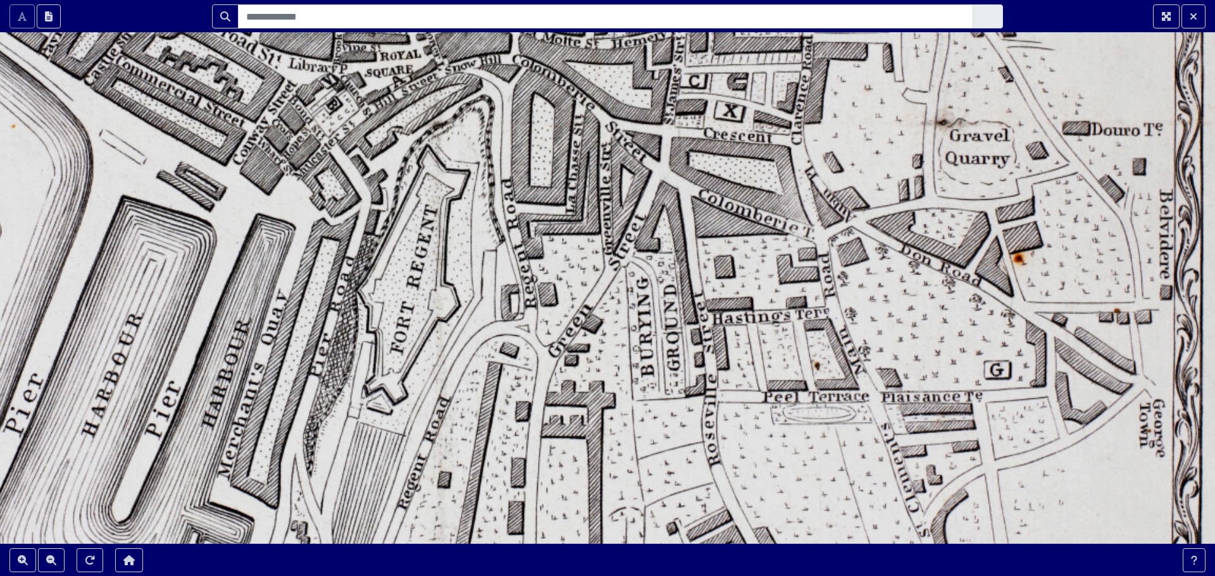
drag, startPoint x: 762, startPoint y: 317, endPoint x: 763, endPoint y: 404, distance: 87.3
click at [762, 413] on div at bounding box center [607, 288] width 1215 height 576
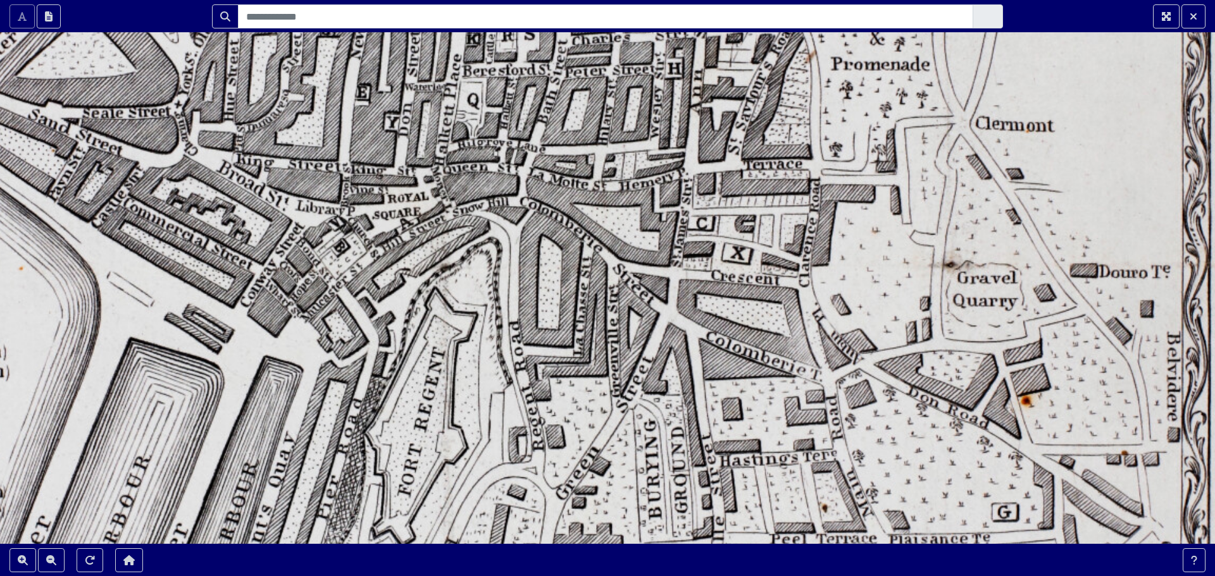
drag, startPoint x: 758, startPoint y: 269, endPoint x: 765, endPoint y: 409, distance: 140.0
click at [765, 409] on div at bounding box center [607, 288] width 1215 height 576
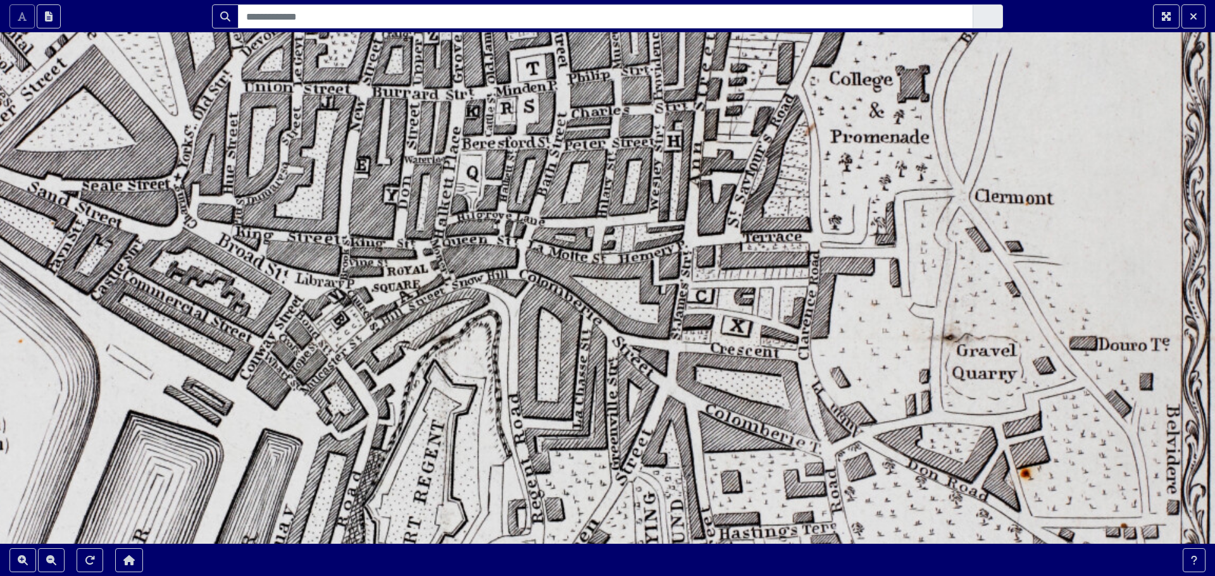
drag, startPoint x: 766, startPoint y: 309, endPoint x: 766, endPoint y: 395, distance: 86.0
click at [766, 395] on div at bounding box center [607, 288] width 1215 height 576
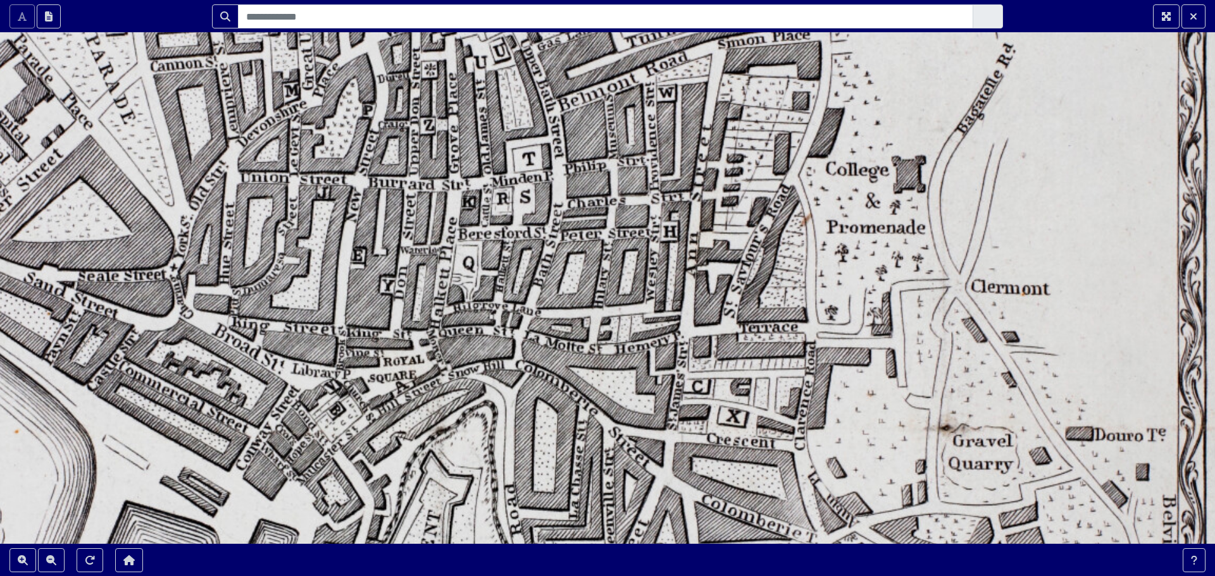
drag, startPoint x: 743, startPoint y: 367, endPoint x: 743, endPoint y: 393, distance: 25.9
click at [743, 393] on div at bounding box center [607, 288] width 1215 height 576
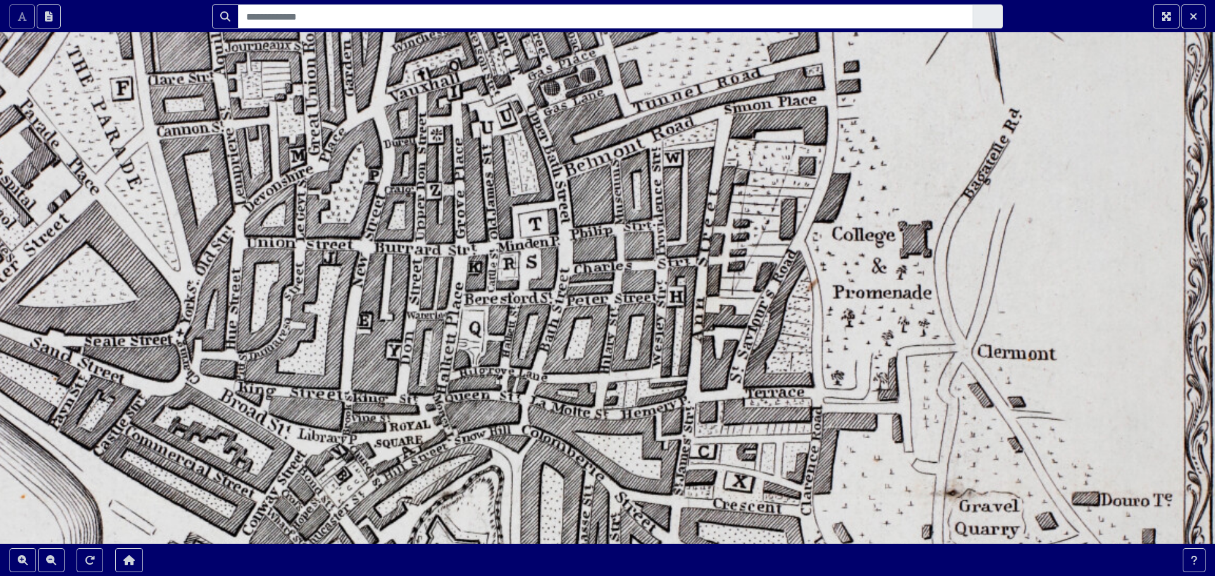
drag, startPoint x: 705, startPoint y: 304, endPoint x: 711, endPoint y: 353, distance: 49.8
click at [711, 353] on div at bounding box center [607, 288] width 1215 height 576
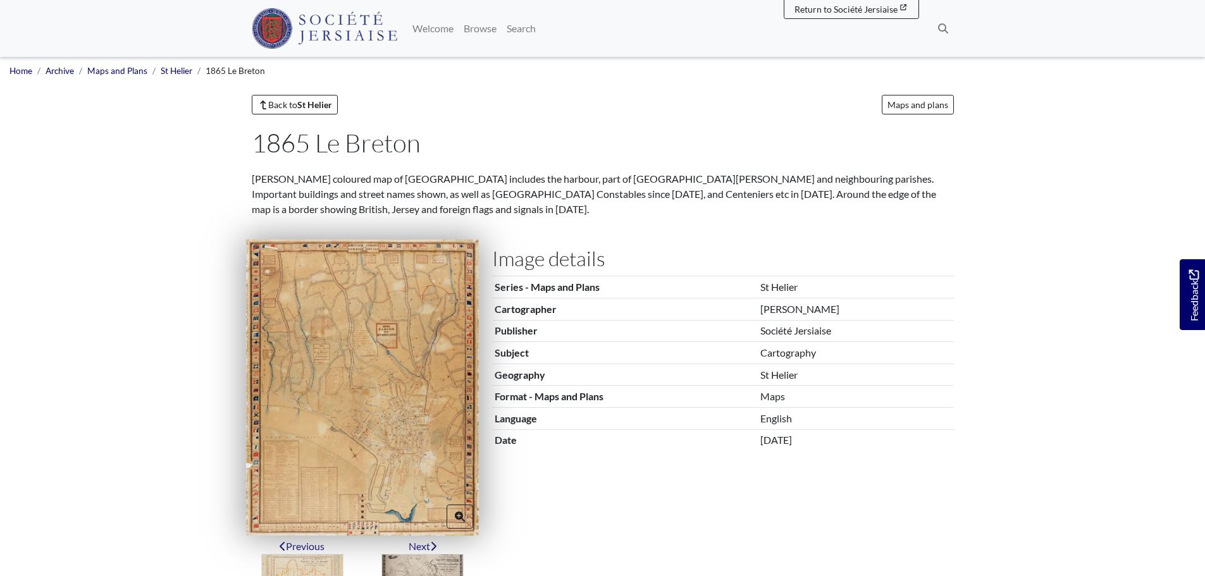
click at [410, 382] on img at bounding box center [362, 388] width 233 height 297
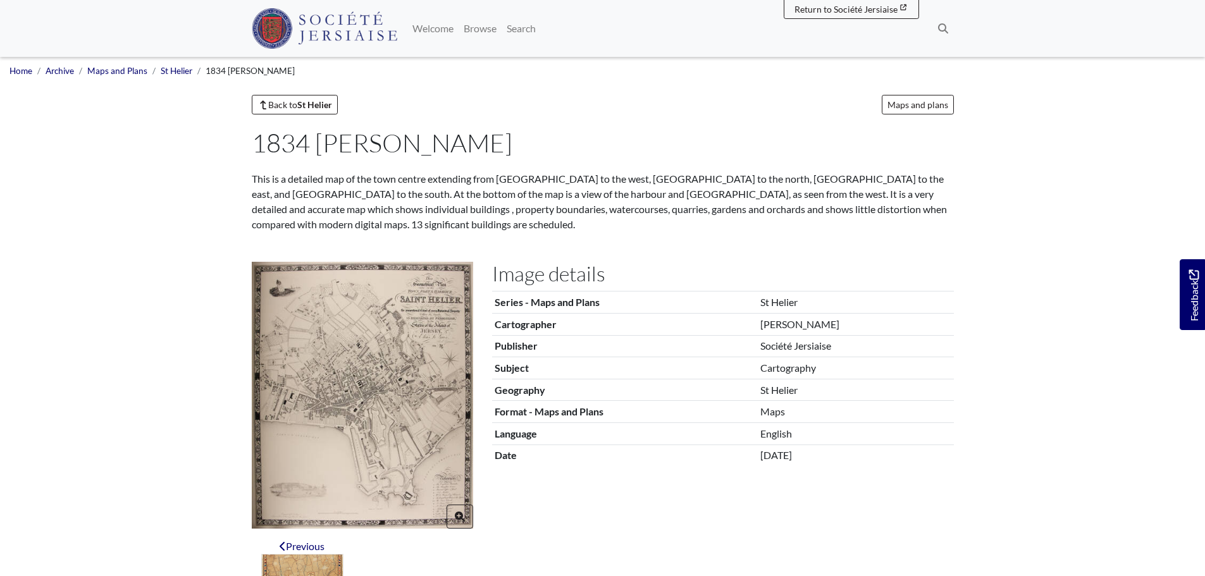
click at [370, 363] on img at bounding box center [362, 395] width 221 height 267
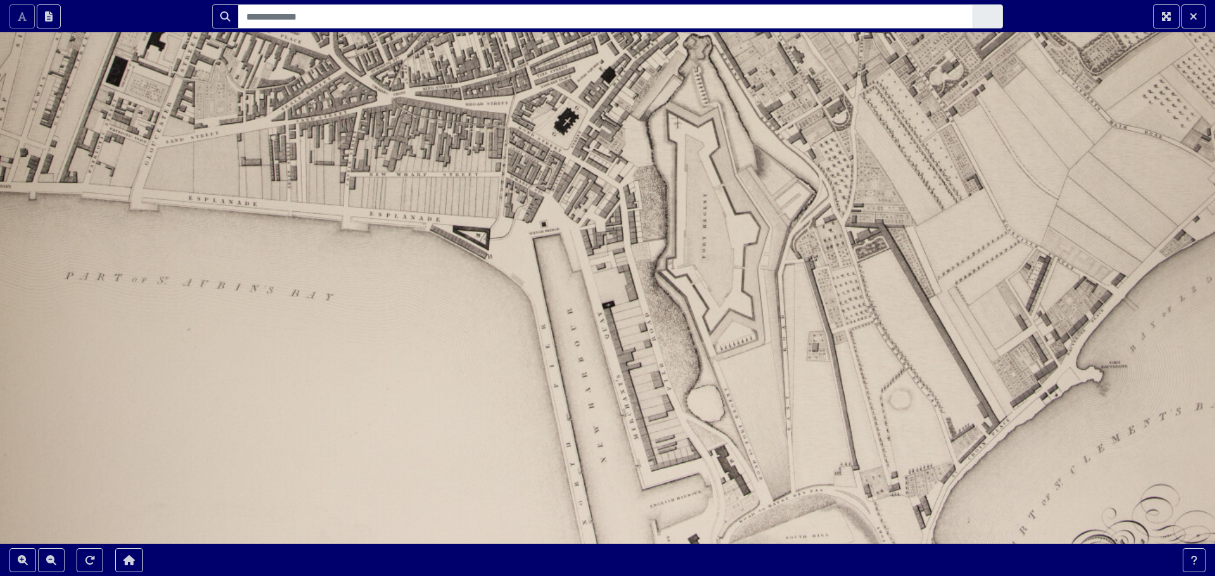
drag, startPoint x: 688, startPoint y: 348, endPoint x: 667, endPoint y: 560, distance: 213.0
click at [666, 565] on section "Scroll the mousewheel to zoom" at bounding box center [607, 288] width 1215 height 576
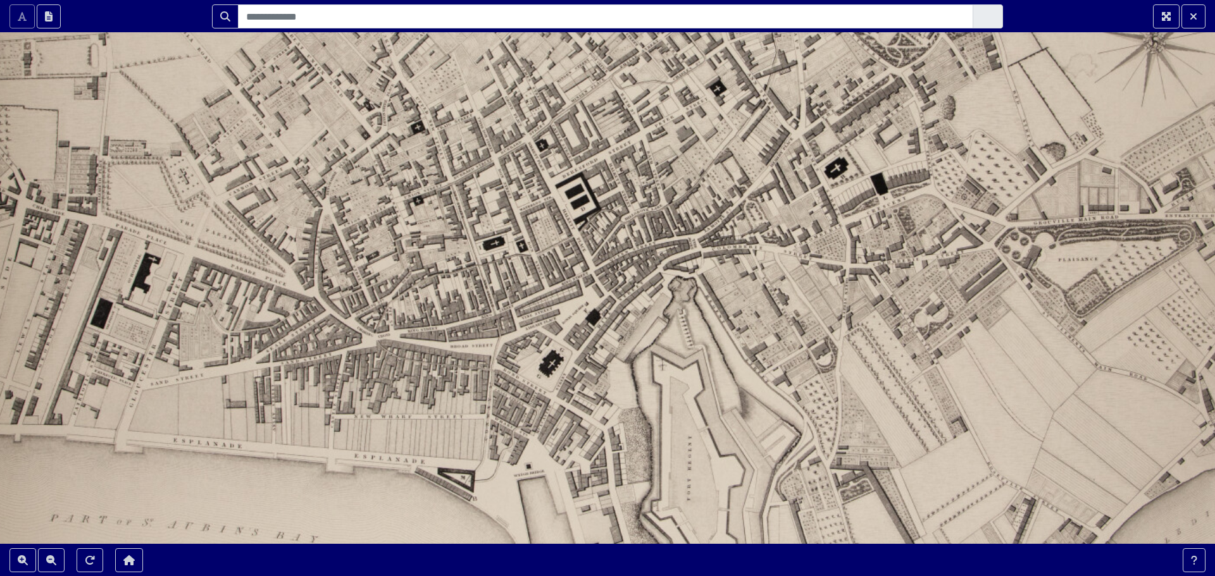
drag, startPoint x: 717, startPoint y: 338, endPoint x: 721, endPoint y: 430, distance: 91.2
click at [703, 521] on div at bounding box center [607, 288] width 1215 height 576
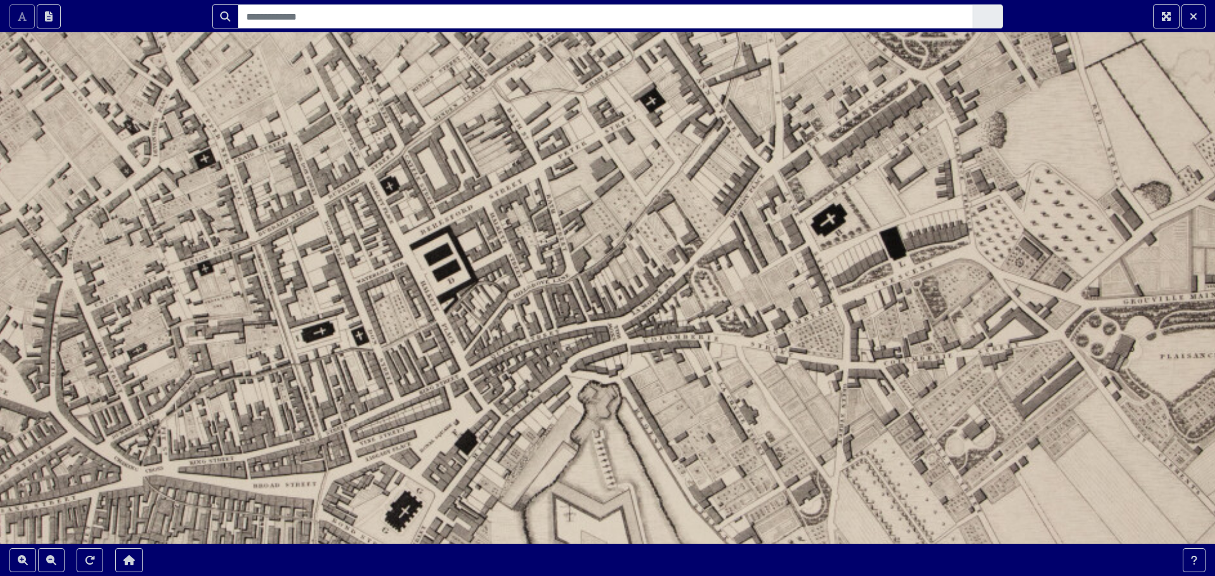
drag, startPoint x: 767, startPoint y: 270, endPoint x: 705, endPoint y: 420, distance: 162.9
click at [705, 420] on div at bounding box center [607, 288] width 1215 height 576
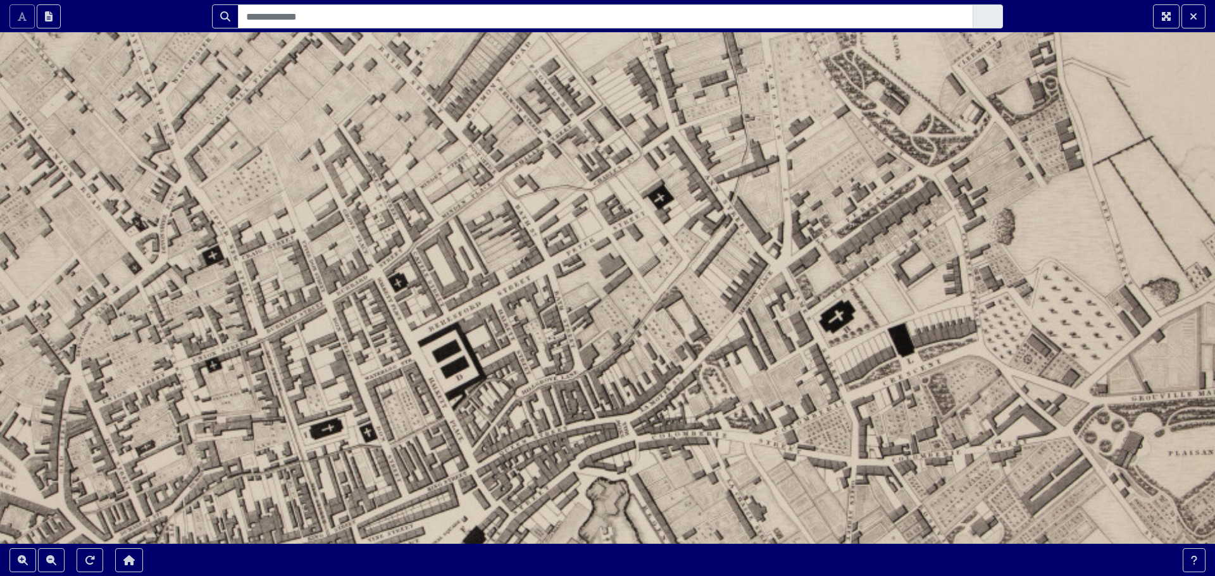
drag, startPoint x: 616, startPoint y: 313, endPoint x: 627, endPoint y: 407, distance: 94.9
click at [627, 407] on div at bounding box center [607, 288] width 1215 height 576
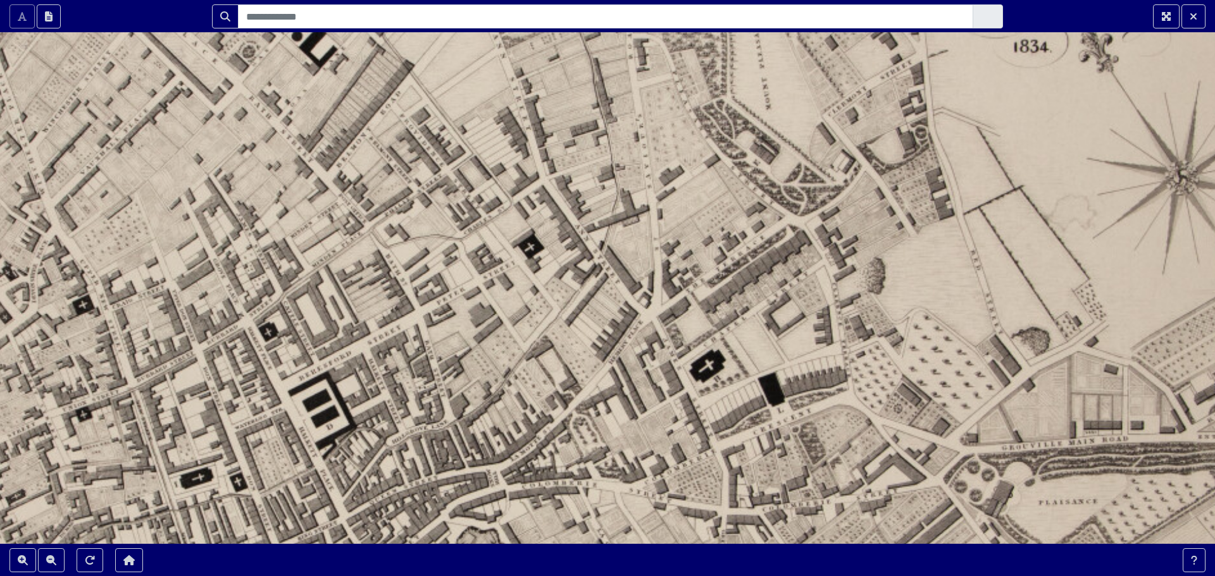
drag, startPoint x: 786, startPoint y: 376, endPoint x: 657, endPoint y: 425, distance: 138.8
click at [657, 425] on div at bounding box center [607, 288] width 1215 height 576
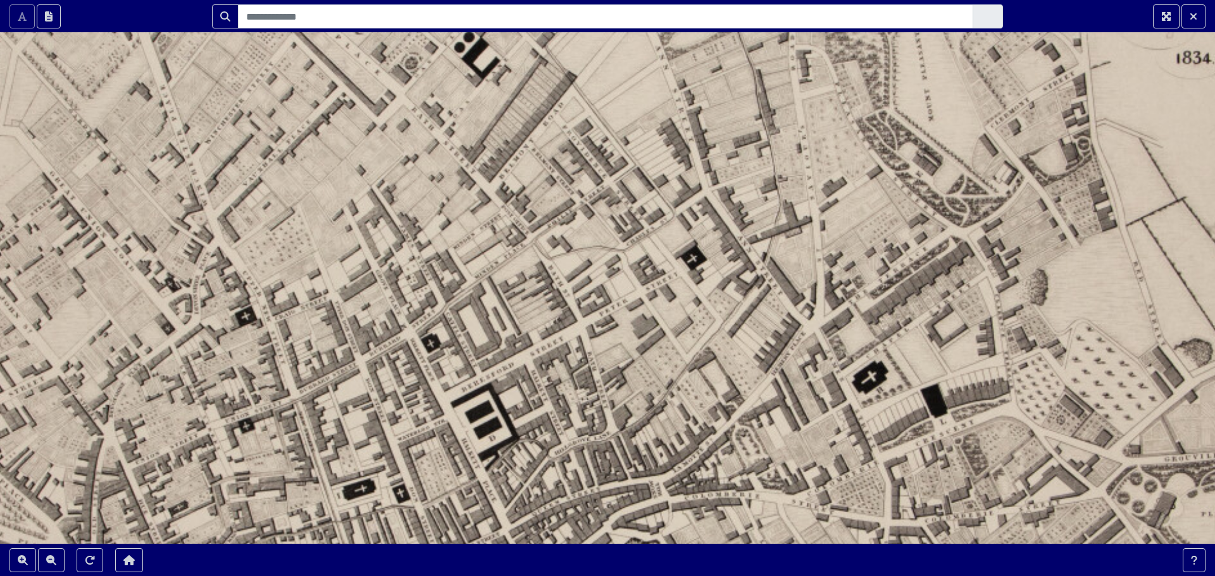
drag, startPoint x: 534, startPoint y: 366, endPoint x: 697, endPoint y: 377, distance: 163.0
click at [697, 377] on div at bounding box center [607, 288] width 1215 height 576
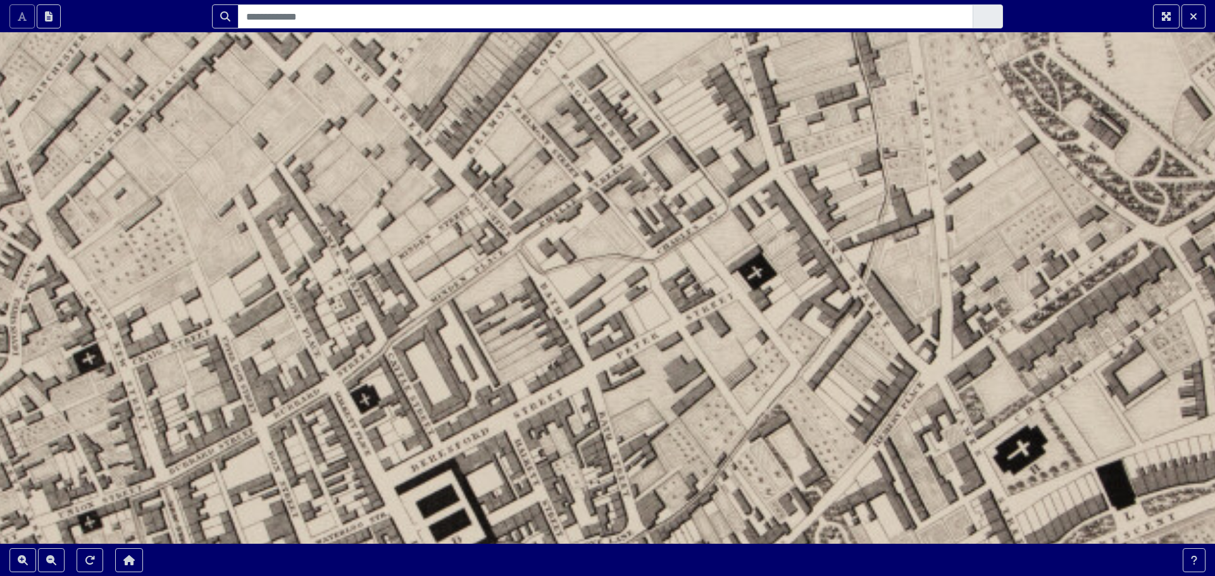
drag, startPoint x: 552, startPoint y: 283, endPoint x: 542, endPoint y: 354, distance: 71.6
click at [542, 354] on div at bounding box center [607, 288] width 1215 height 576
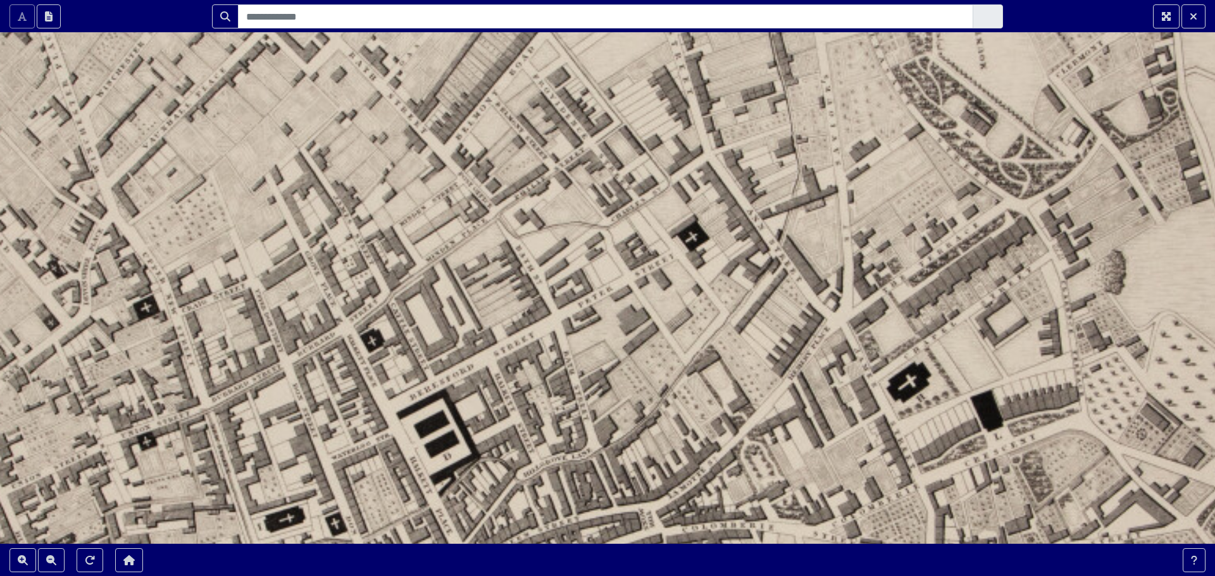
drag, startPoint x: 692, startPoint y: 409, endPoint x: 652, endPoint y: 359, distance: 64.3
click at [652, 359] on div at bounding box center [607, 288] width 1215 height 576
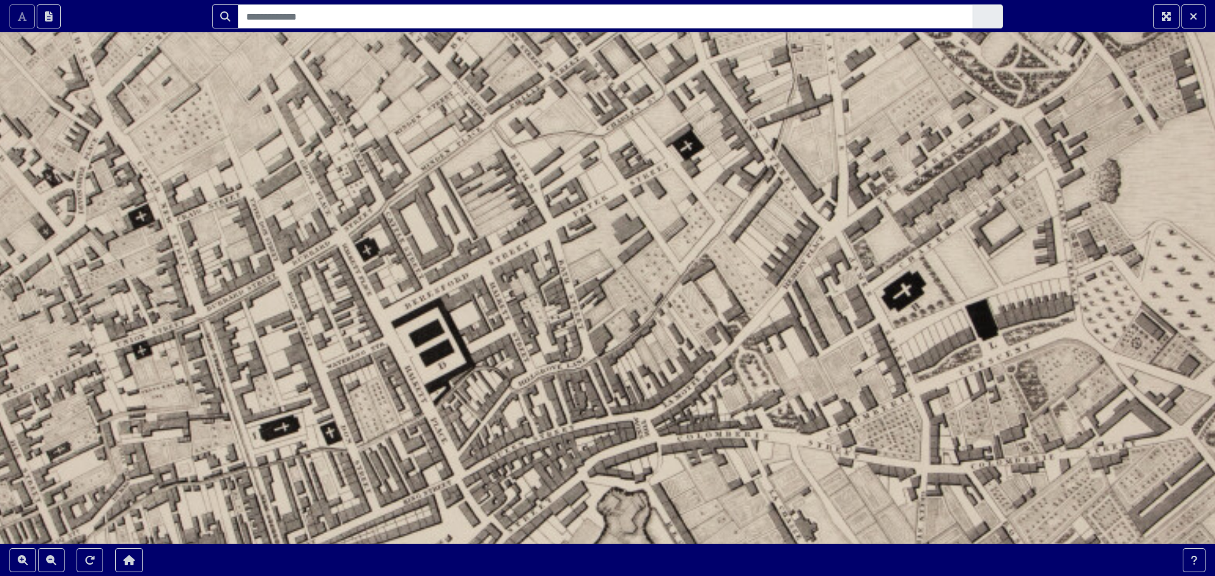
drag, startPoint x: 706, startPoint y: 361, endPoint x: 699, endPoint y: 264, distance: 97.1
click at [699, 264] on div at bounding box center [607, 288] width 1215 height 576
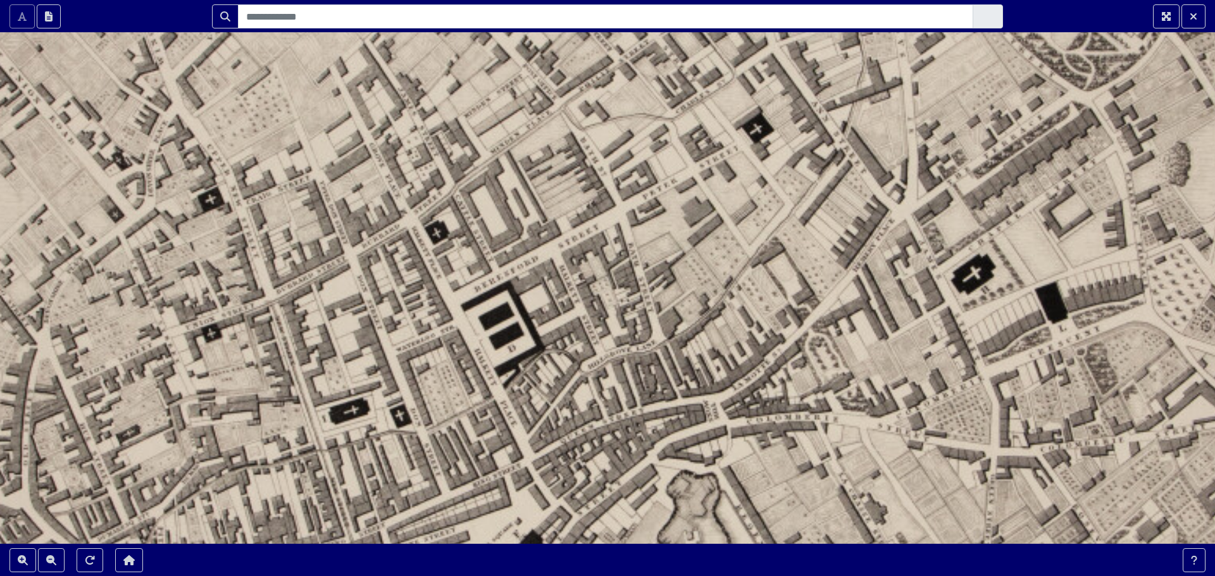
drag, startPoint x: 365, startPoint y: 387, endPoint x: 437, endPoint y: 376, distance: 72.9
click at [437, 376] on div at bounding box center [607, 288] width 1215 height 576
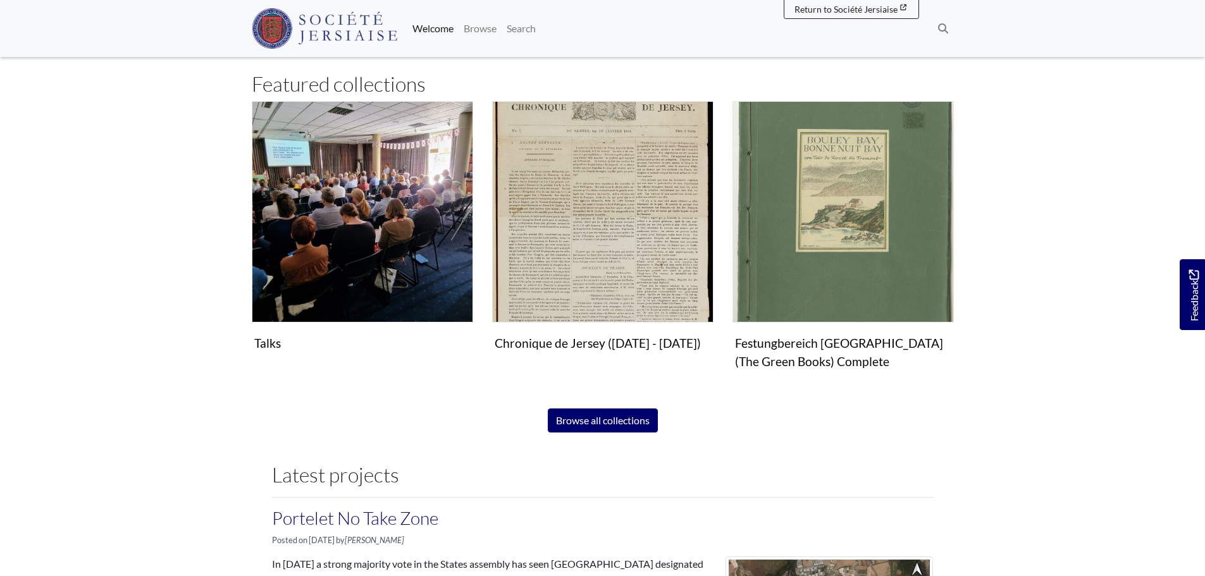
scroll to position [823, 0]
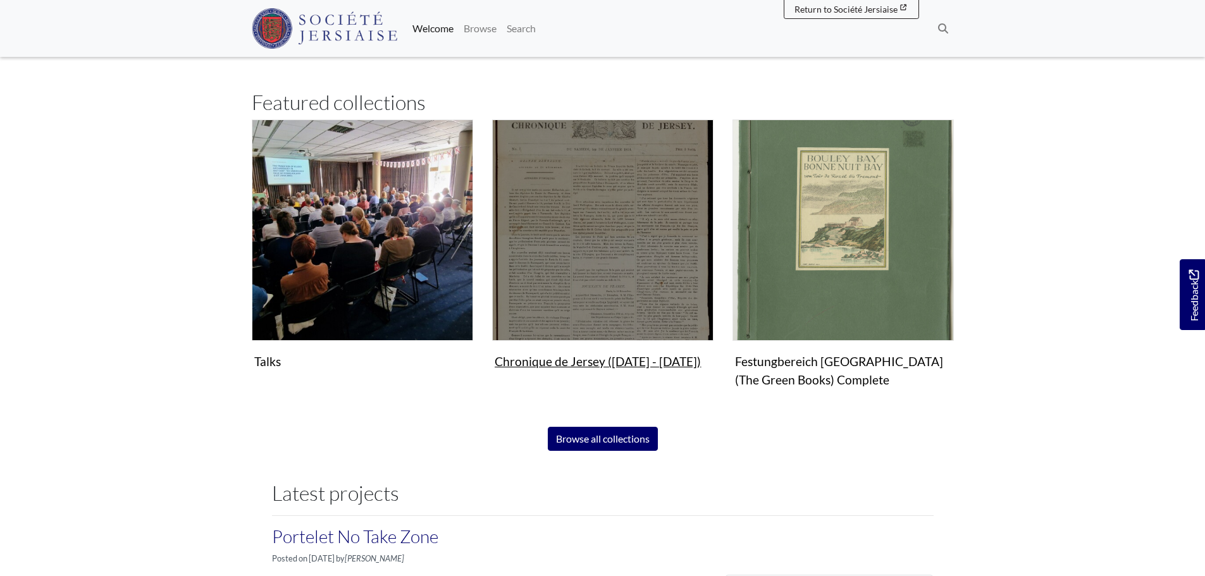
click at [603, 249] on img "Subcollection" at bounding box center [602, 230] width 221 height 221
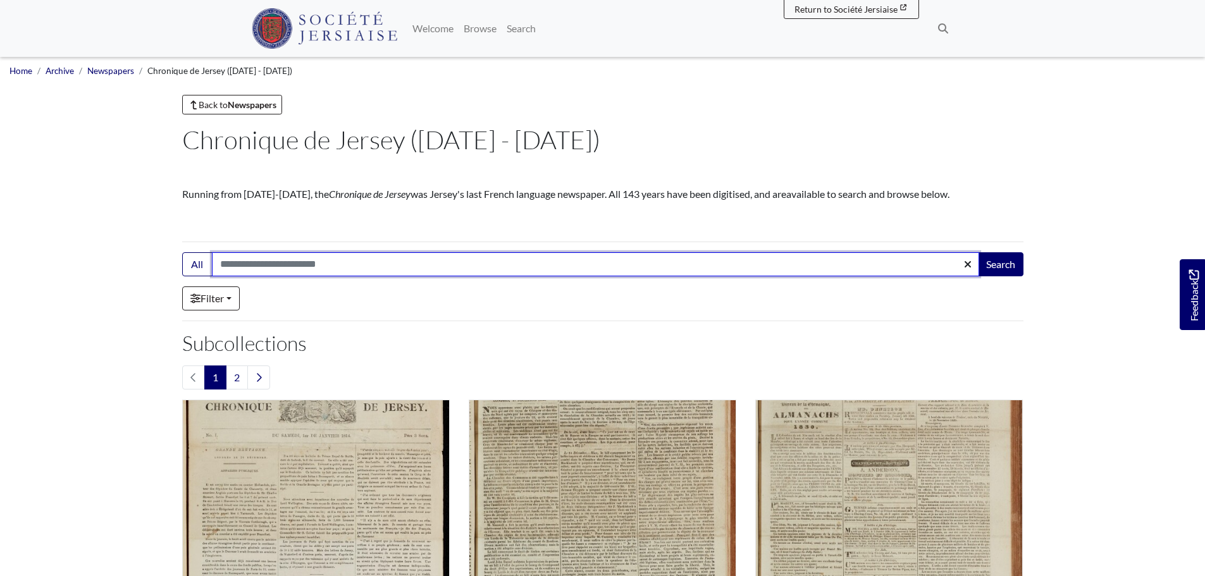
click at [349, 263] on input "Search:" at bounding box center [595, 264] width 767 height 24
type input "******"
click at [978, 252] on button "Search" at bounding box center [1001, 264] width 46 height 24
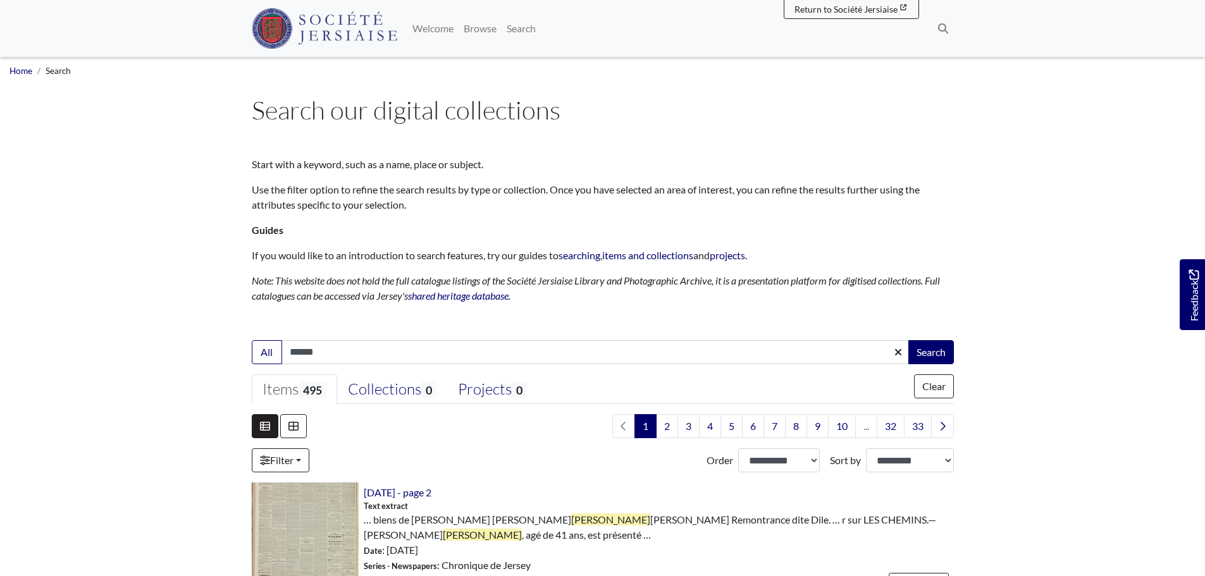
click at [328, 354] on input "******" at bounding box center [596, 352] width 628 height 24
type input "********"
click at [909, 340] on button "Search" at bounding box center [932, 352] width 46 height 24
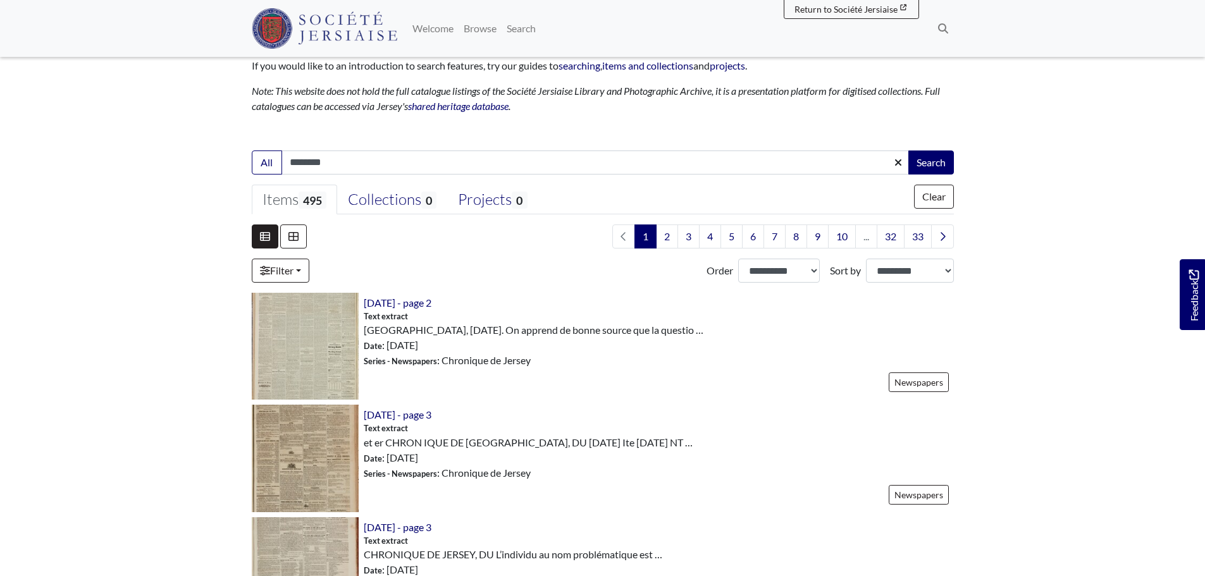
scroll to position [127, 0]
